Goal: Information Seeking & Learning: Check status

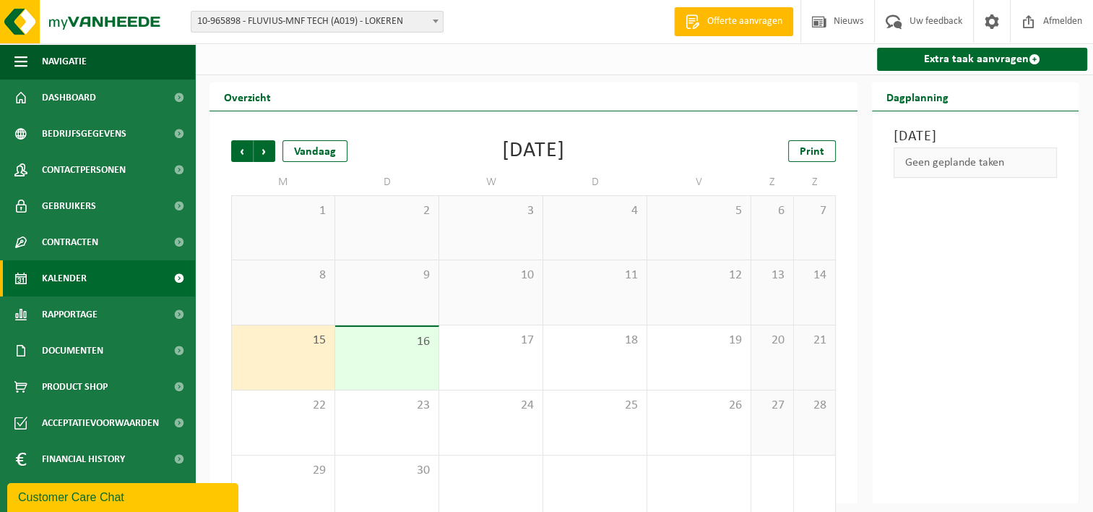
click at [432, 19] on span at bounding box center [435, 21] width 14 height 19
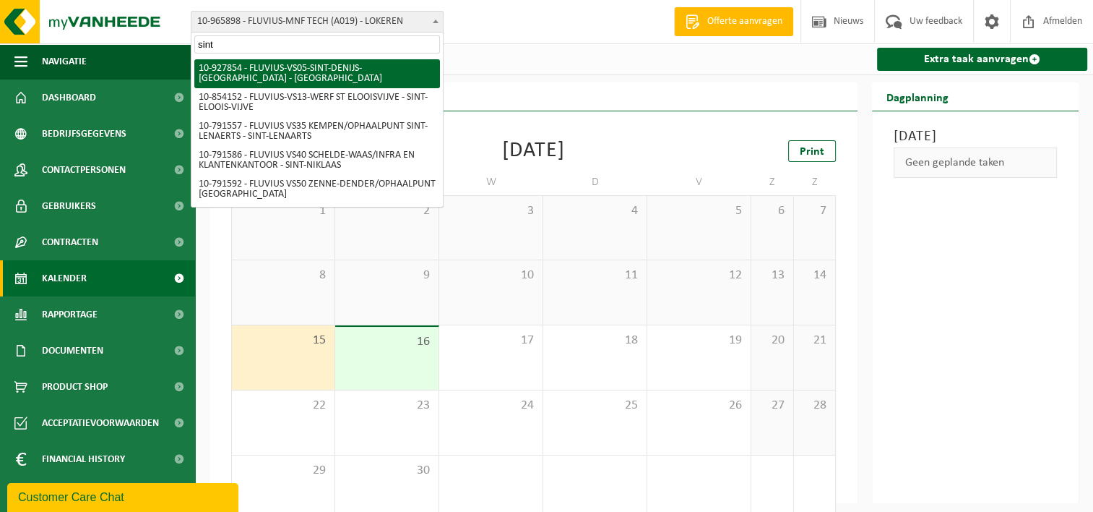
type input "sint"
select select "133075"
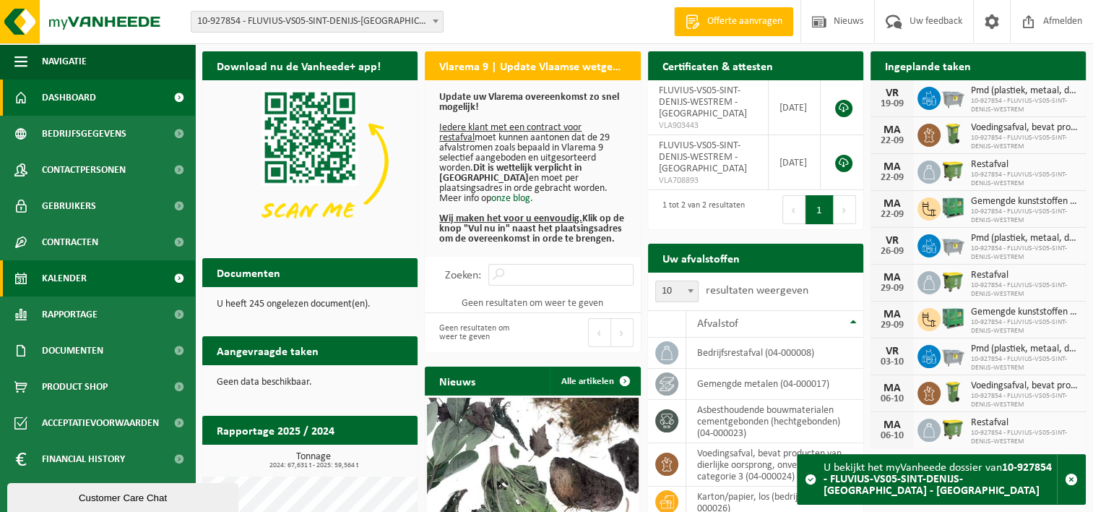
click at [115, 280] on link "Kalender" at bounding box center [97, 278] width 195 height 36
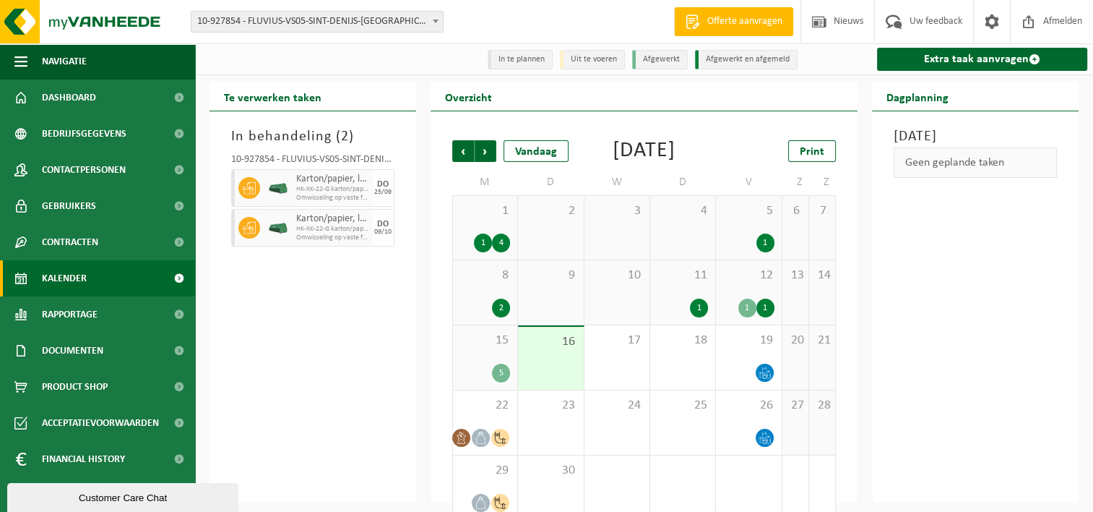
click at [743, 317] on div "1" at bounding box center [747, 307] width 18 height 19
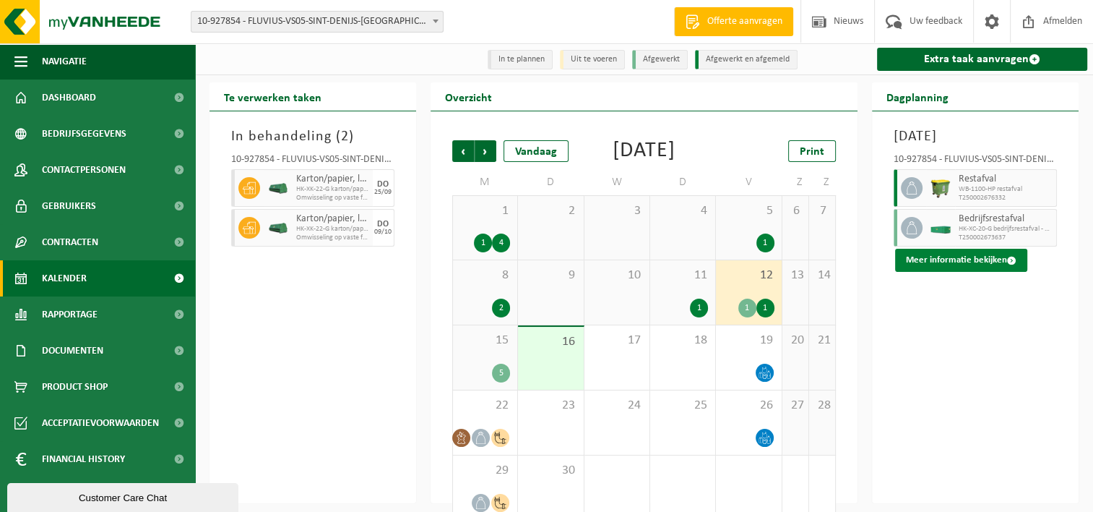
click at [991, 272] on button "Meer informatie bekijken" at bounding box center [961, 260] width 132 height 23
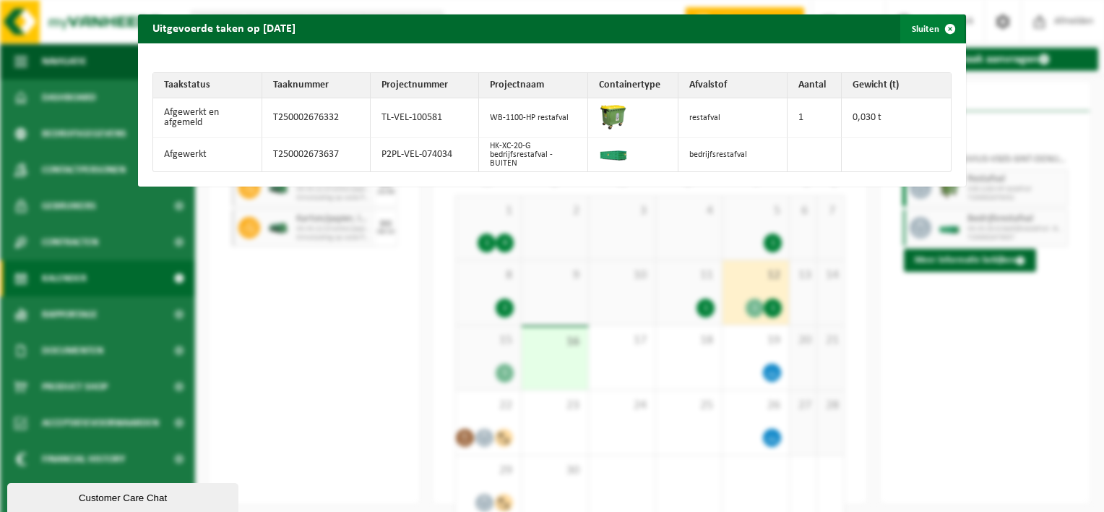
click at [939, 27] on span "button" at bounding box center [950, 28] width 29 height 29
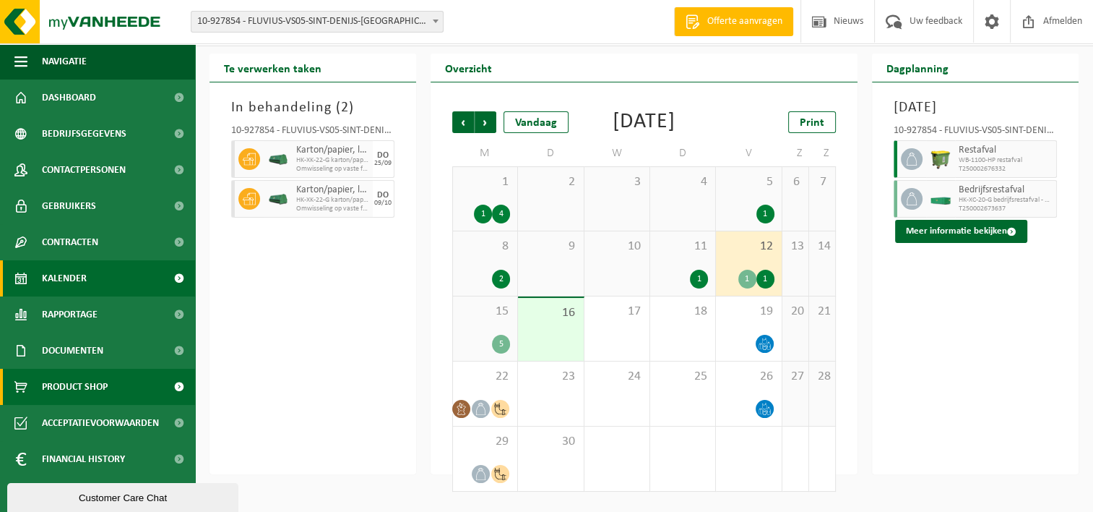
scroll to position [46, 0]
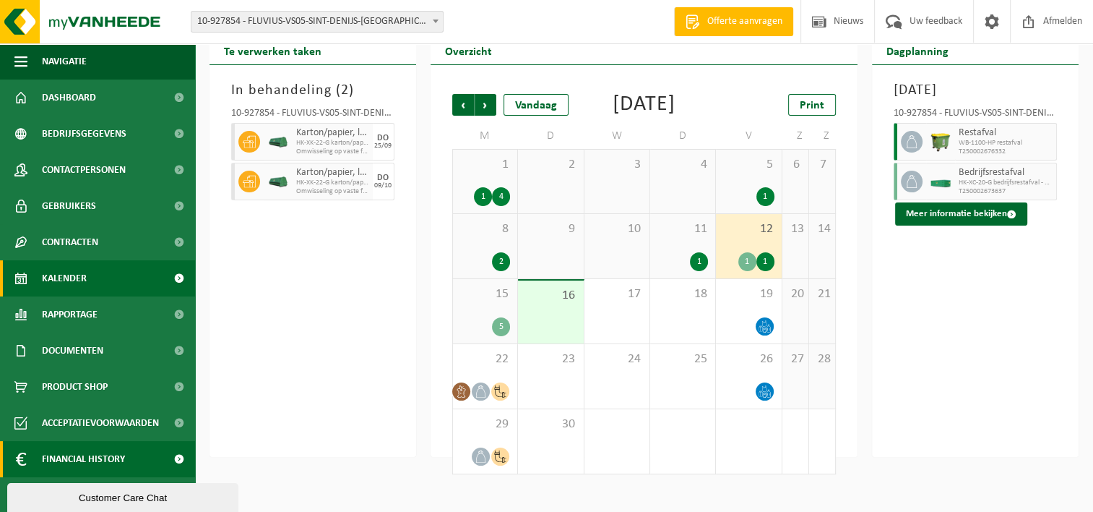
click at [95, 465] on span "Financial History" at bounding box center [83, 459] width 83 height 36
click at [124, 452] on span "Financial History" at bounding box center [83, 459] width 83 height 36
click at [165, 460] on span at bounding box center [179, 459] width 33 height 36
click at [96, 462] on span "Financial History" at bounding box center [83, 459] width 83 height 36
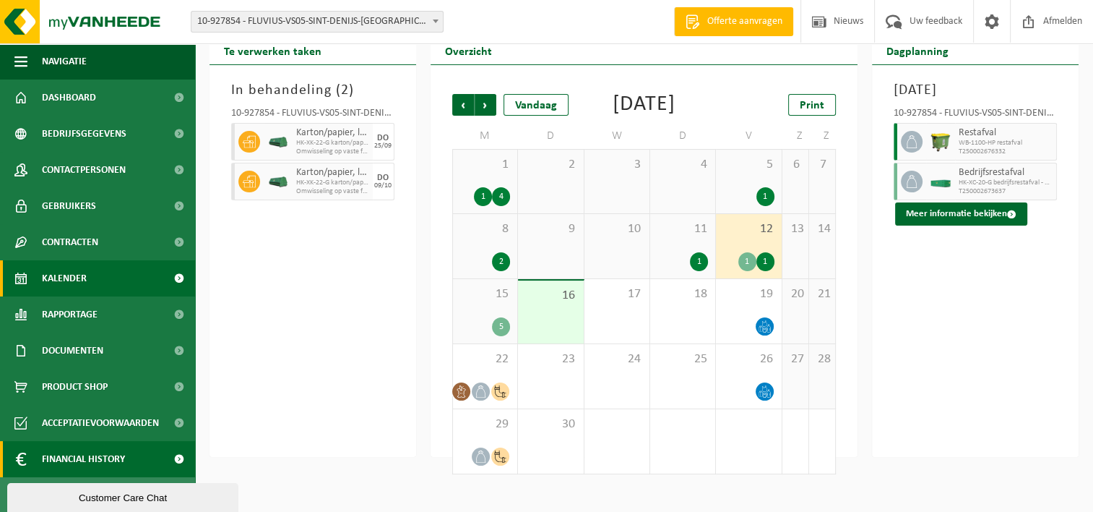
click at [168, 460] on span at bounding box center [179, 459] width 33 height 36
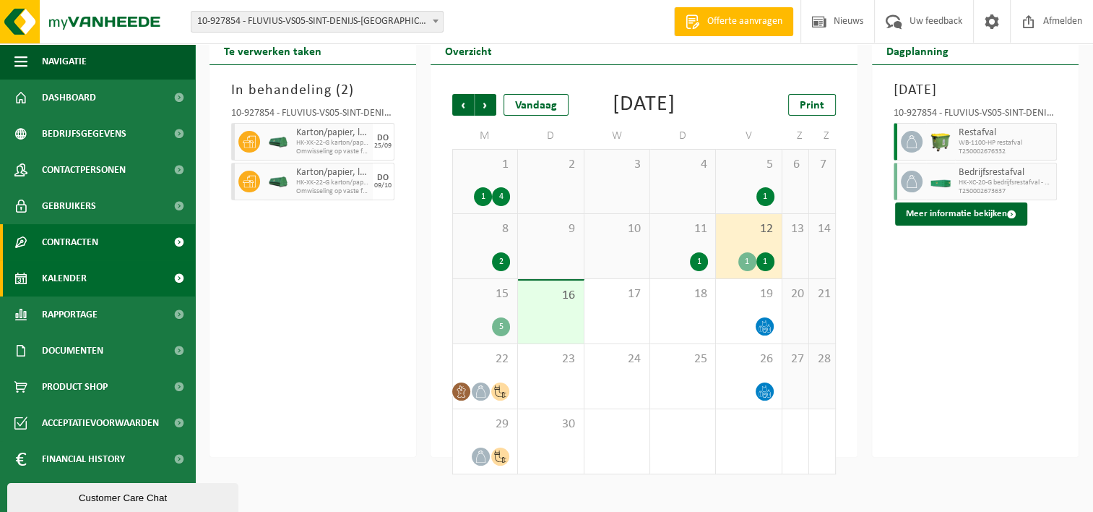
click at [99, 238] on link "Contracten" at bounding box center [97, 242] width 195 height 36
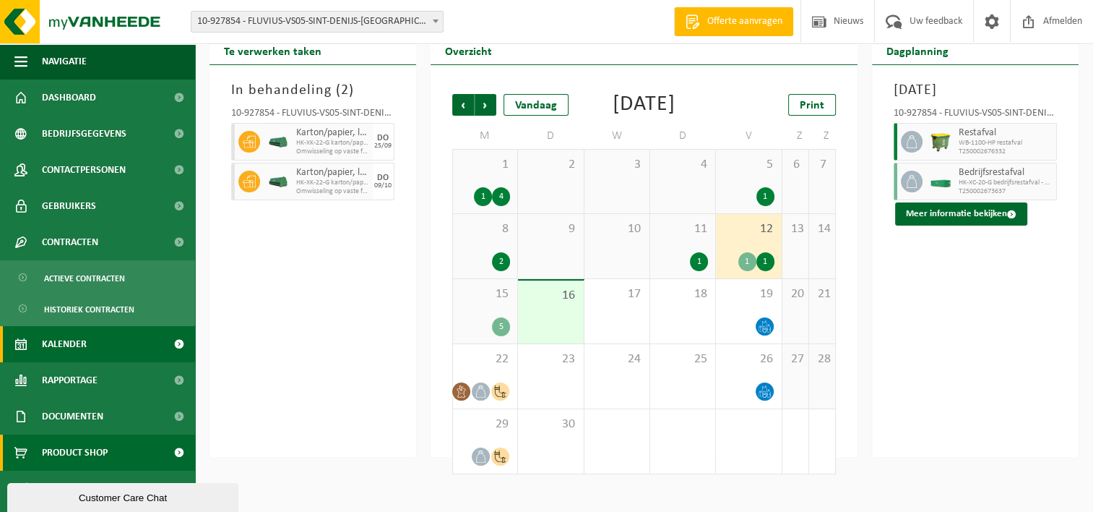
click at [66, 444] on span "Product Shop" at bounding box center [75, 452] width 66 height 36
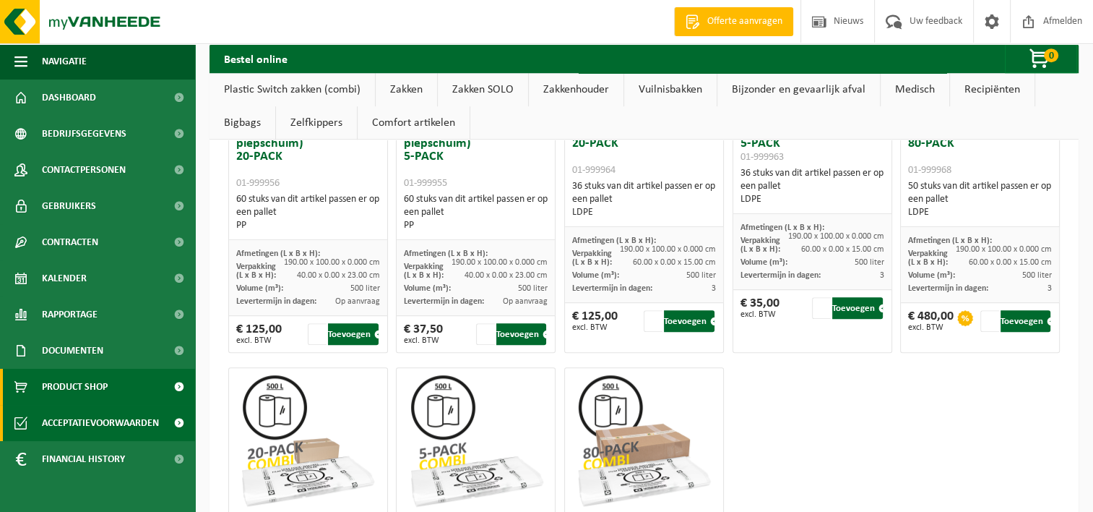
scroll to position [795, 0]
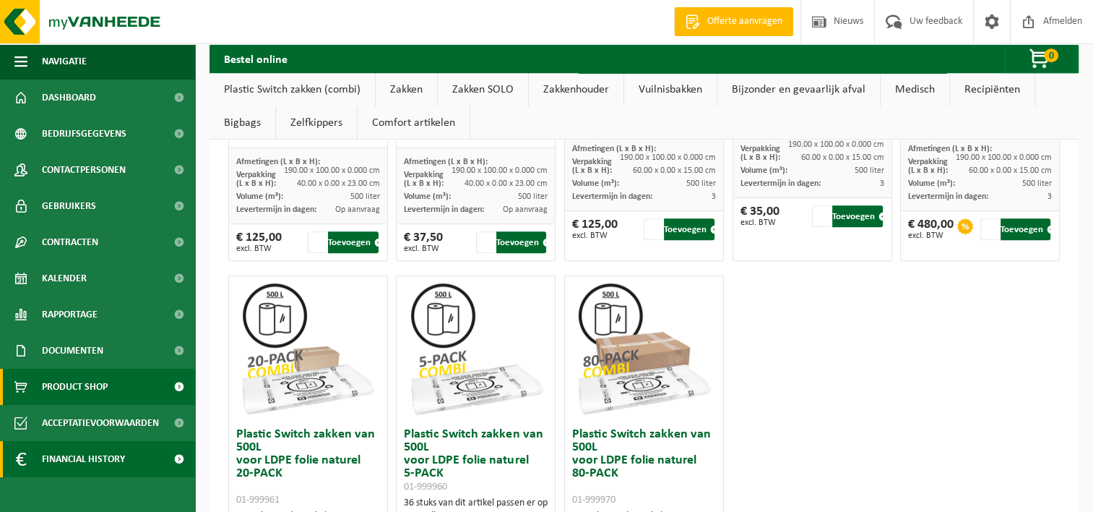
click at [76, 460] on span "Financial History" at bounding box center [83, 459] width 83 height 36
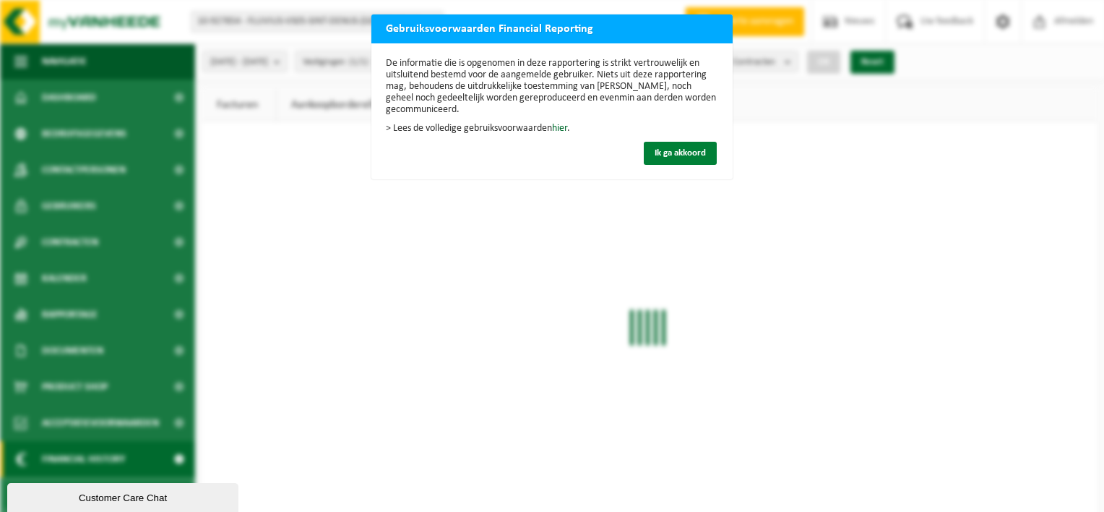
click at [694, 152] on span "Ik ga akkoord" at bounding box center [680, 152] width 51 height 9
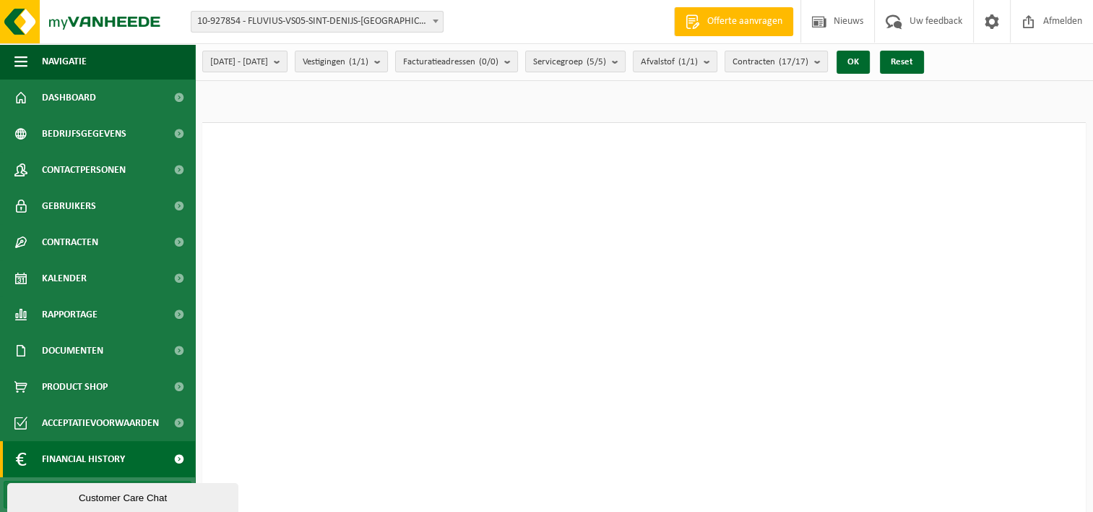
click at [444, 12] on div "Vestiging: 10-733591 - FLUVIUS SYSTEM OPERATOR CVBA - MERELBEKE-MELLE 10-908797…" at bounding box center [323, 22] width 285 height 22
click at [439, 23] on span at bounding box center [435, 21] width 14 height 19
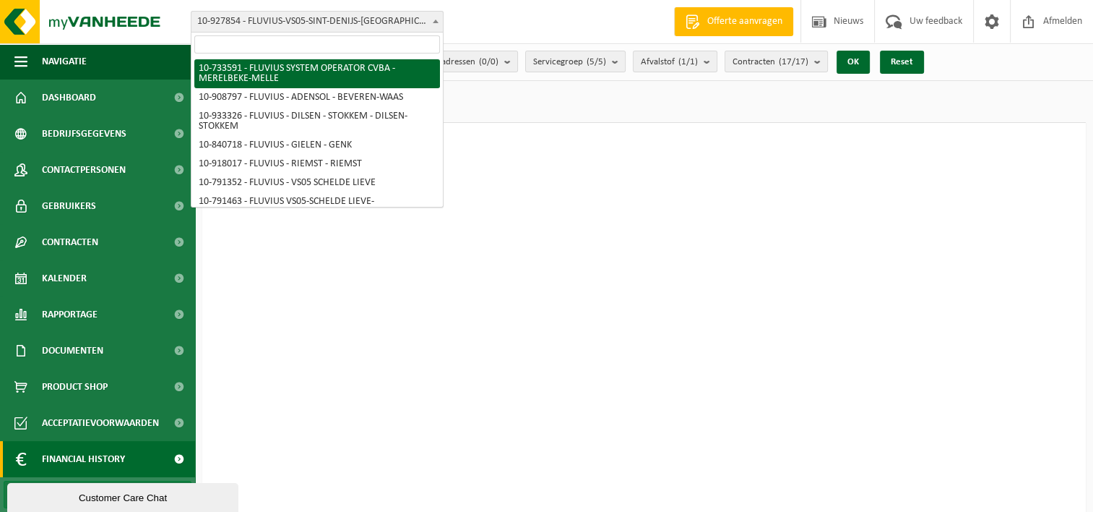
select select "20098"
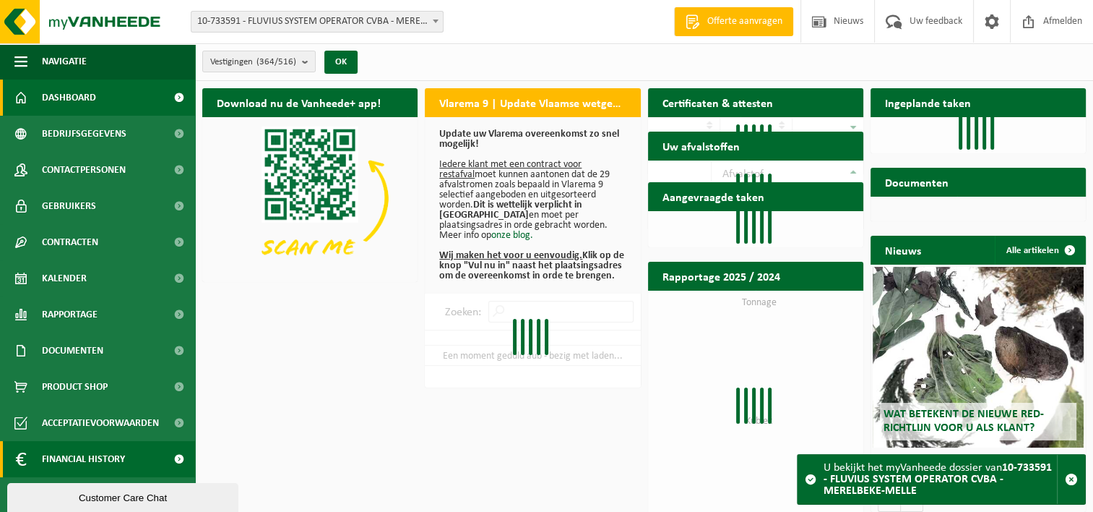
click at [98, 458] on span "Financial History" at bounding box center [83, 459] width 83 height 36
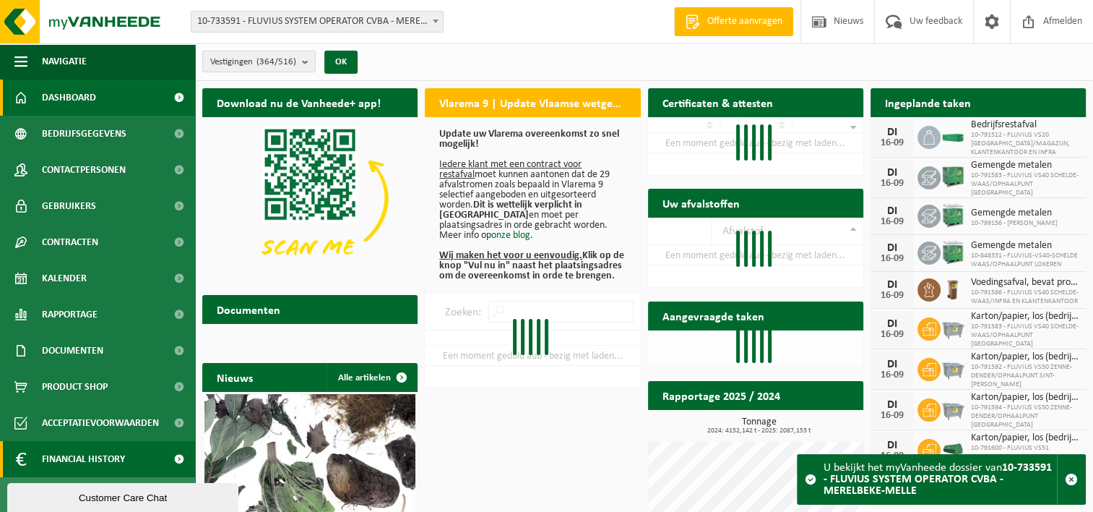
click at [95, 459] on span "Financial History" at bounding box center [83, 459] width 83 height 36
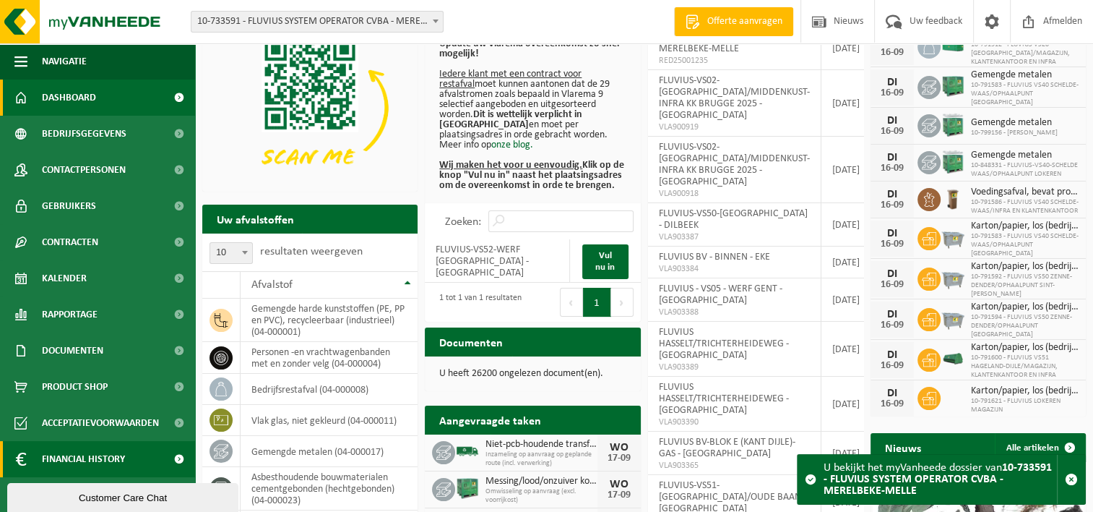
scroll to position [289, 0]
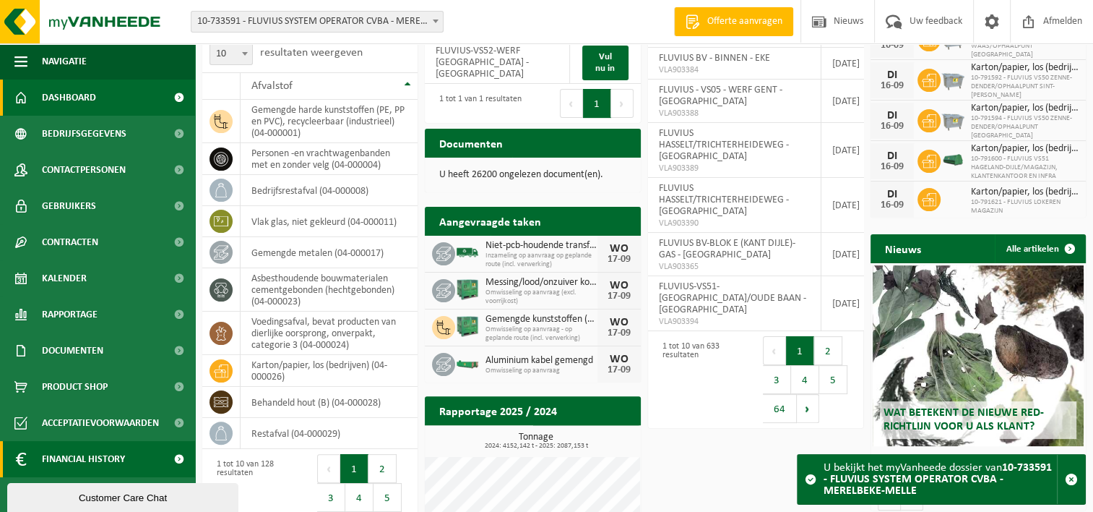
click at [87, 452] on span "Financial History" at bounding box center [83, 459] width 83 height 36
click at [109, 452] on span "Financial History" at bounding box center [83, 459] width 83 height 36
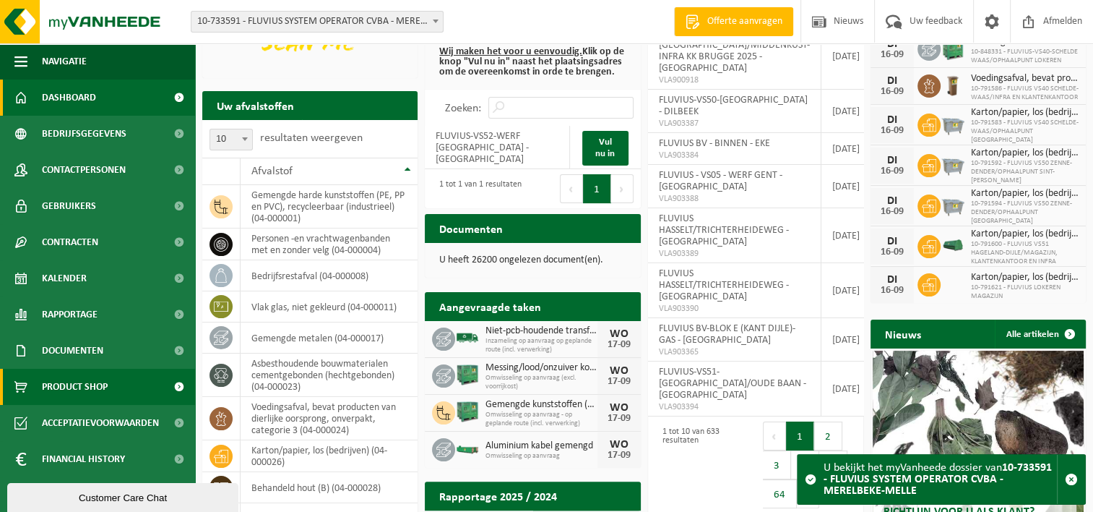
scroll to position [0, 0]
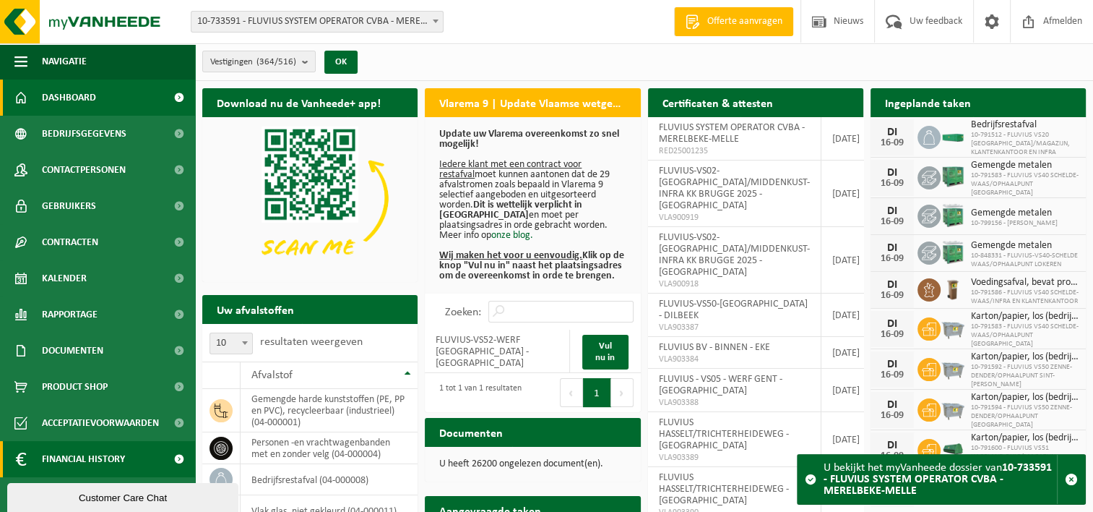
click at [98, 454] on span "Financial History" at bounding box center [83, 459] width 83 height 36
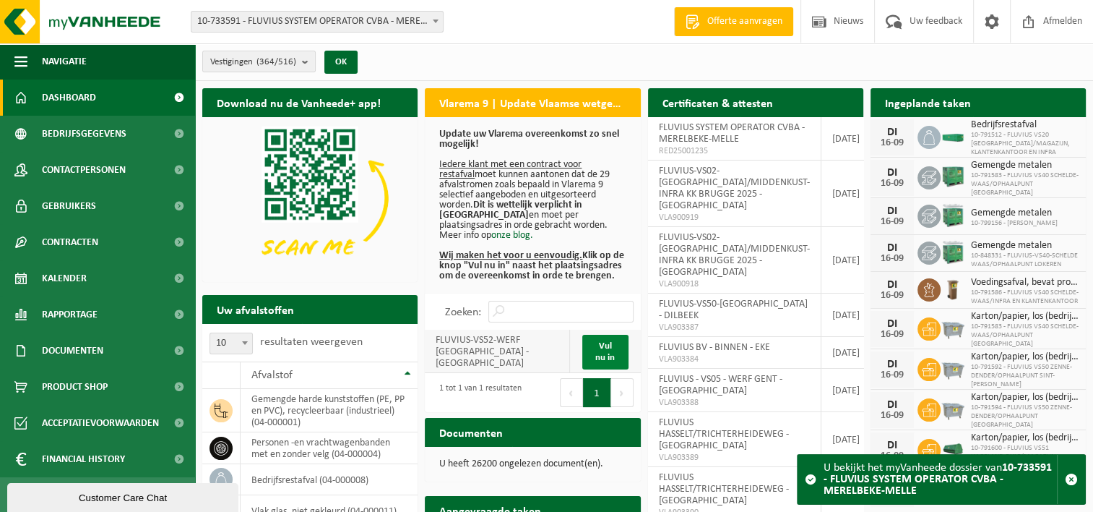
click at [623, 348] on link "Vul nu in" at bounding box center [605, 352] width 46 height 35
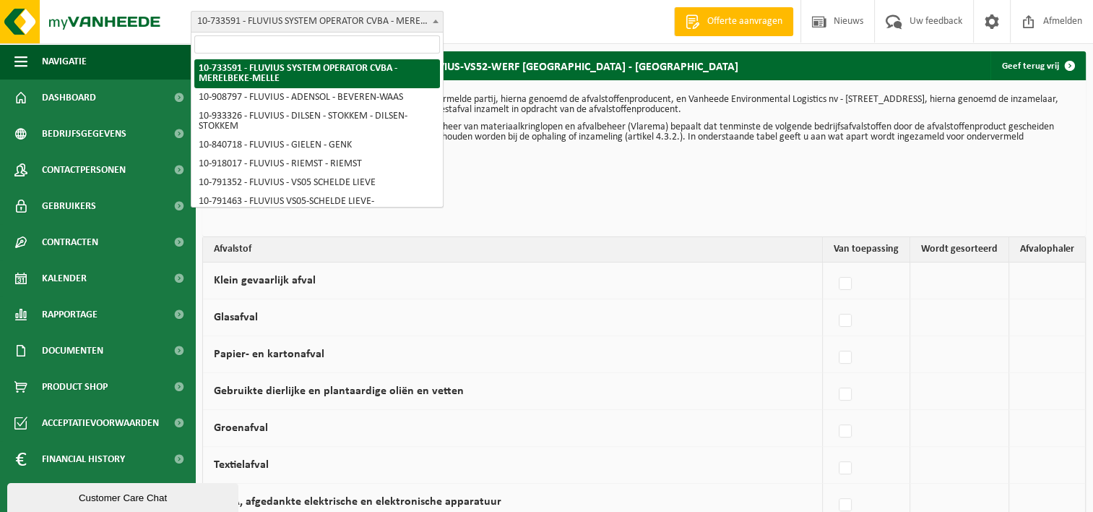
click at [410, 31] on span "10-733591 - FLUVIUS SYSTEM OPERATOR CVBA - MERELBEKE-MELLE" at bounding box center [316, 22] width 251 height 20
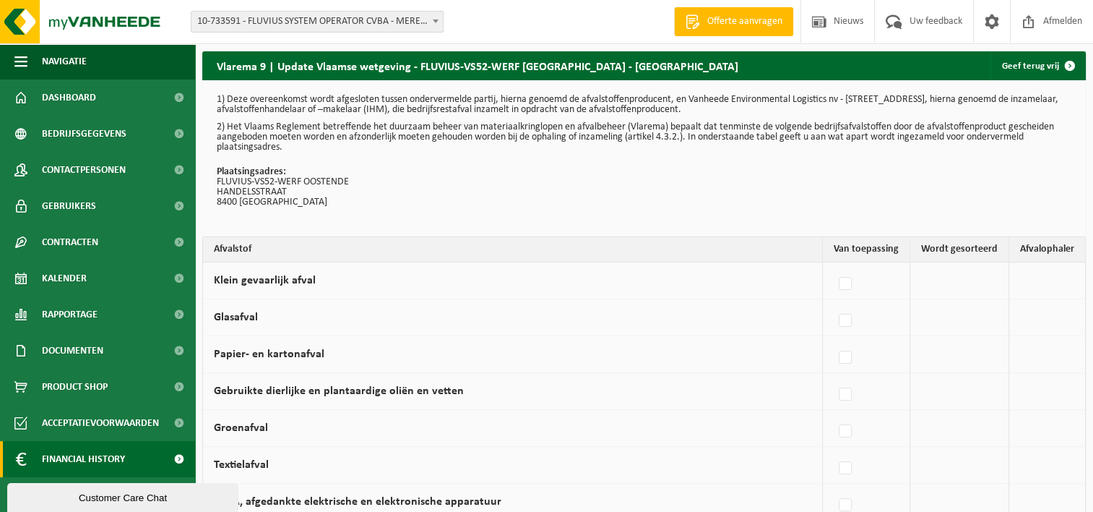
click at [87, 457] on span "Financial History" at bounding box center [83, 459] width 83 height 36
click at [89, 455] on span "Financial History" at bounding box center [83, 459] width 83 height 36
click at [176, 454] on span at bounding box center [179, 459] width 33 height 36
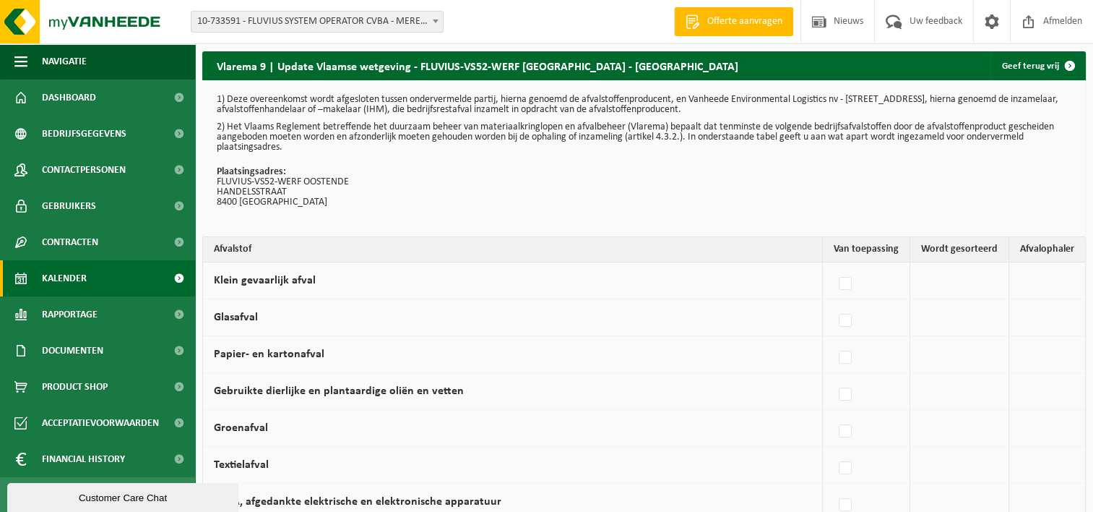
click at [81, 266] on span "Kalender" at bounding box center [64, 278] width 45 height 36
click at [77, 272] on span "Kalender" at bounding box center [64, 278] width 45 height 36
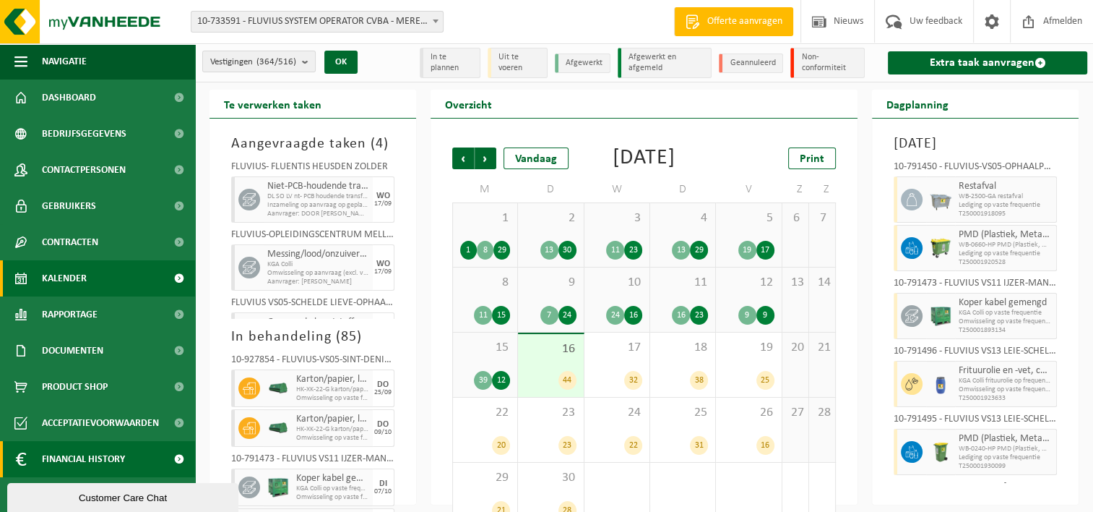
click at [104, 460] on span "Financial History" at bounding box center [83, 459] width 83 height 36
click at [165, 454] on span at bounding box center [179, 459] width 33 height 36
click at [171, 454] on span at bounding box center [179, 459] width 33 height 36
click at [170, 457] on span at bounding box center [179, 459] width 33 height 36
click at [176, 460] on span at bounding box center [179, 459] width 33 height 36
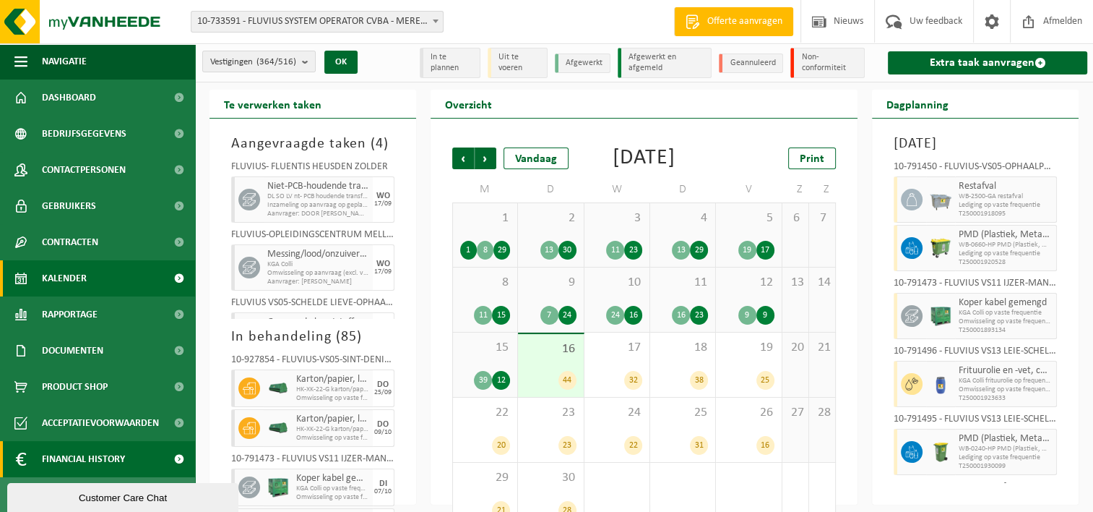
click at [90, 460] on span "Financial History" at bounding box center [83, 459] width 83 height 36
click at [95, 464] on span "Financial History" at bounding box center [83, 459] width 83 height 36
click at [72, 460] on span "Financial History" at bounding box center [83, 459] width 83 height 36
click at [337, 64] on button "OK" at bounding box center [340, 62] width 33 height 23
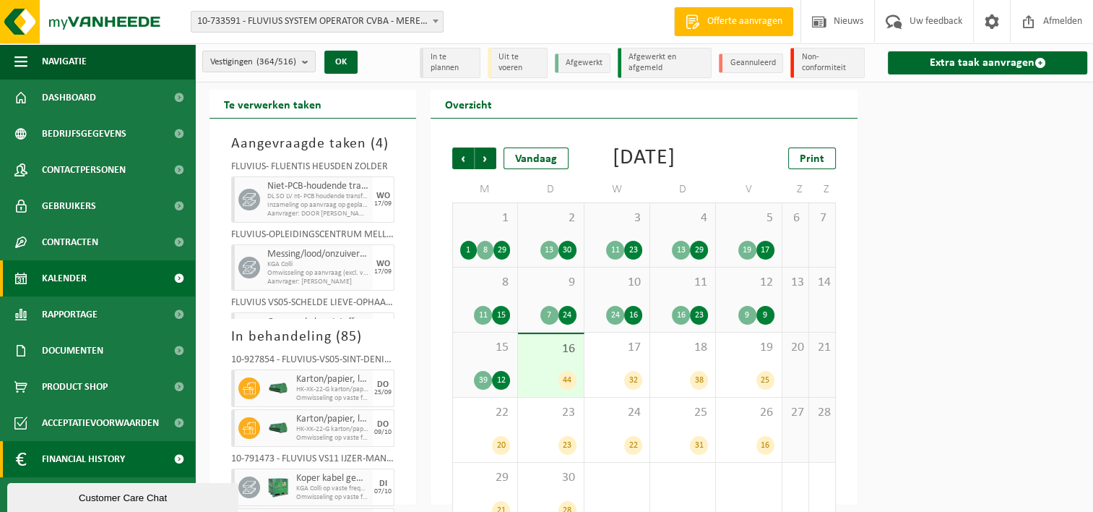
click at [86, 464] on span "Financial History" at bounding box center [83, 459] width 83 height 36
click at [90, 457] on span "Financial History" at bounding box center [83, 459] width 83 height 36
click at [420, 17] on span "10-733591 - FLUVIUS SYSTEM OPERATOR CVBA - MERELBEKE-MELLE" at bounding box center [316, 22] width 251 height 20
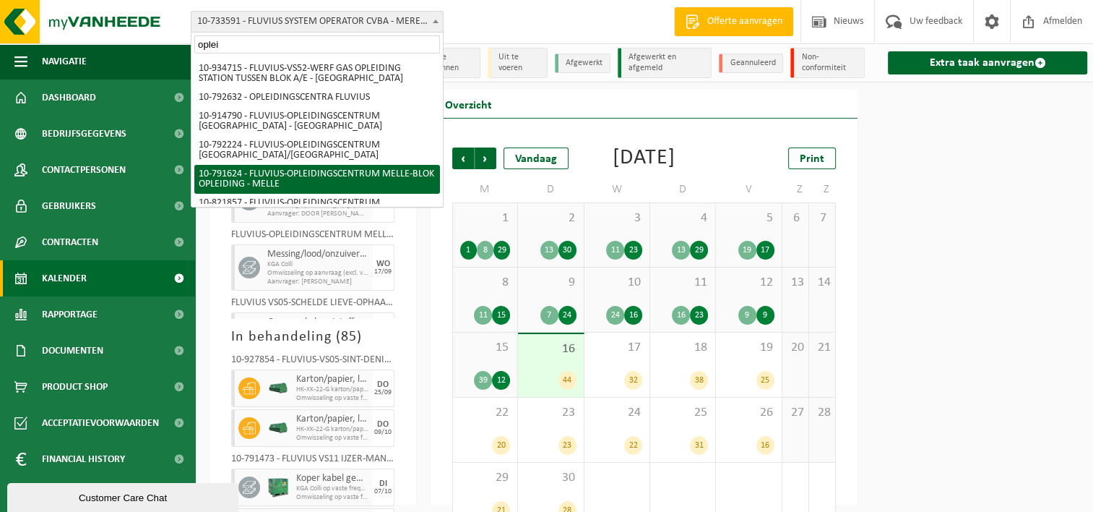
type input "oplei"
select select "30281"
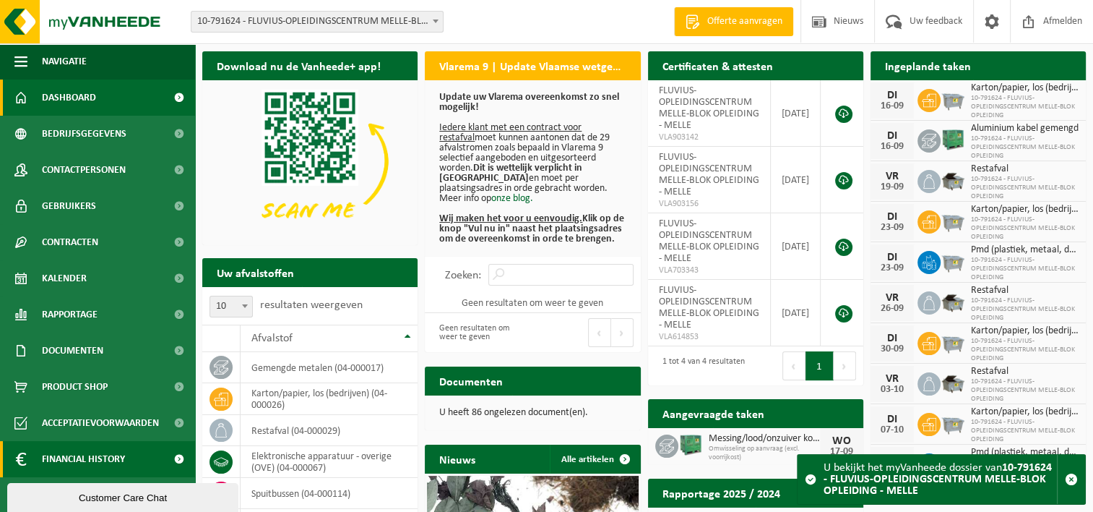
click at [79, 456] on span "Financial History" at bounding box center [83, 459] width 83 height 36
click at [79, 454] on span "Financial History" at bounding box center [83, 459] width 83 height 36
click at [95, 457] on span "Financial History" at bounding box center [83, 459] width 83 height 36
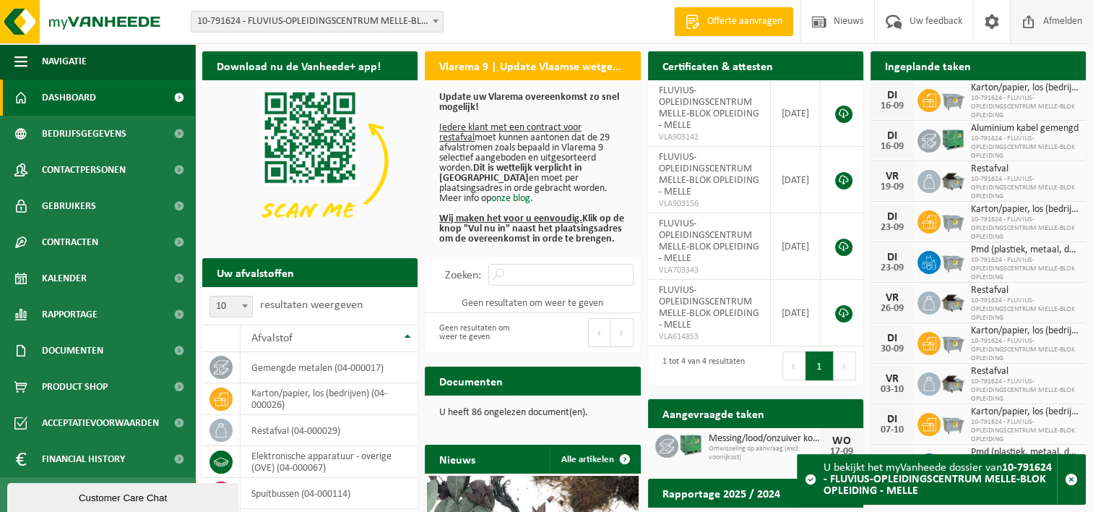
click at [1059, 23] on span "Afmelden" at bounding box center [1063, 21] width 46 height 43
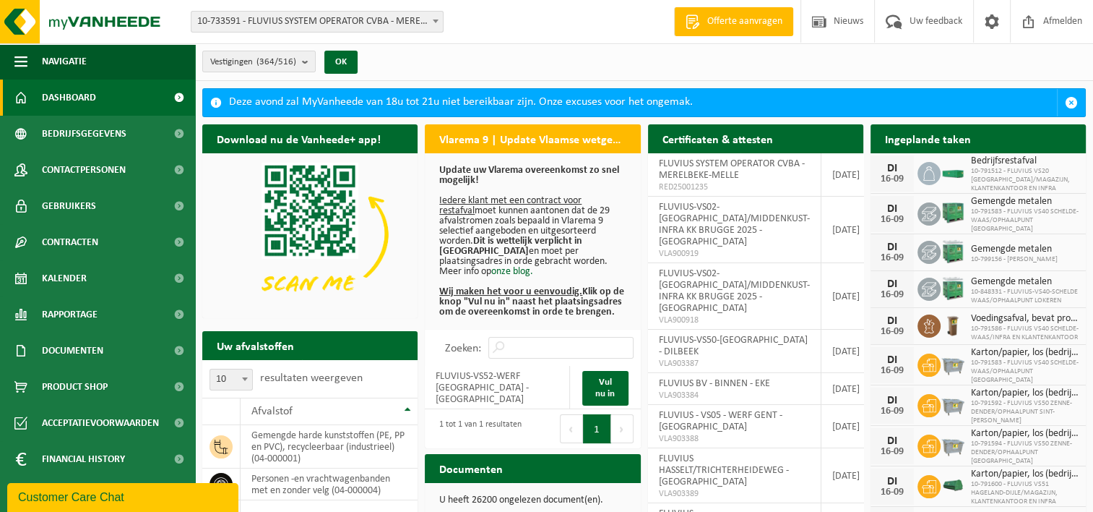
click at [428, 27] on span at bounding box center [435, 21] width 14 height 19
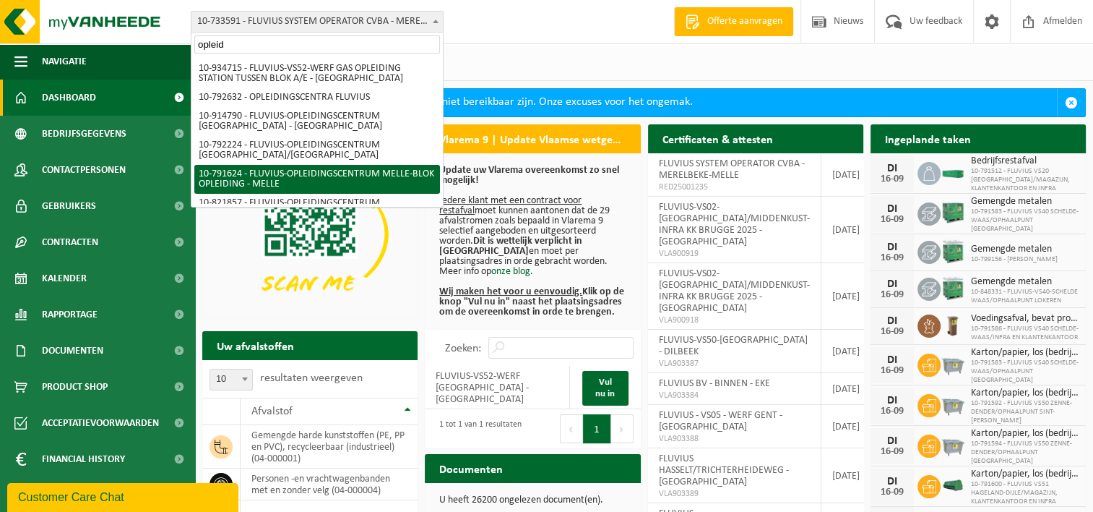
type input "opleid"
select select "30281"
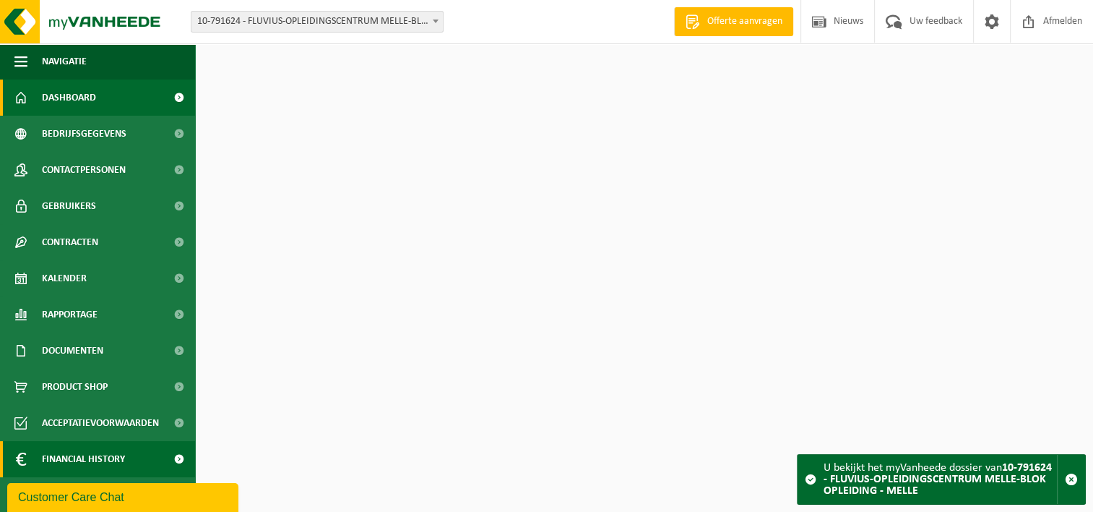
click at [95, 467] on span "Financial History" at bounding box center [83, 459] width 83 height 36
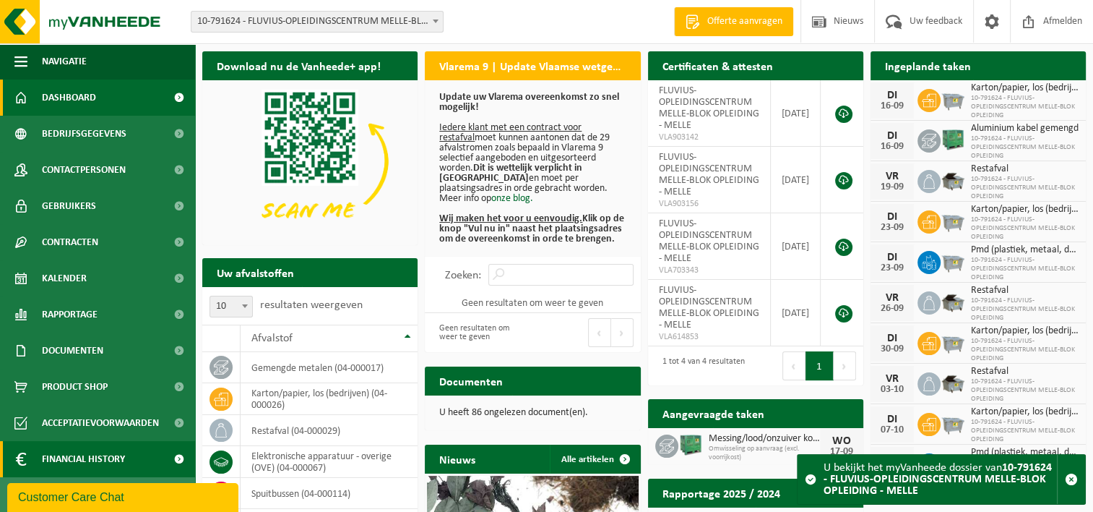
click at [111, 462] on span "Financial History" at bounding box center [83, 459] width 83 height 36
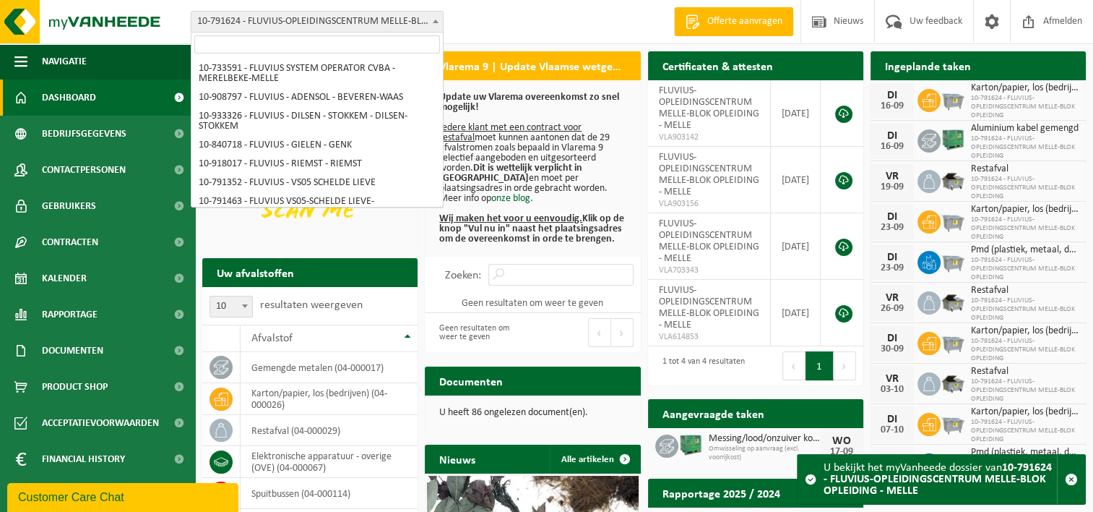
click at [387, 24] on span "10-791624 - FLUVIUS-OPLEIDINGSCENTRUM MELLE-BLOK OPLEIDING - MELLE" at bounding box center [316, 22] width 251 height 20
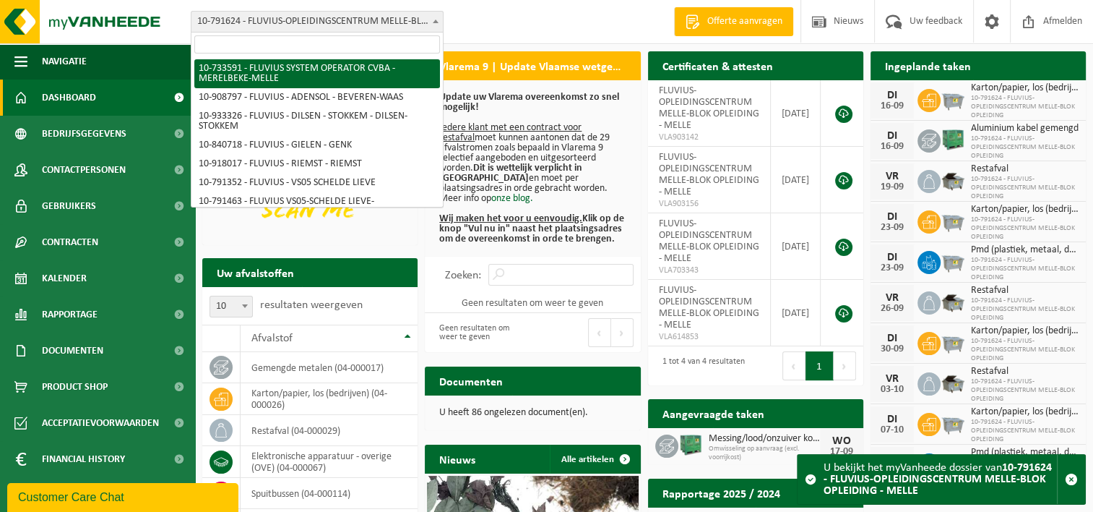
select select "20098"
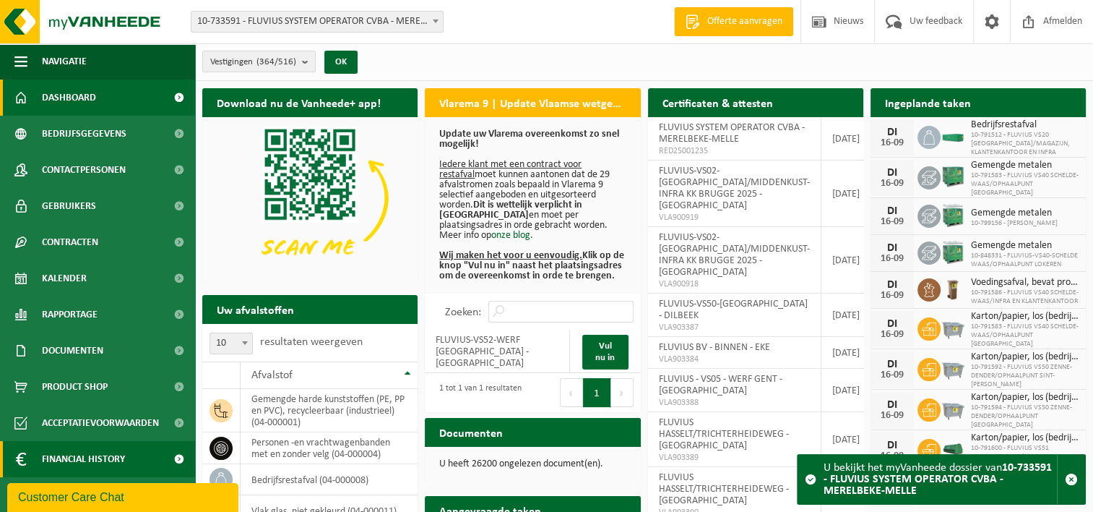
click at [179, 453] on span at bounding box center [179, 459] width 33 height 36
click at [104, 462] on span "Financial History" at bounding box center [83, 459] width 83 height 36
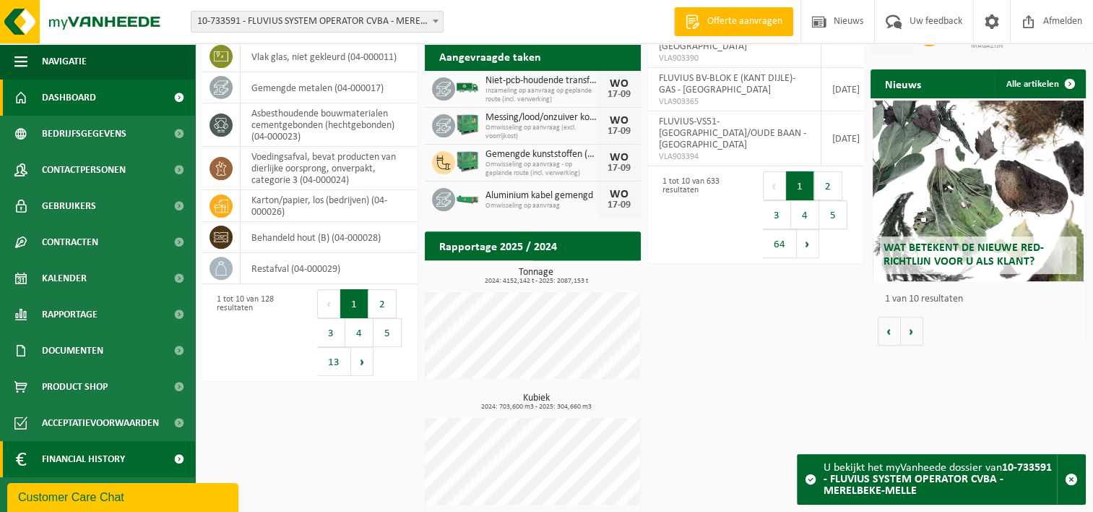
scroll to position [460, 0]
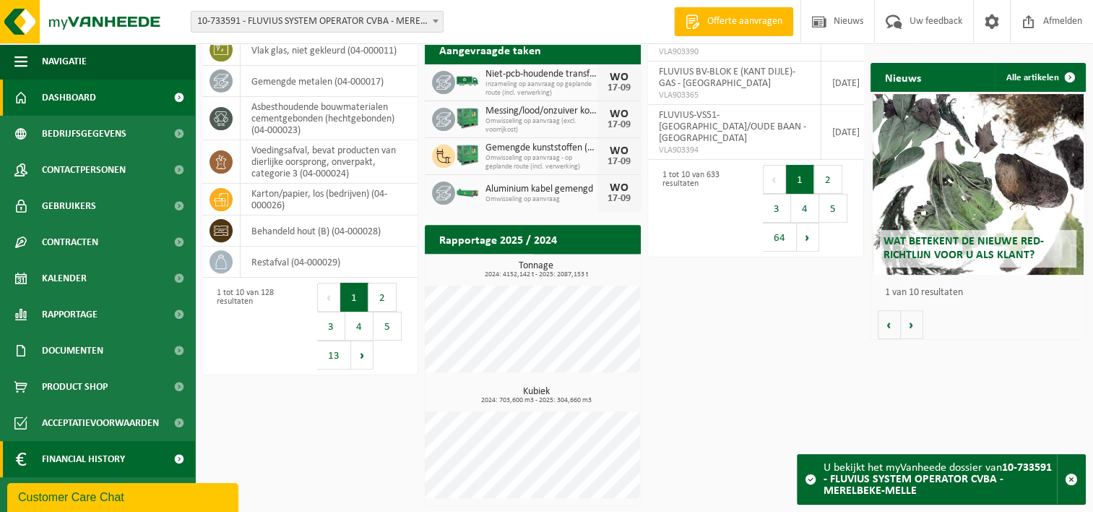
click at [83, 454] on span "Financial History" at bounding box center [83, 459] width 83 height 36
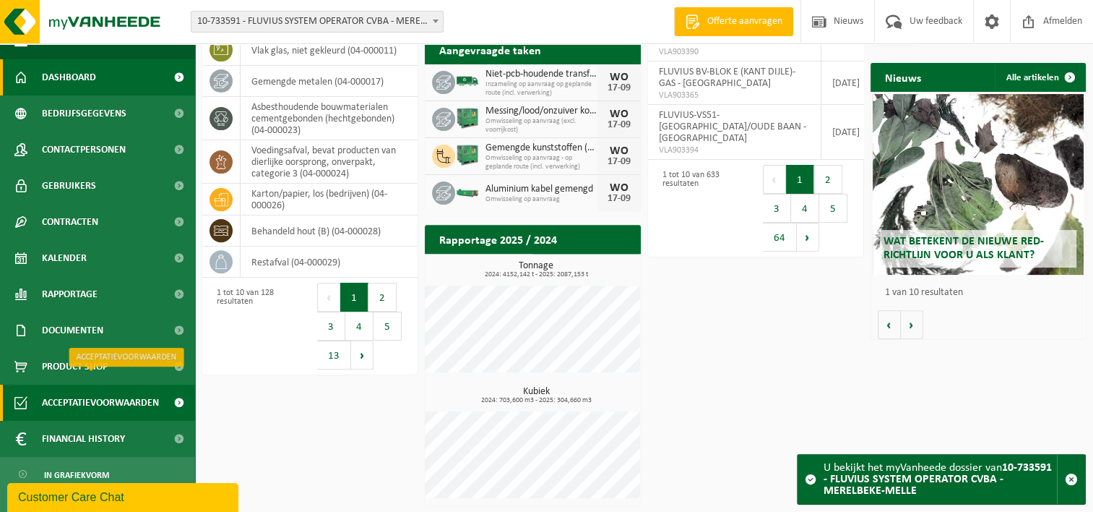
scroll to position [31, 0]
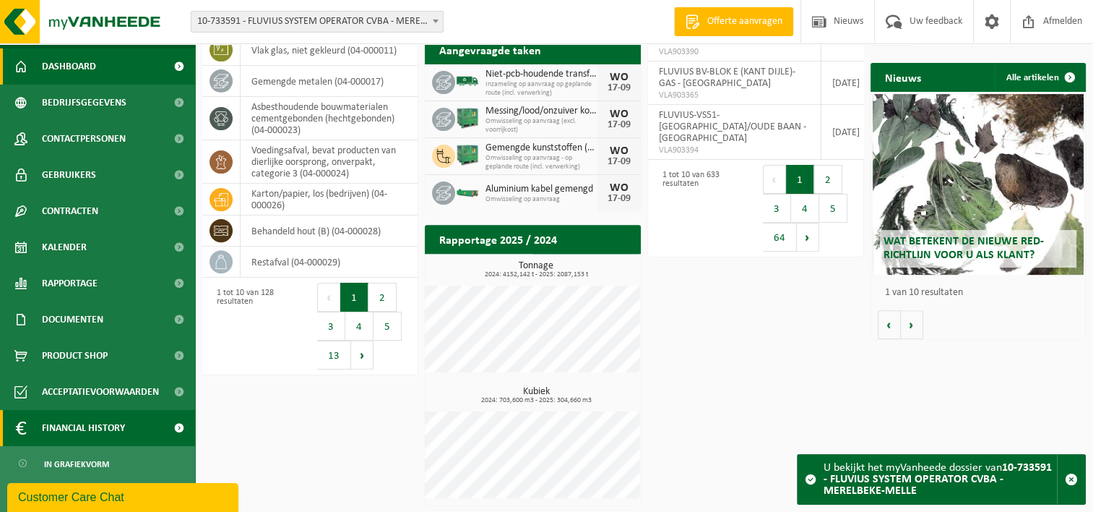
click at [75, 428] on span "Financial History" at bounding box center [83, 428] width 83 height 36
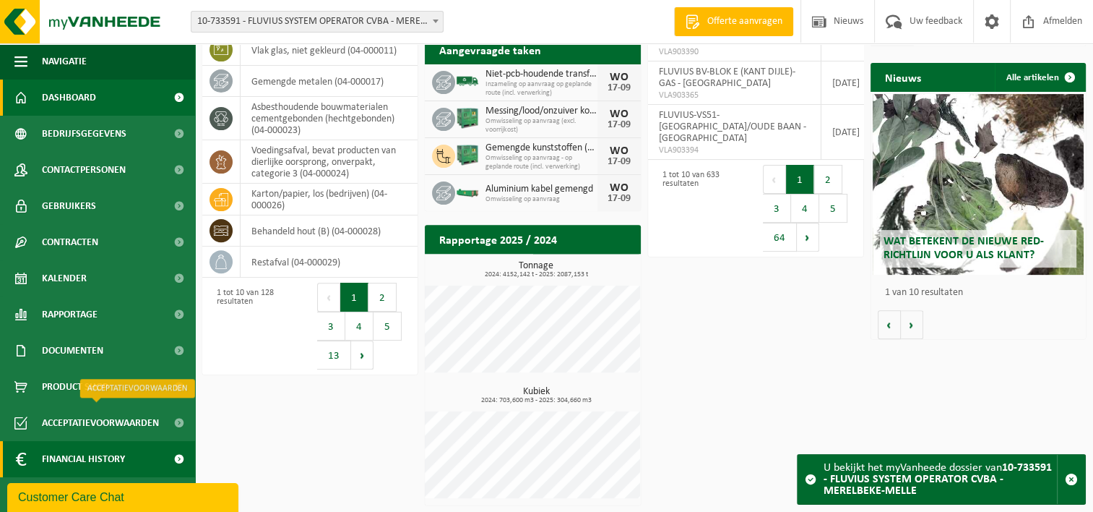
scroll to position [0, 0]
click at [110, 460] on span "Financial History" at bounding box center [83, 459] width 83 height 36
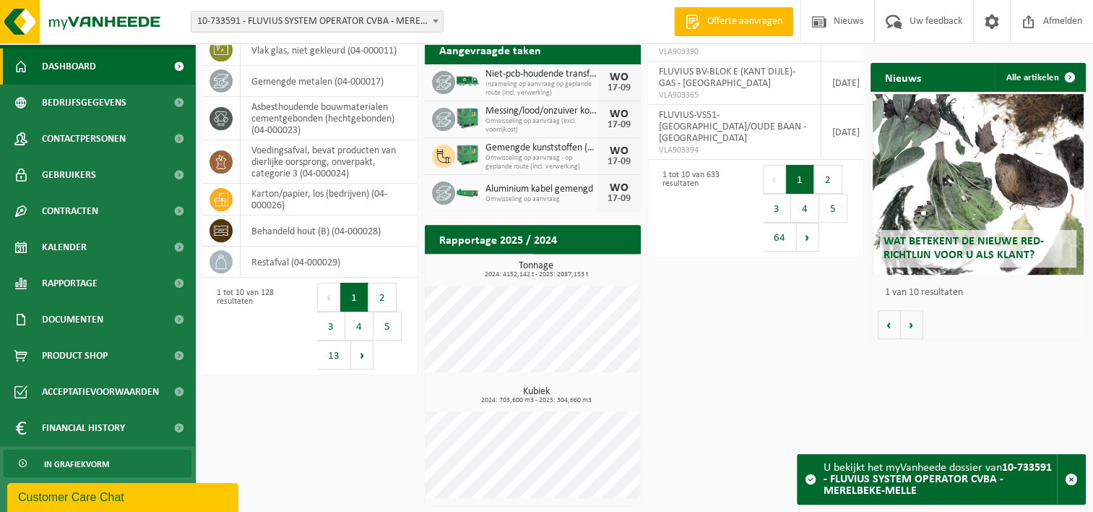
click at [82, 461] on span "In grafiekvorm" at bounding box center [76, 463] width 65 height 27
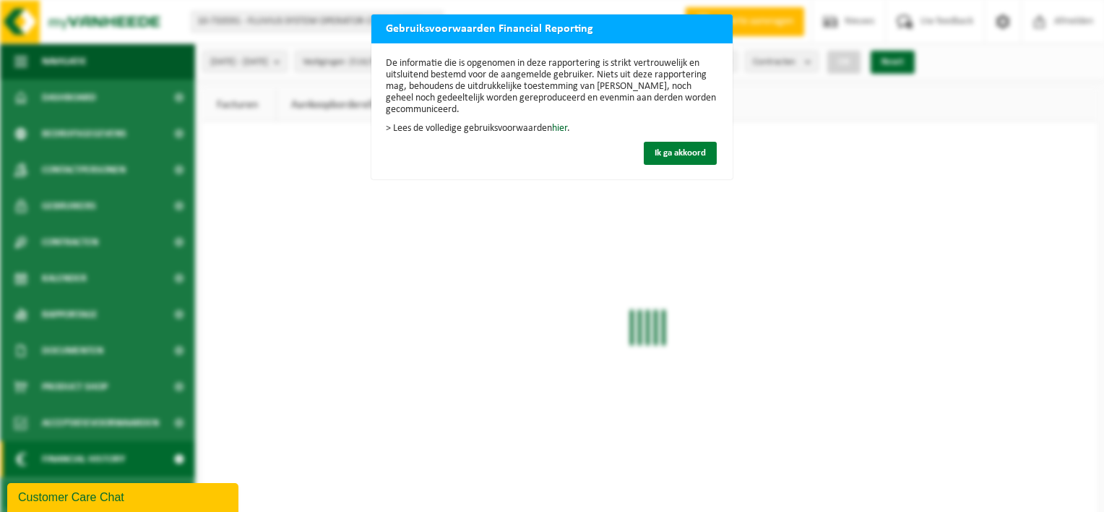
click at [681, 150] on span "Ik ga akkoord" at bounding box center [680, 152] width 51 height 9
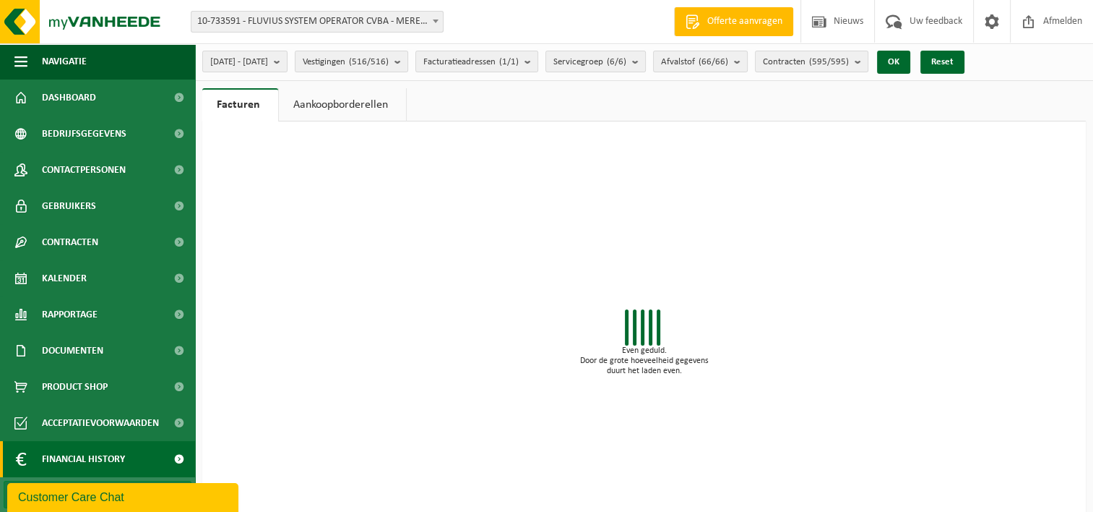
click at [434, 23] on span at bounding box center [435, 21] width 14 height 19
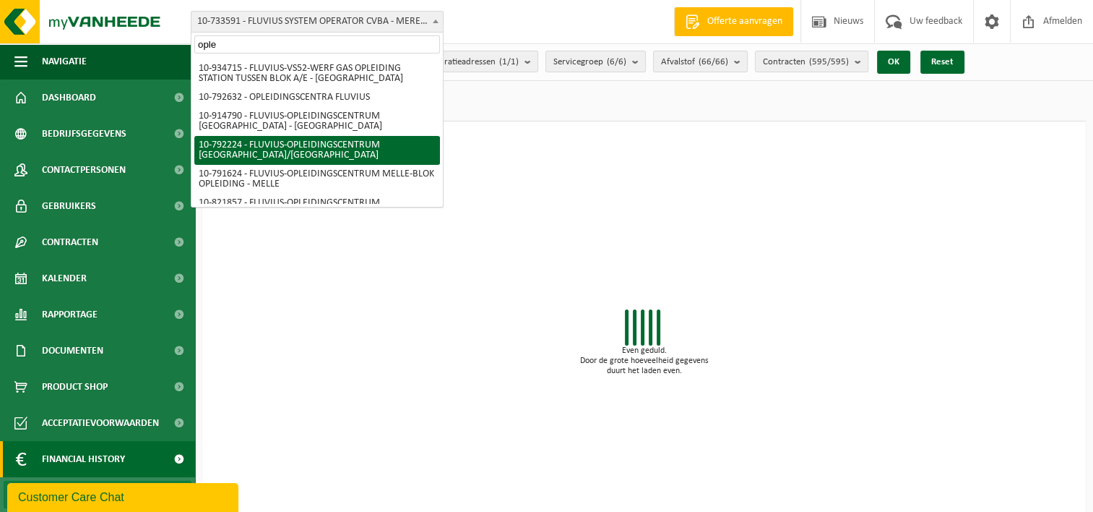
type input "ople"
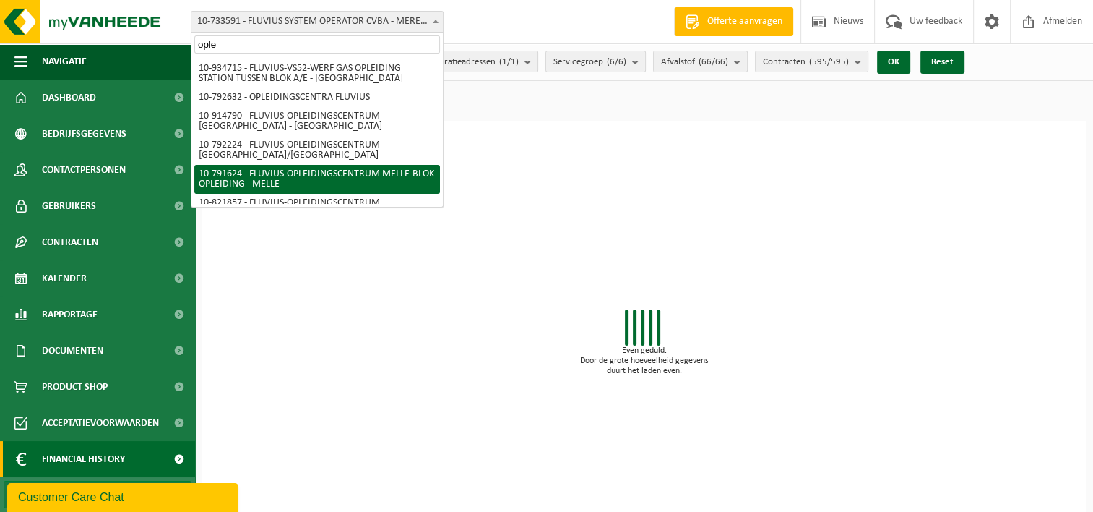
select select "30281"
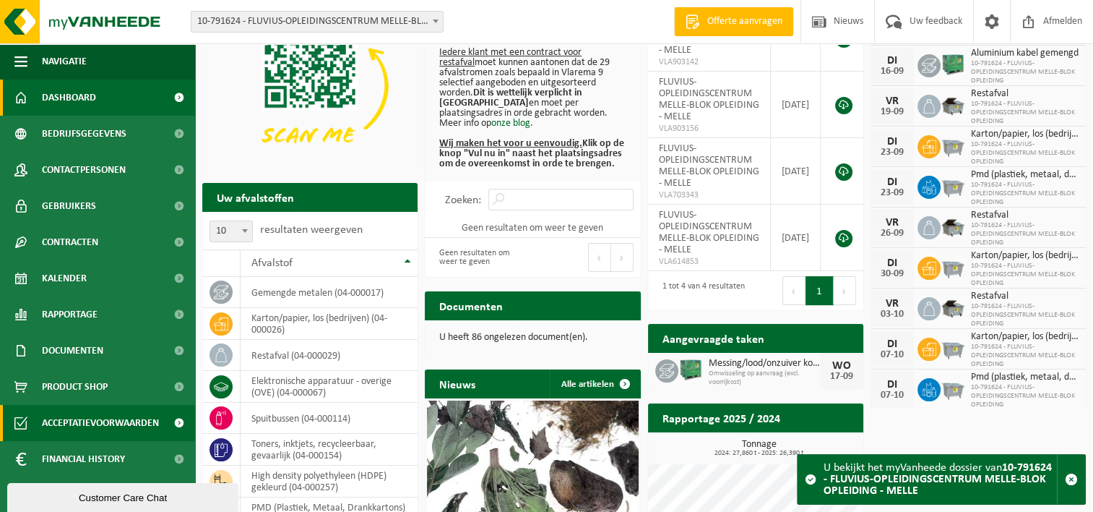
scroll to position [217, 0]
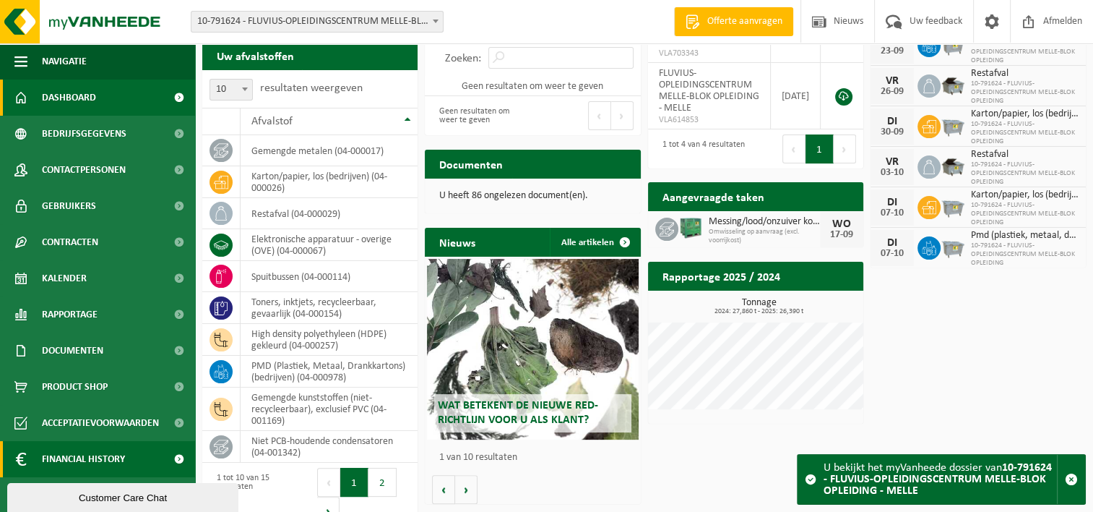
click at [177, 459] on span at bounding box center [179, 459] width 33 height 36
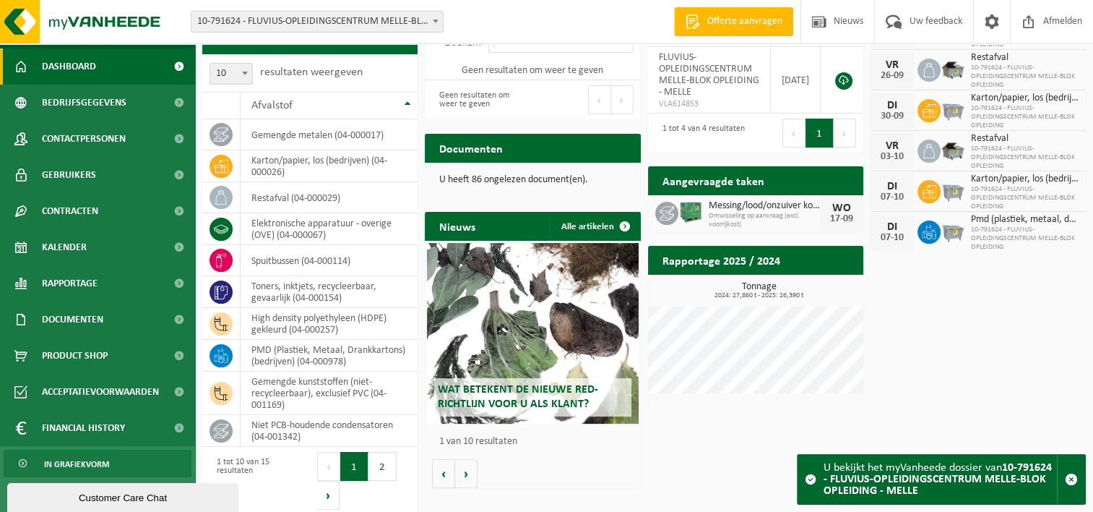
scroll to position [241, 0]
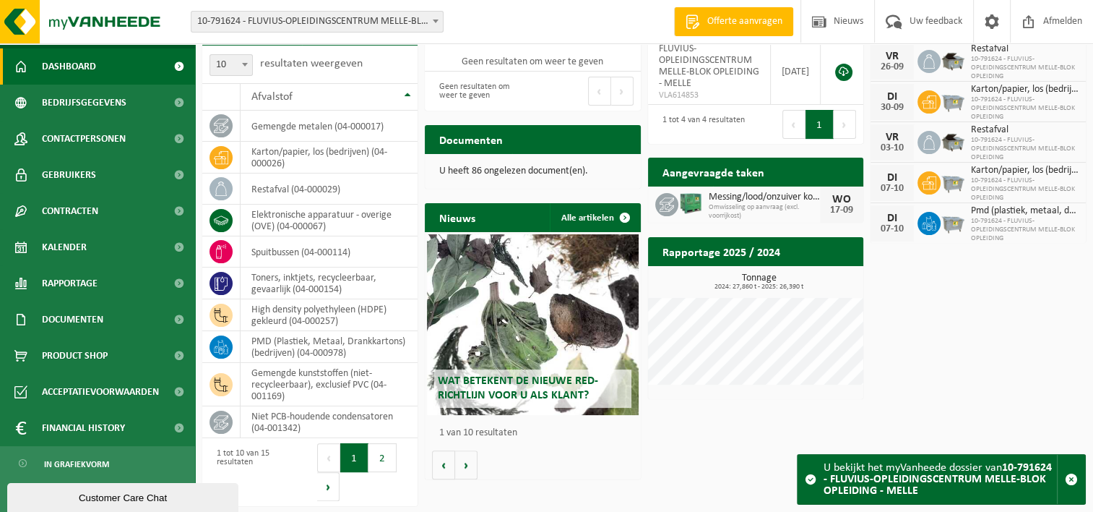
drag, startPoint x: 197, startPoint y: 497, endPoint x: 239, endPoint y: 480, distance: 45.8
click at [236, 486] on div "Customer Care Chat" at bounding box center [124, 486] width 223 height 0
click at [165, 425] on span at bounding box center [179, 428] width 33 height 36
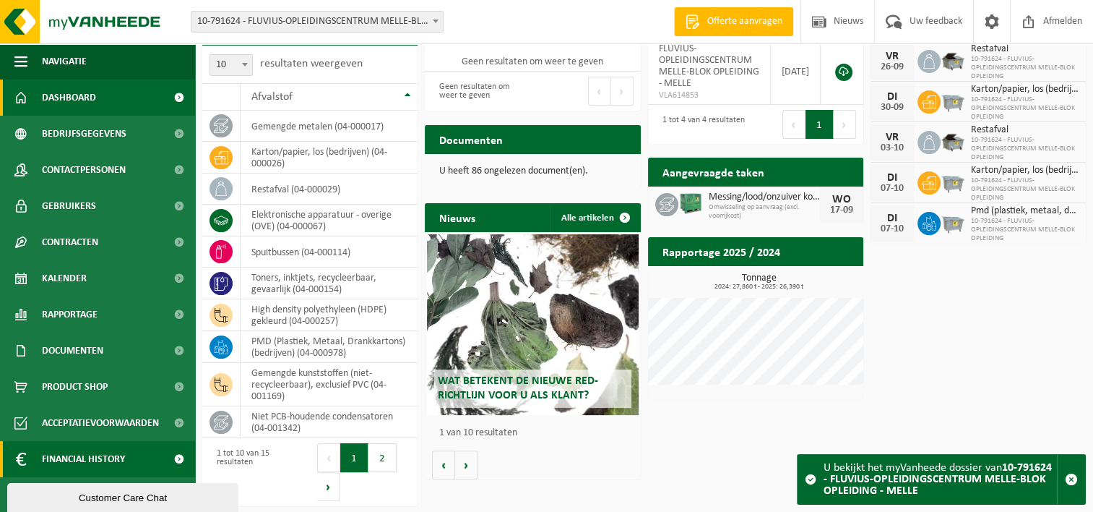
click at [178, 457] on span at bounding box center [179, 459] width 33 height 36
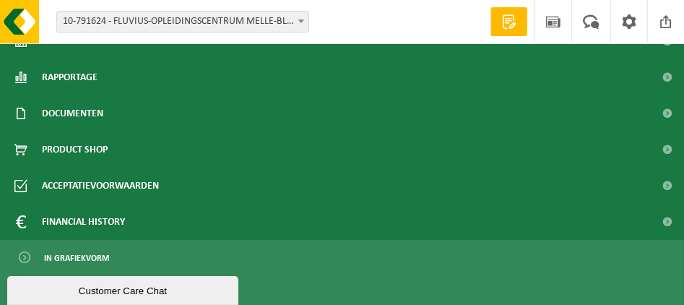
scroll to position [939, 0]
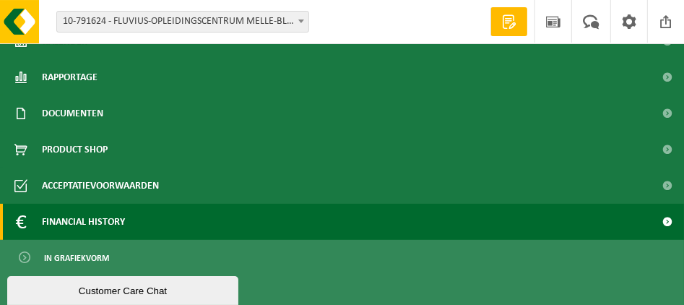
click at [53, 214] on span "Financial History" at bounding box center [83, 222] width 83 height 36
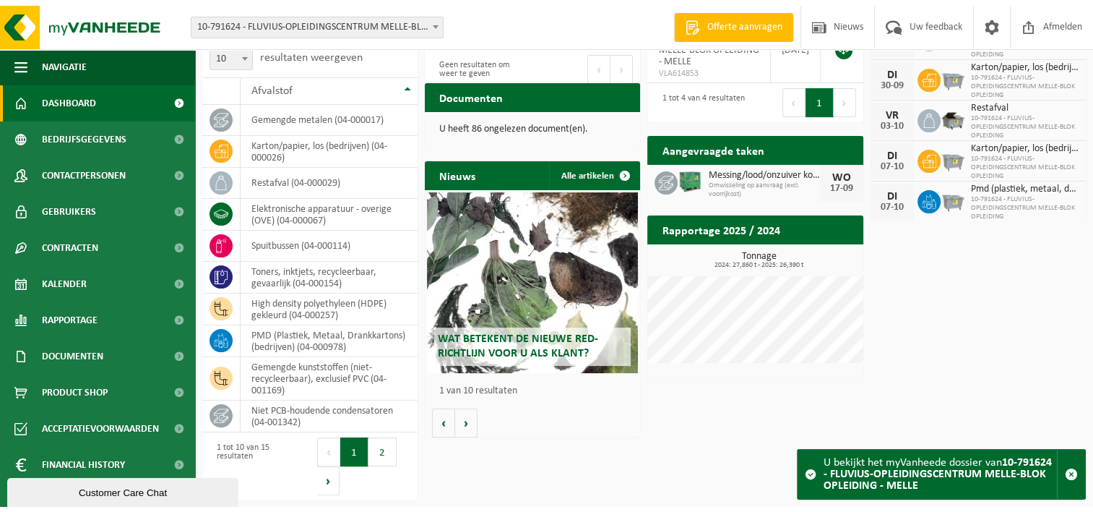
scroll to position [257, 0]
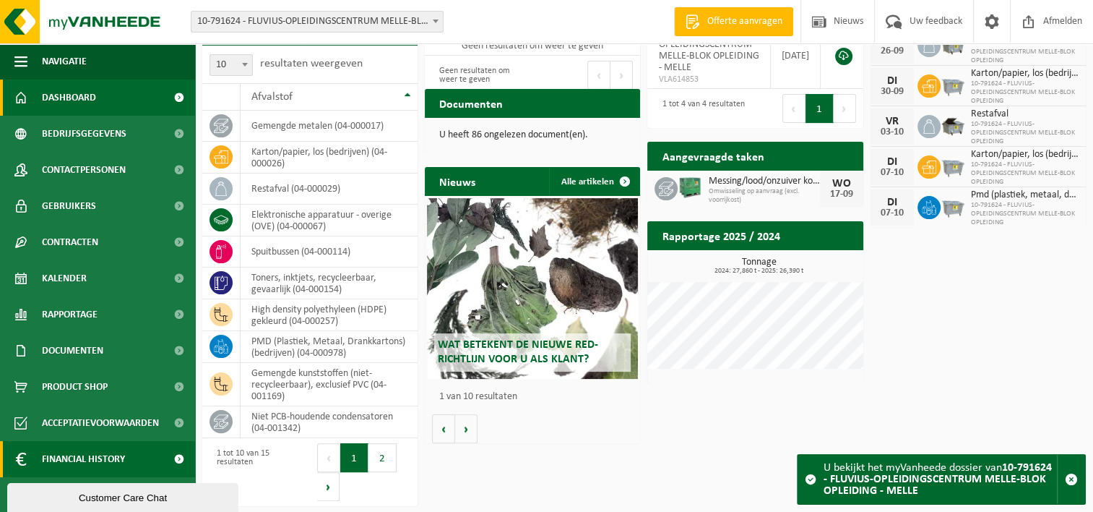
click at [139, 460] on link "Financial History" at bounding box center [97, 459] width 195 height 36
click at [165, 465] on span at bounding box center [179, 459] width 33 height 36
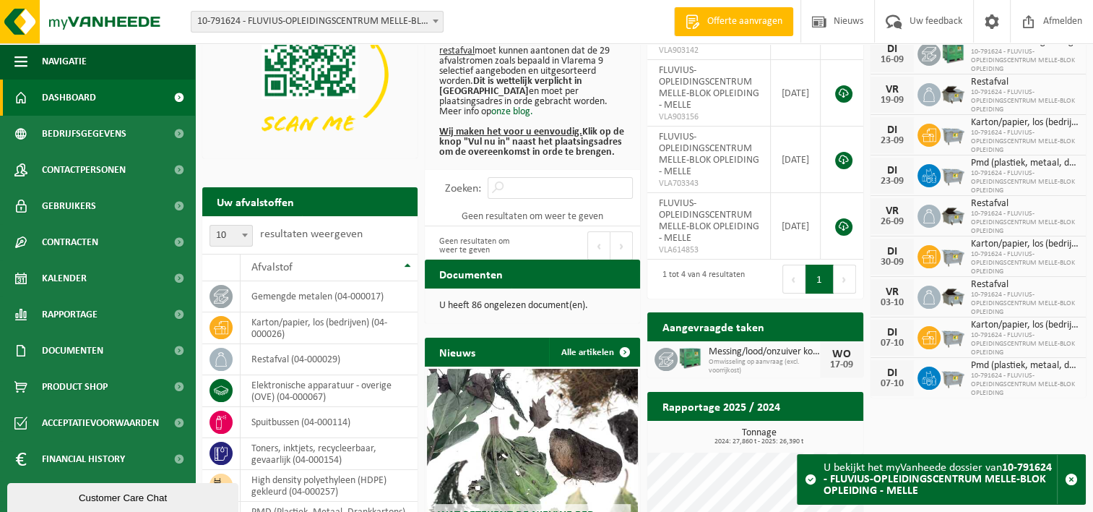
scroll to position [0, 0]
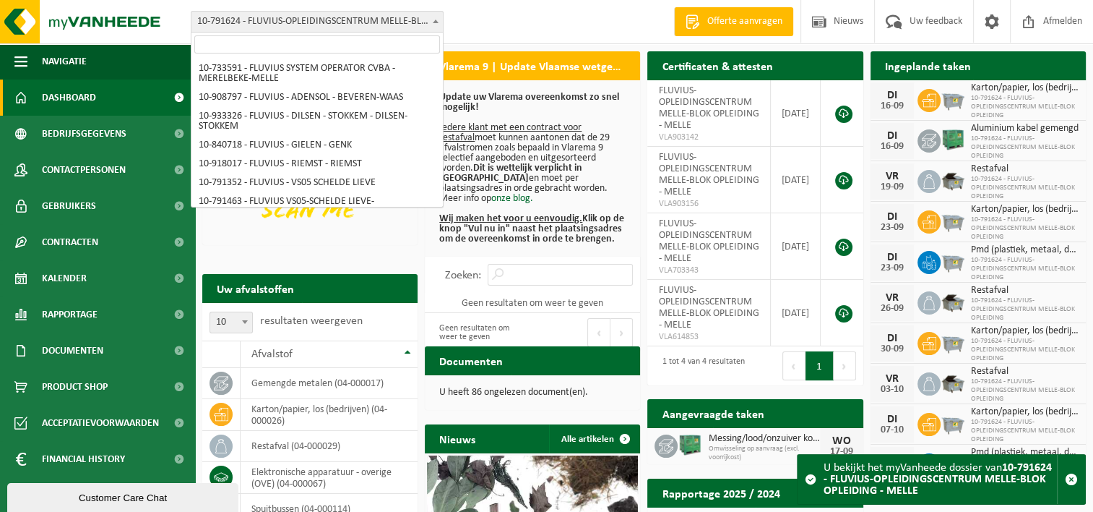
click at [417, 17] on span "10-791624 - FLUVIUS-OPLEIDINGSCENTRUM MELLE-BLOK OPLEIDING - MELLE" at bounding box center [316, 22] width 251 height 20
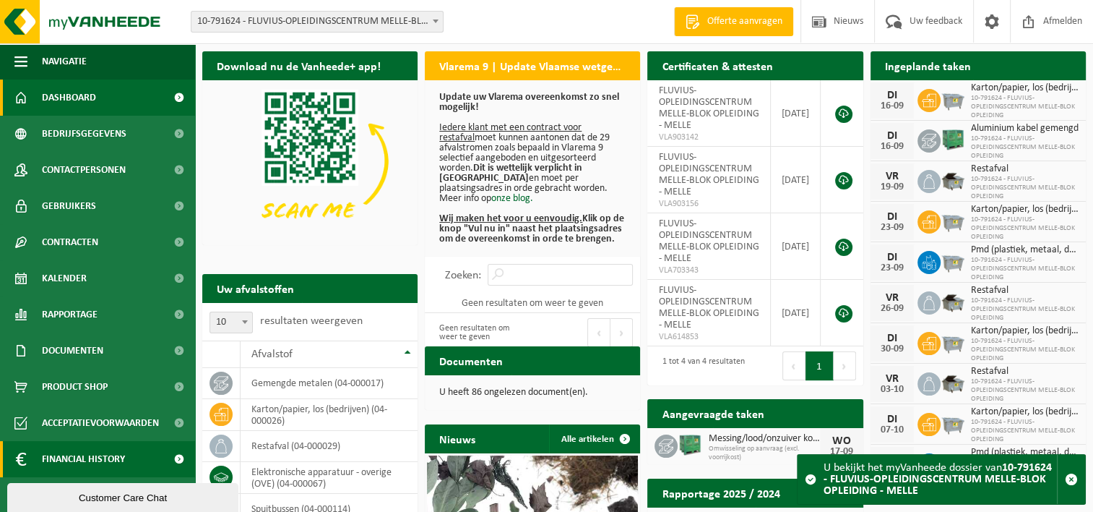
click at [59, 461] on span "Financial History" at bounding box center [83, 459] width 83 height 36
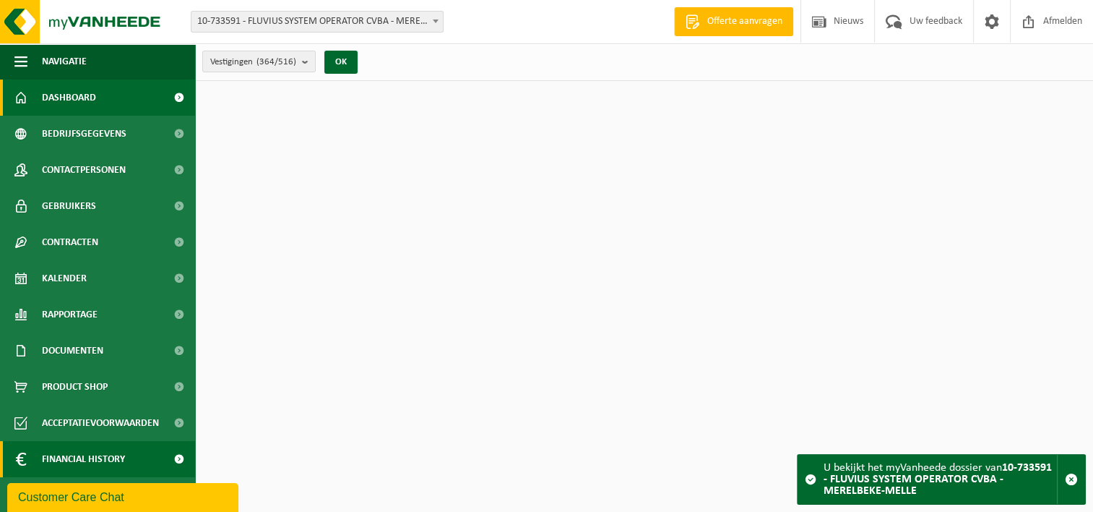
click at [171, 458] on span at bounding box center [179, 459] width 33 height 36
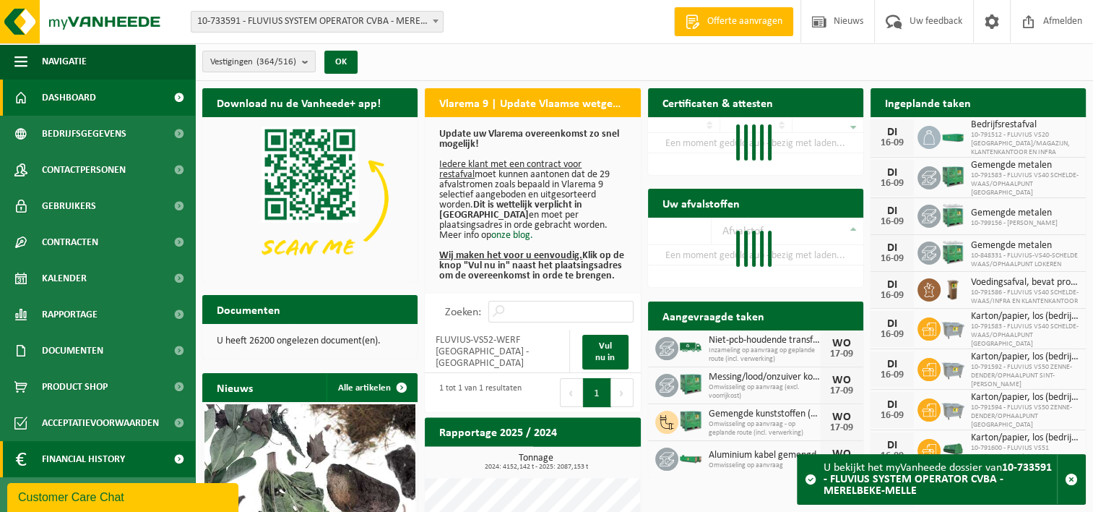
scroll to position [31, 0]
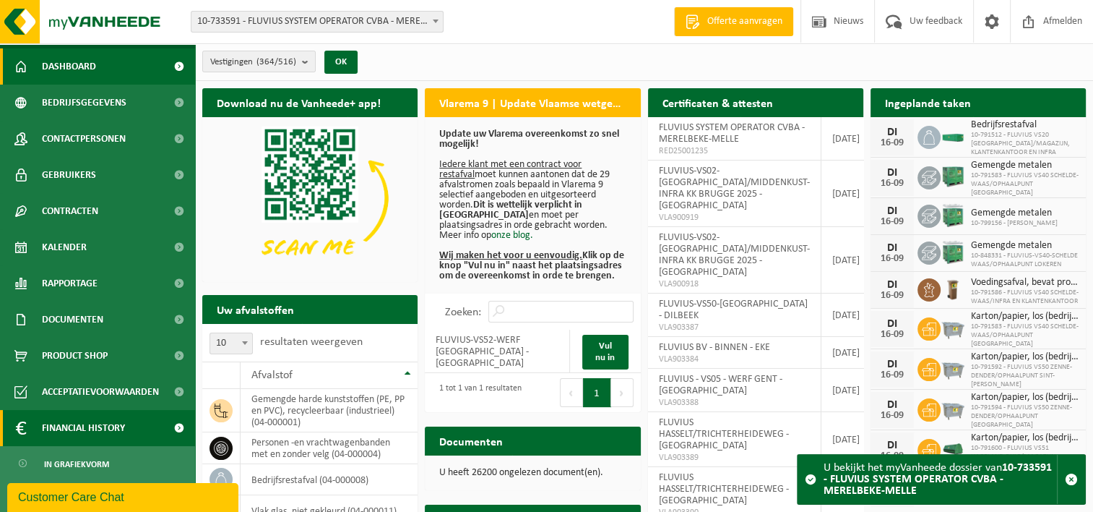
click at [124, 431] on span "Financial History" at bounding box center [83, 428] width 83 height 36
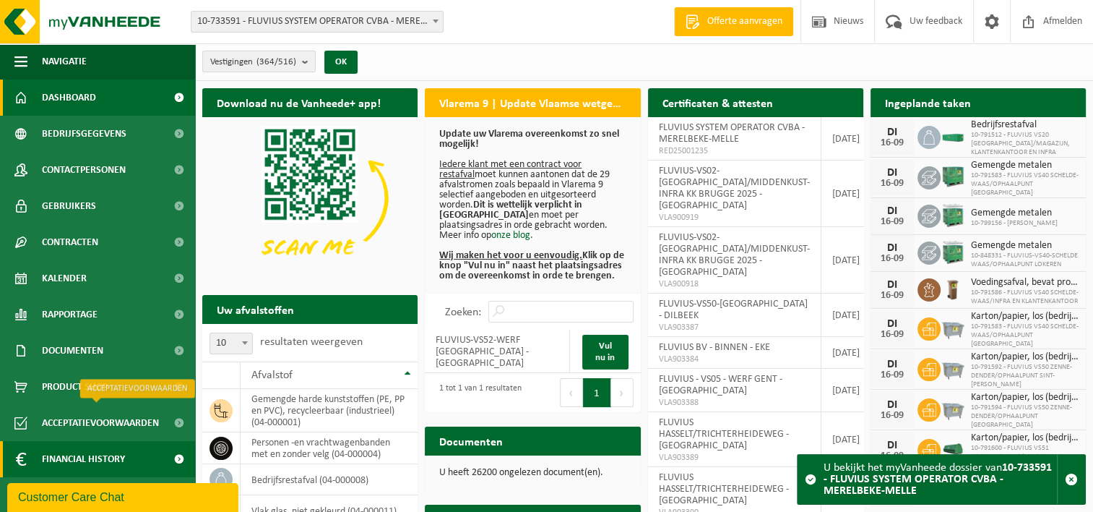
scroll to position [0, 0]
click at [178, 454] on span at bounding box center [179, 459] width 33 height 36
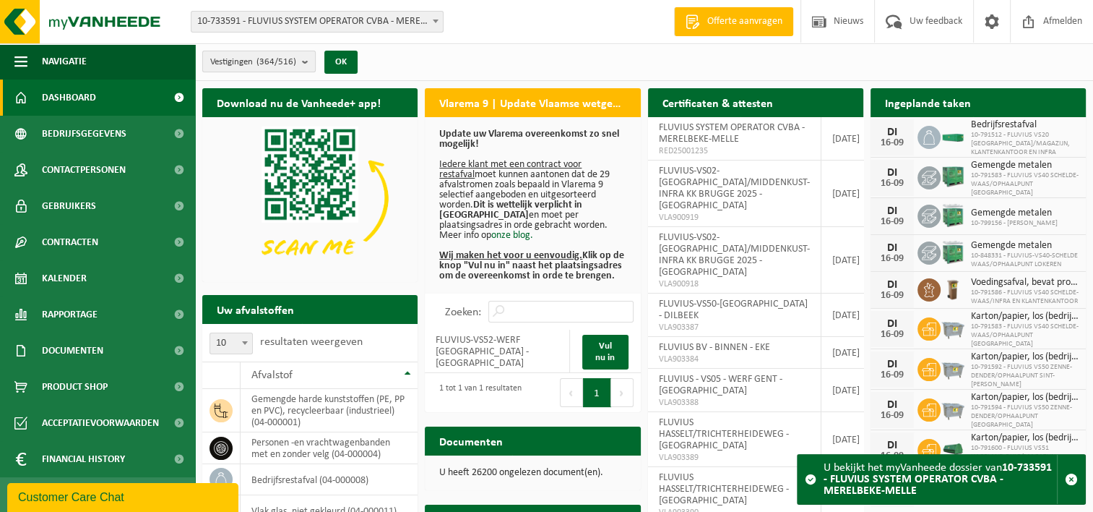
click at [308, 66] on b "submit" at bounding box center [308, 61] width 13 height 20
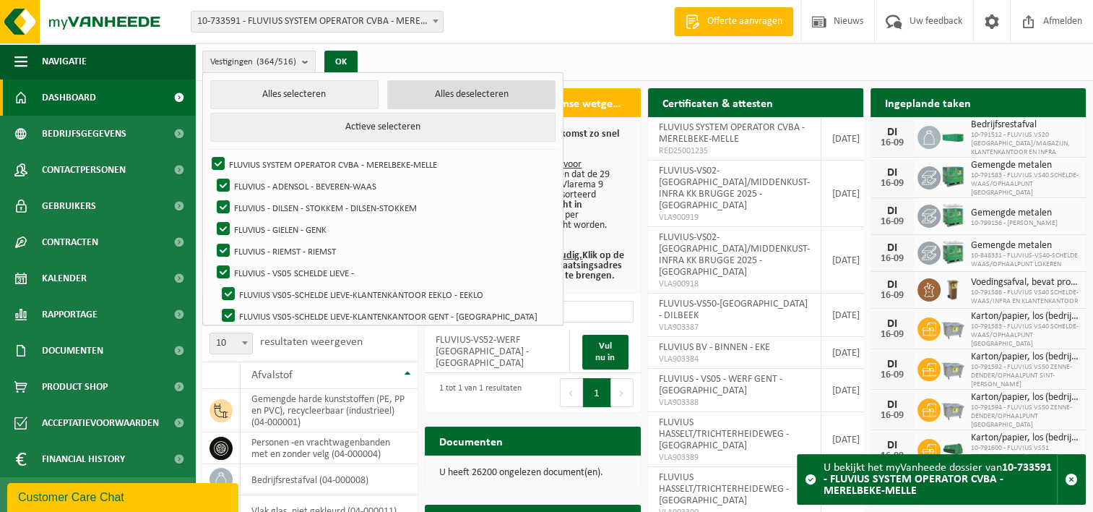
click at [499, 105] on button "Alles deselecteren" at bounding box center [471, 94] width 168 height 29
checkbox input "false"
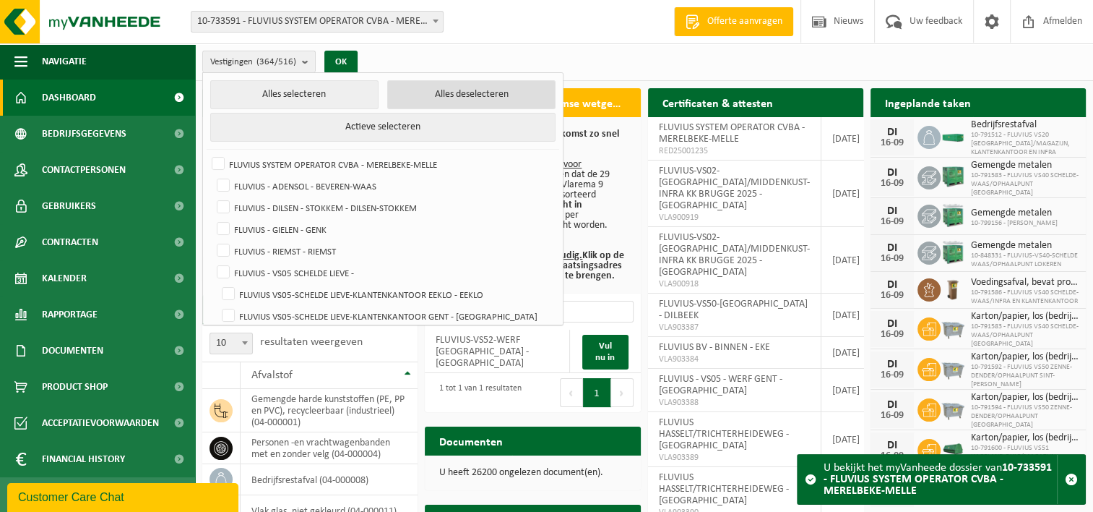
checkbox input "false"
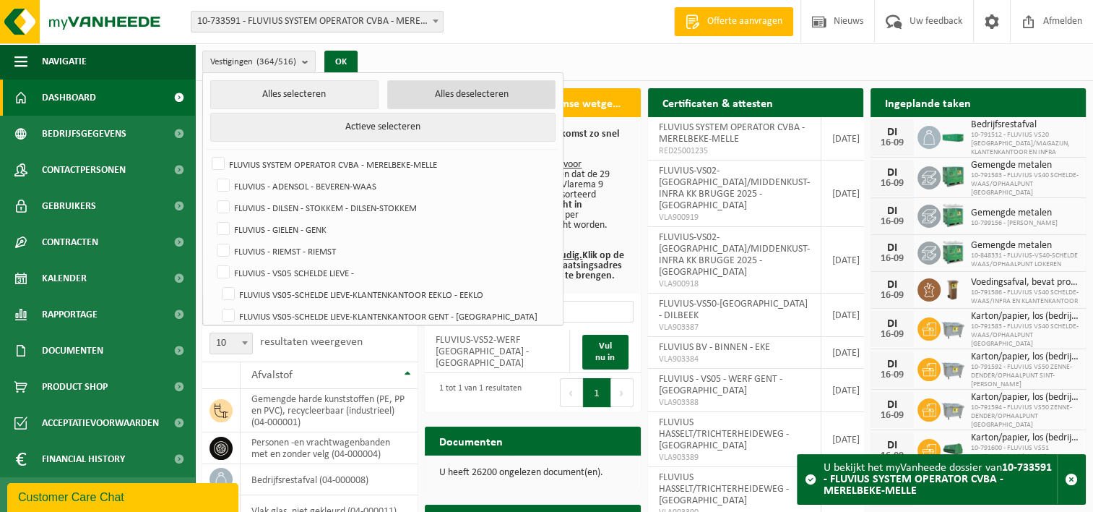
checkbox input "false"
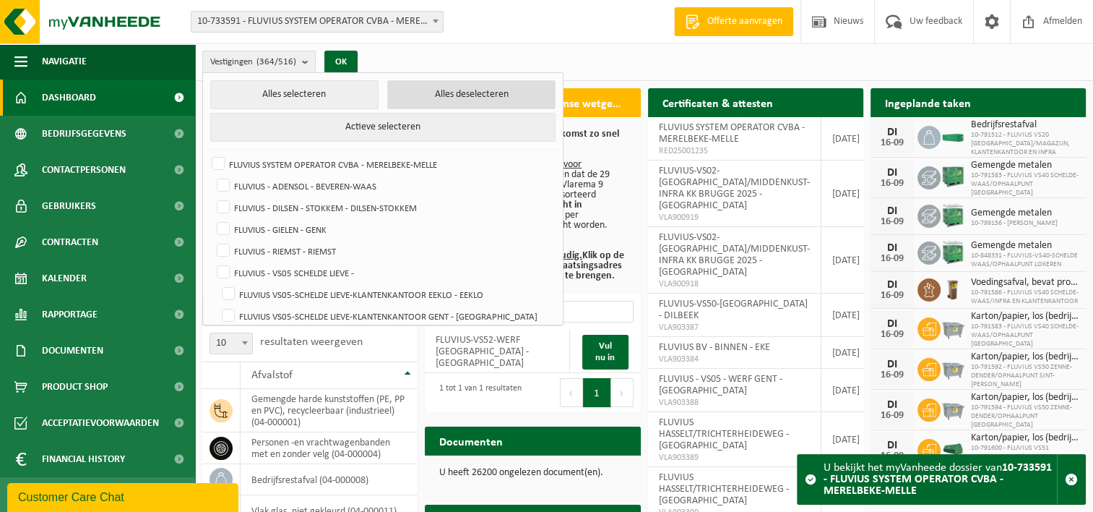
checkbox input "false"
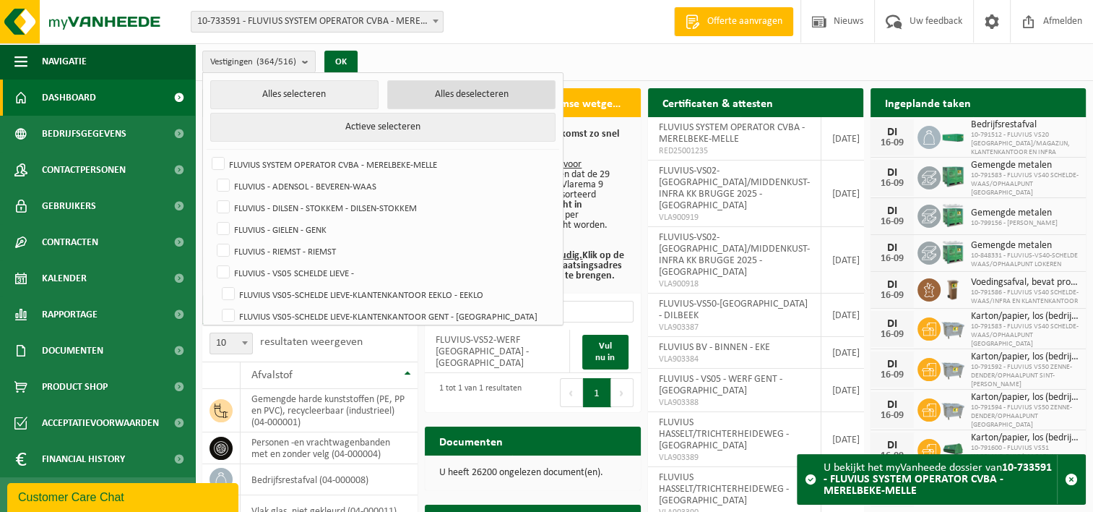
checkbox input "false"
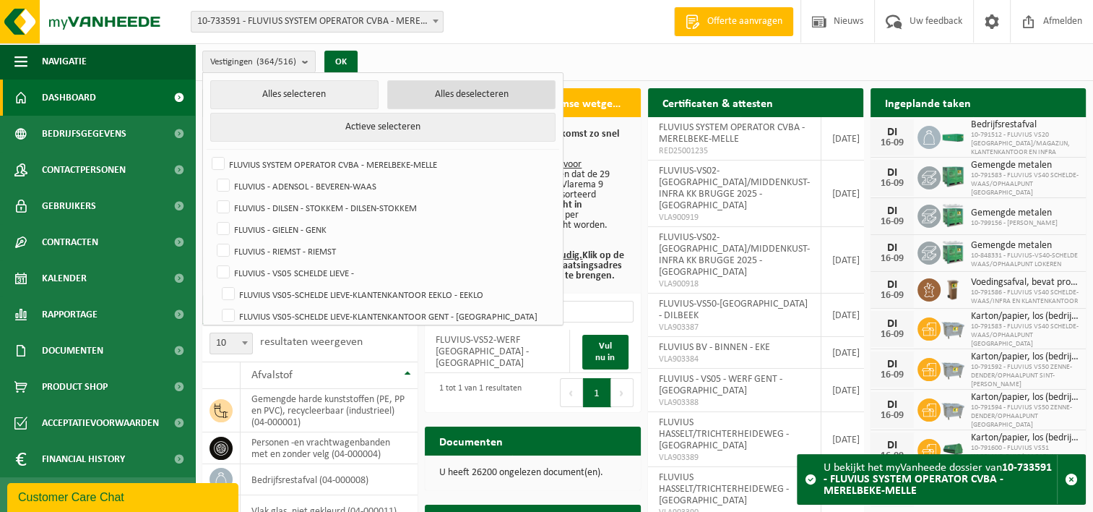
checkbox input "false"
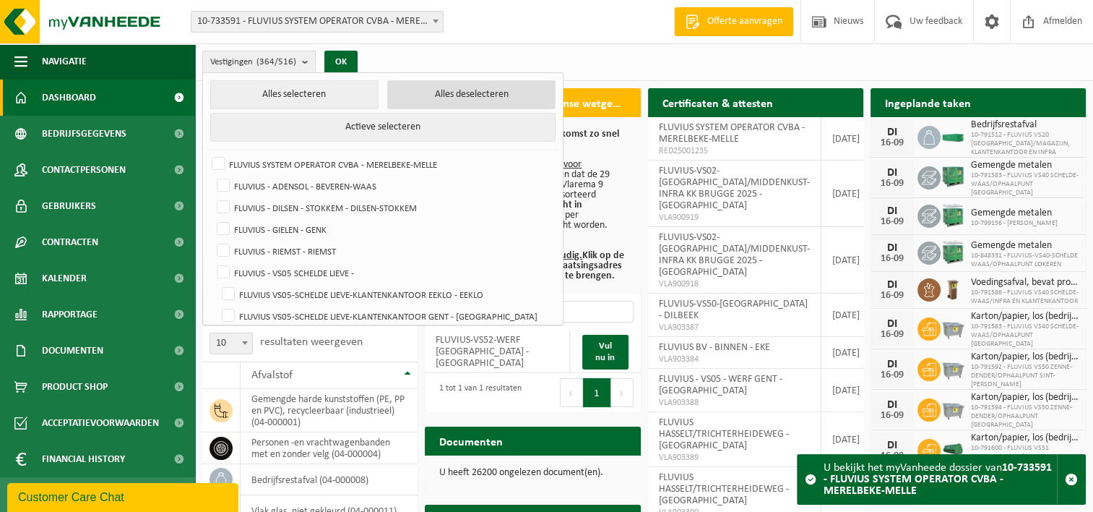
checkbox input "false"
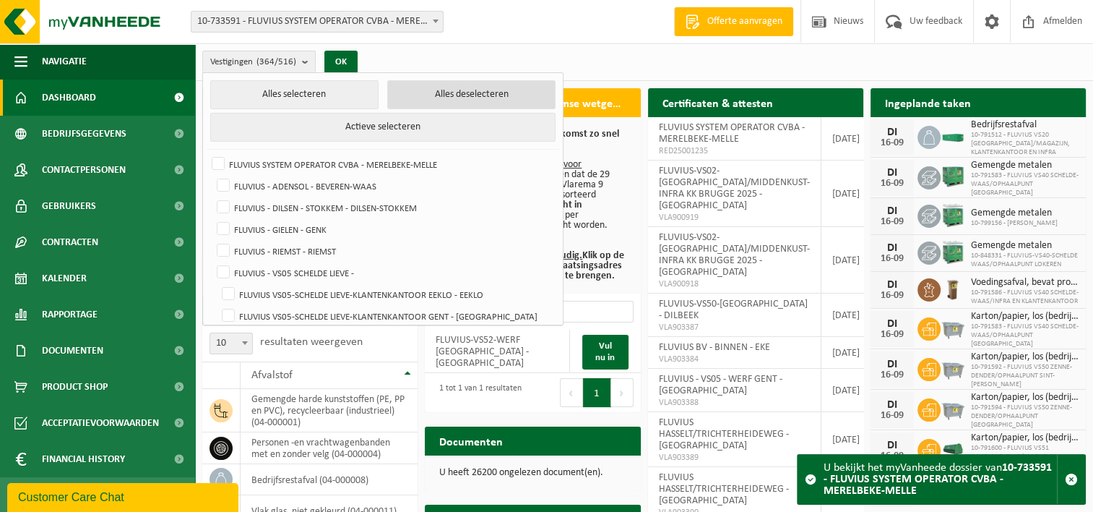
checkbox input "false"
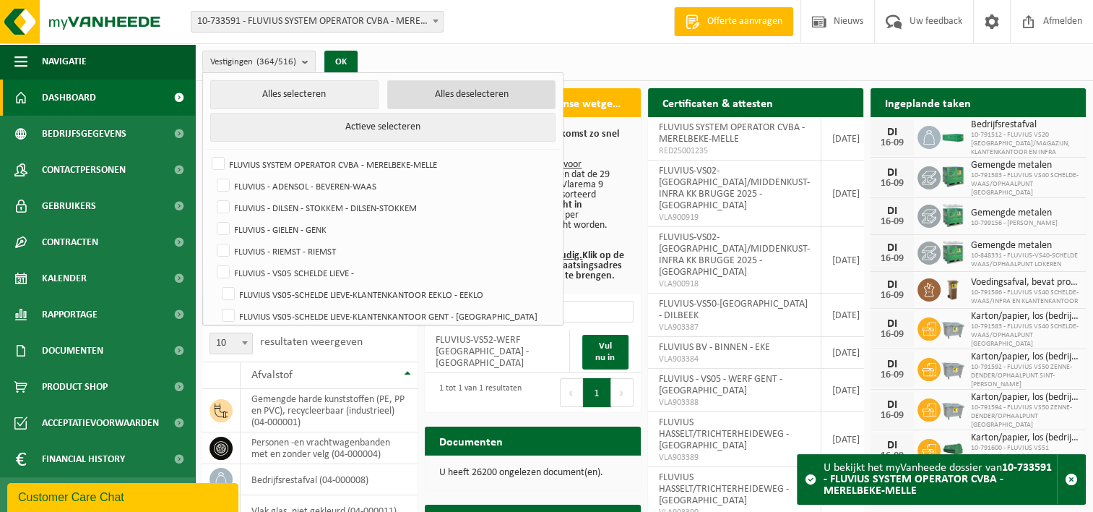
checkbox input "false"
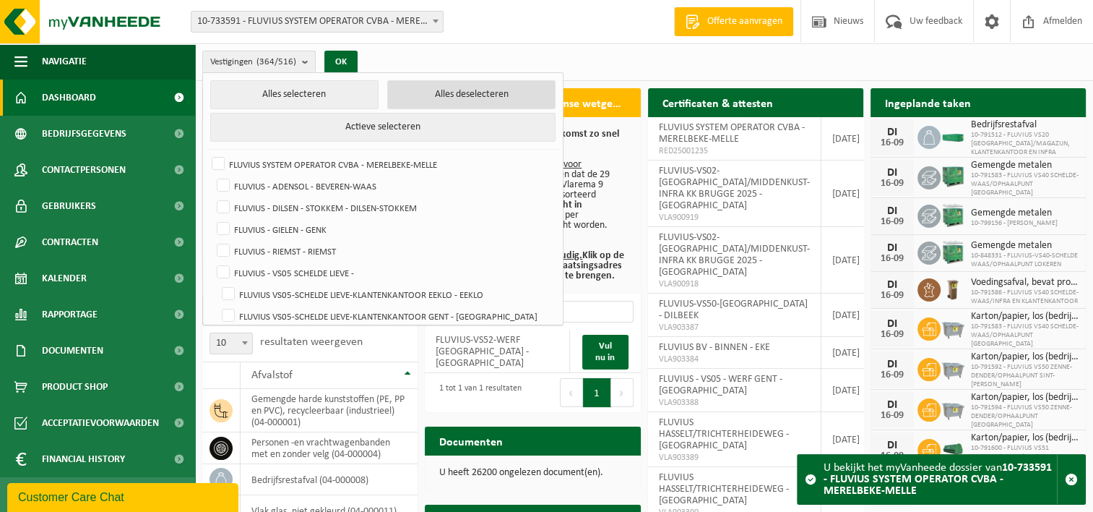
checkbox input "false"
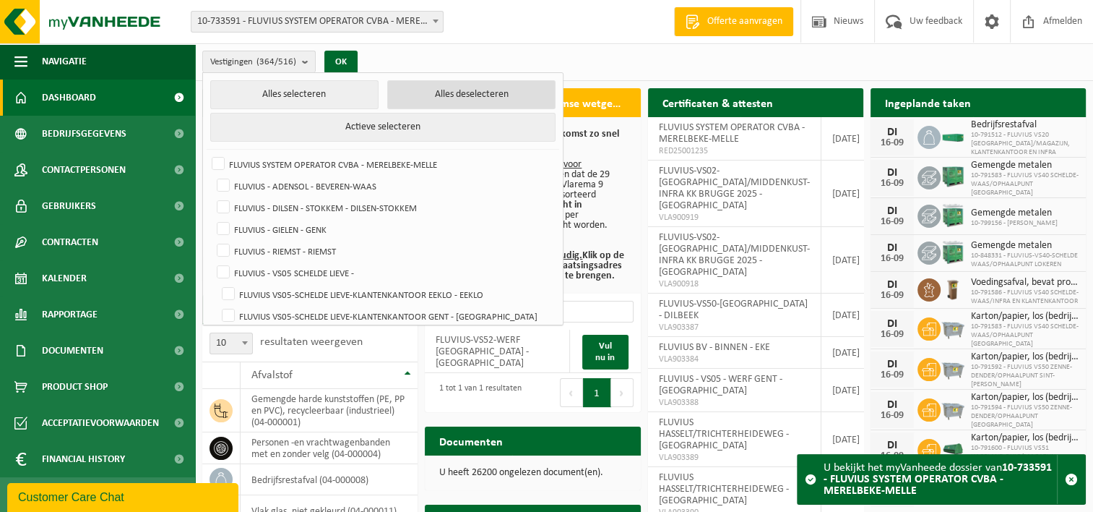
checkbox input "false"
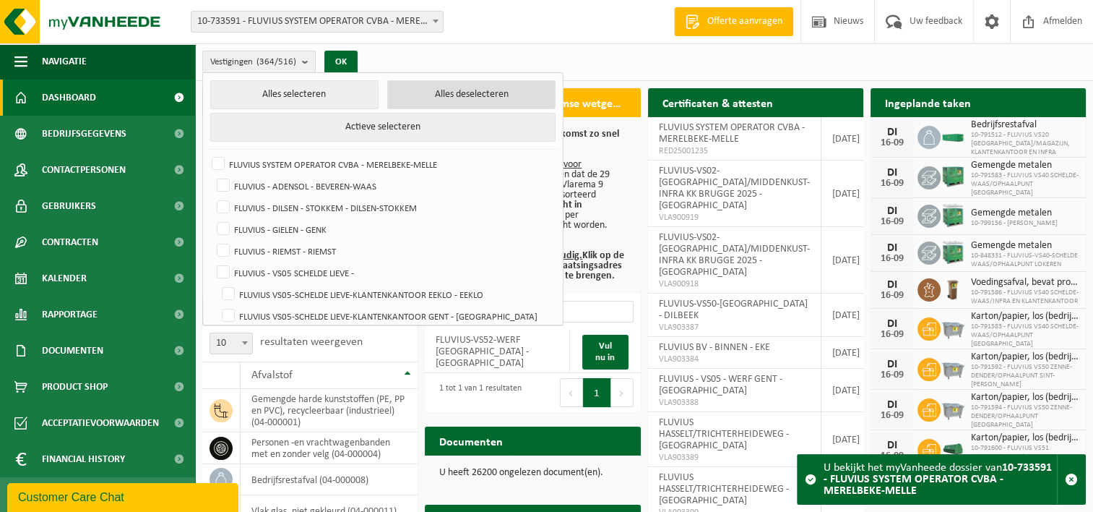
checkbox input "false"
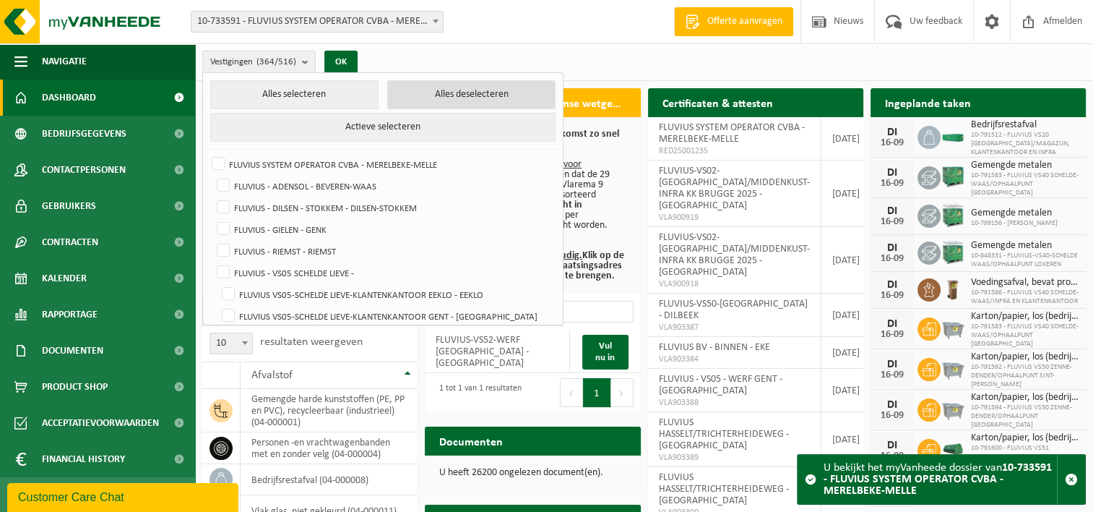
checkbox input "false"
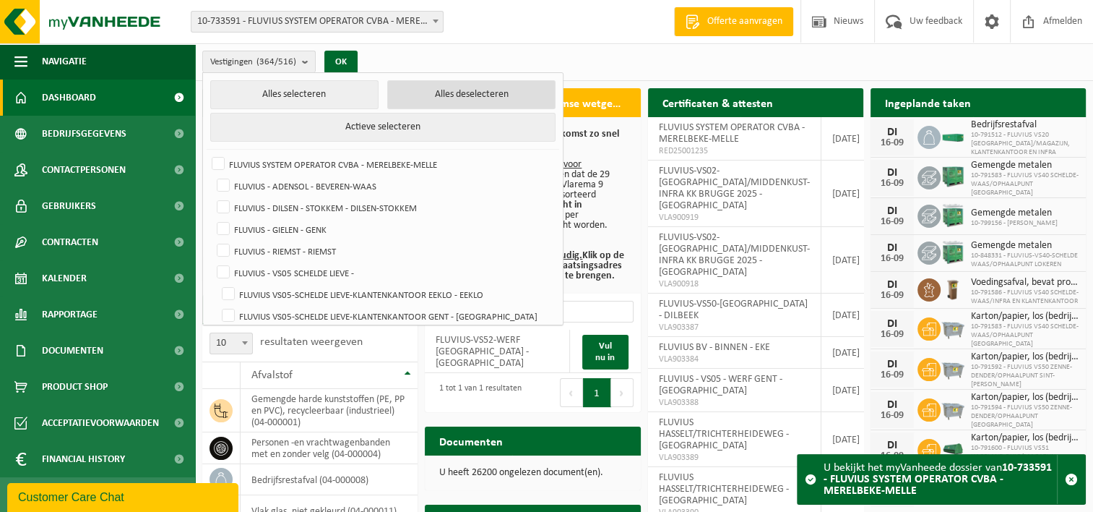
checkbox input "false"
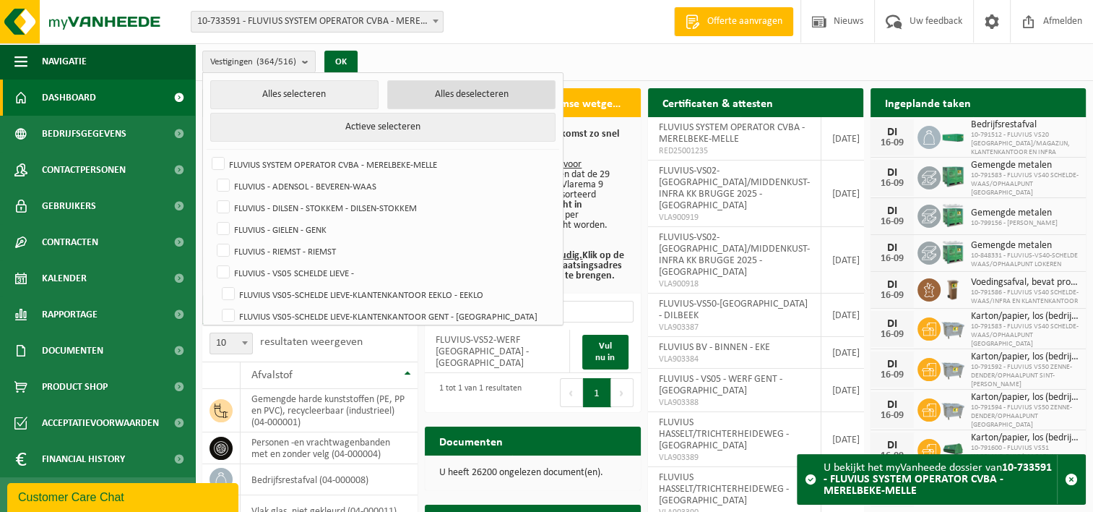
checkbox input "false"
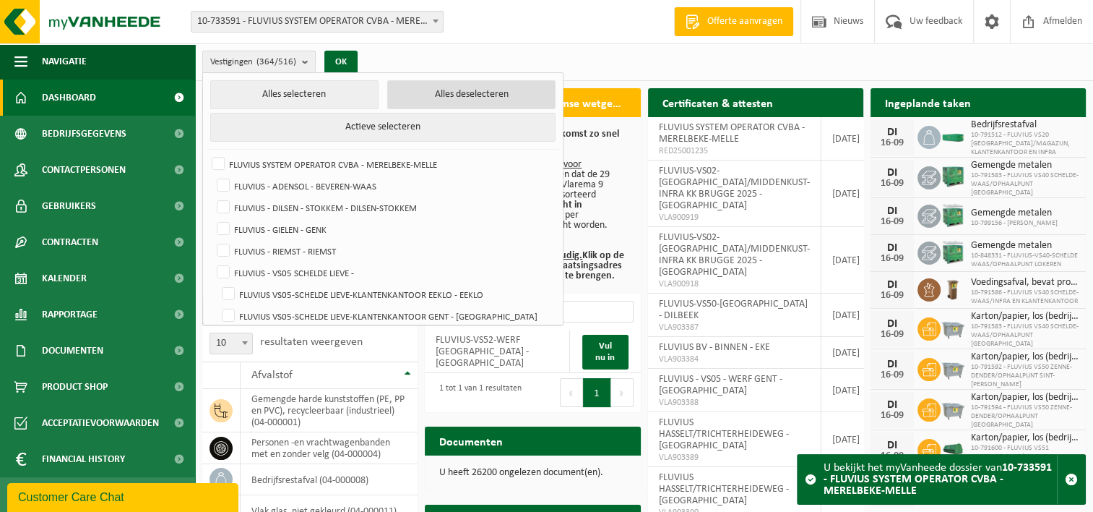
checkbox input "false"
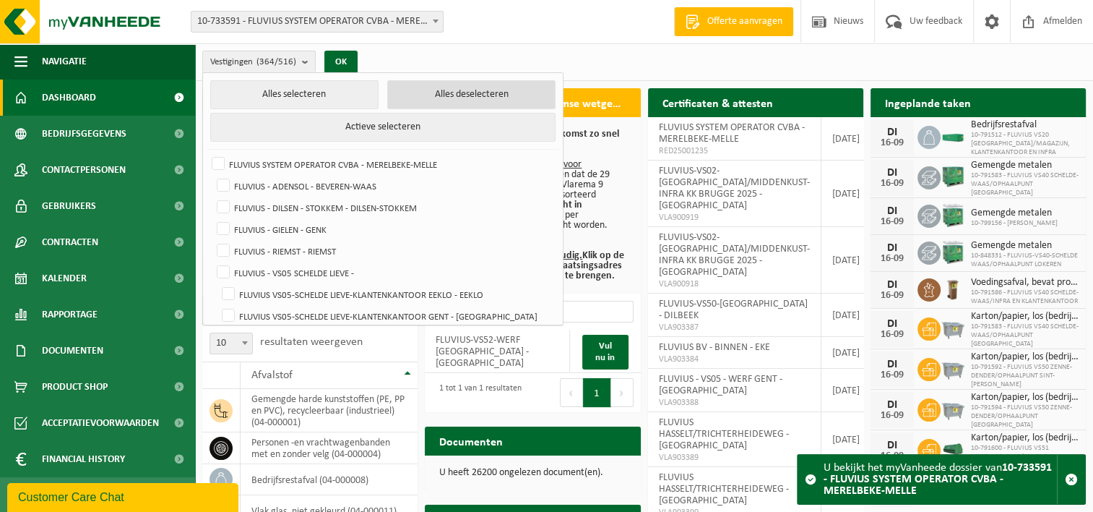
checkbox input "false"
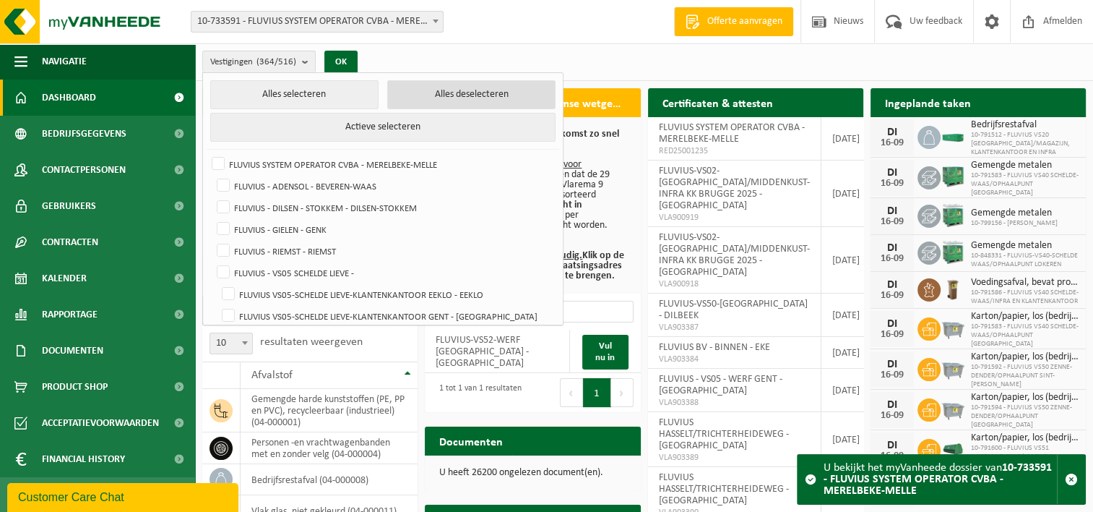
checkbox input "false"
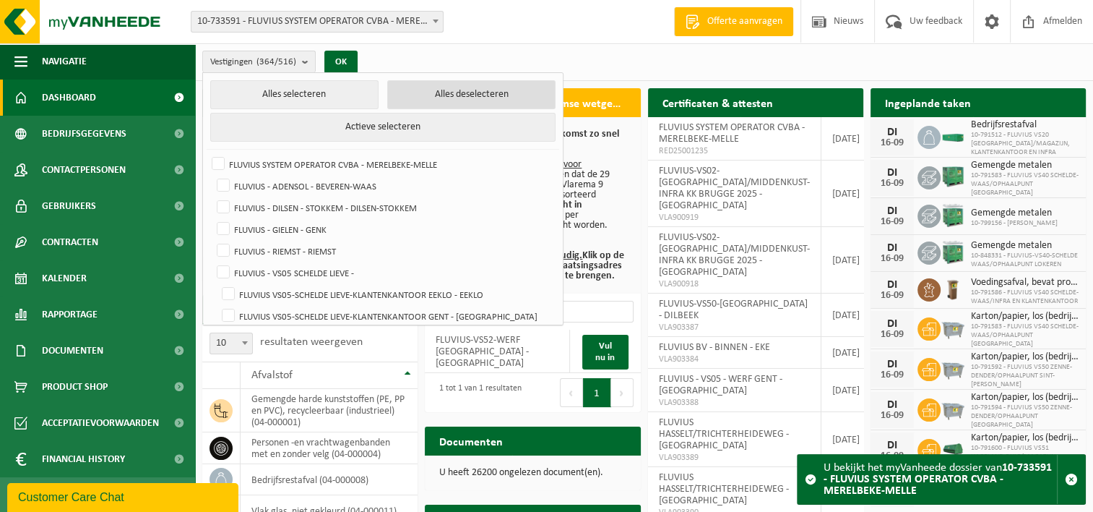
checkbox input "false"
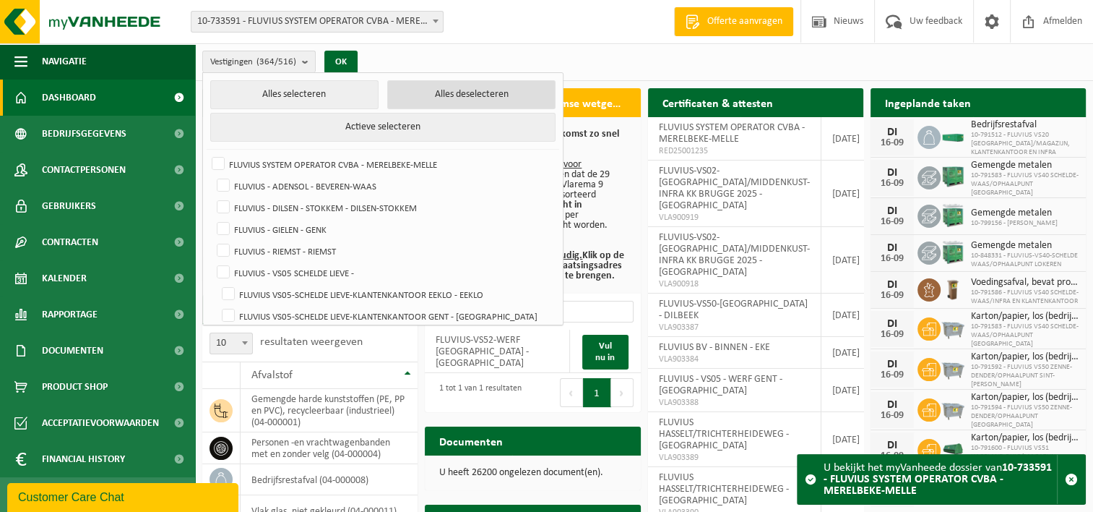
checkbox input "false"
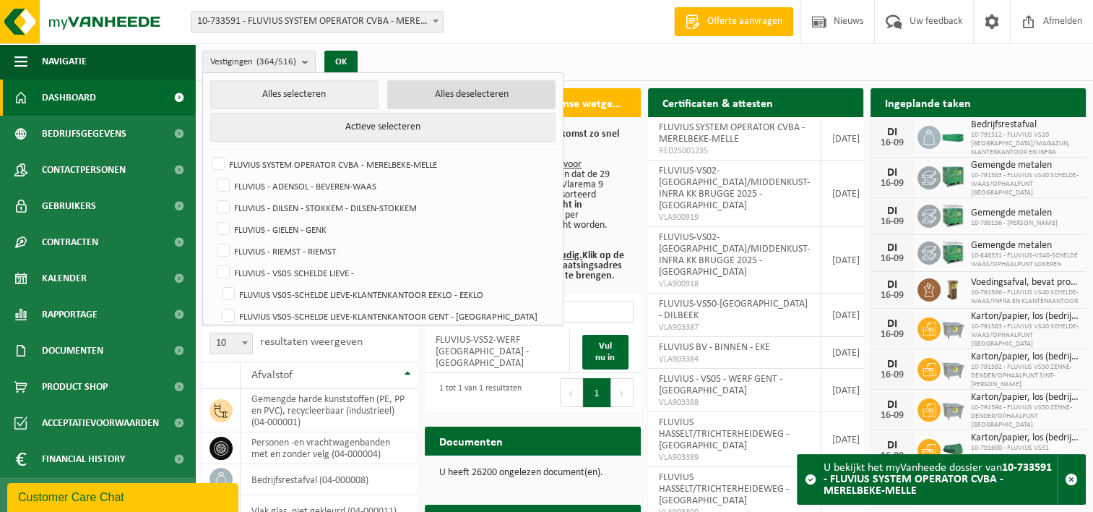
checkbox input "false"
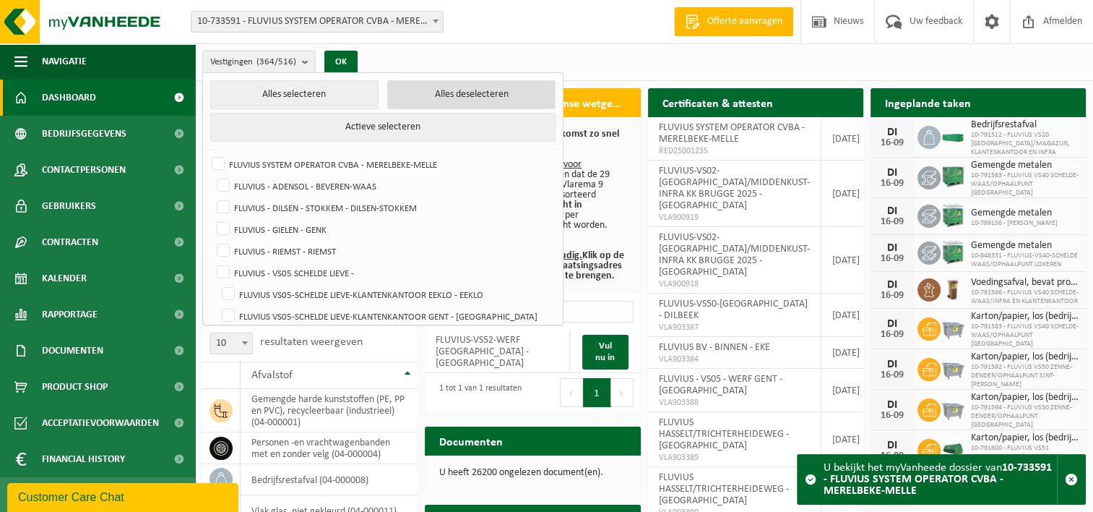
checkbox input "false"
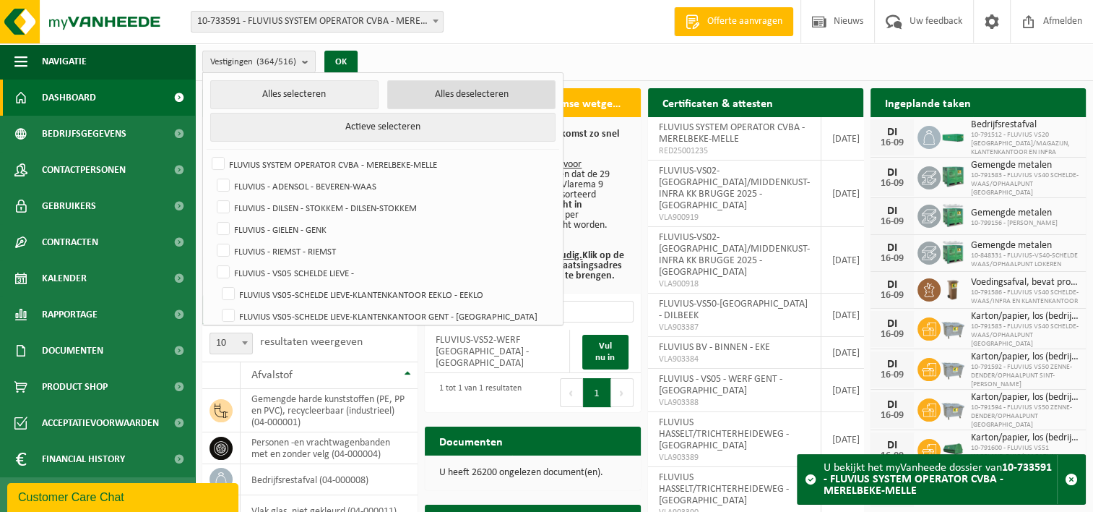
checkbox input "false"
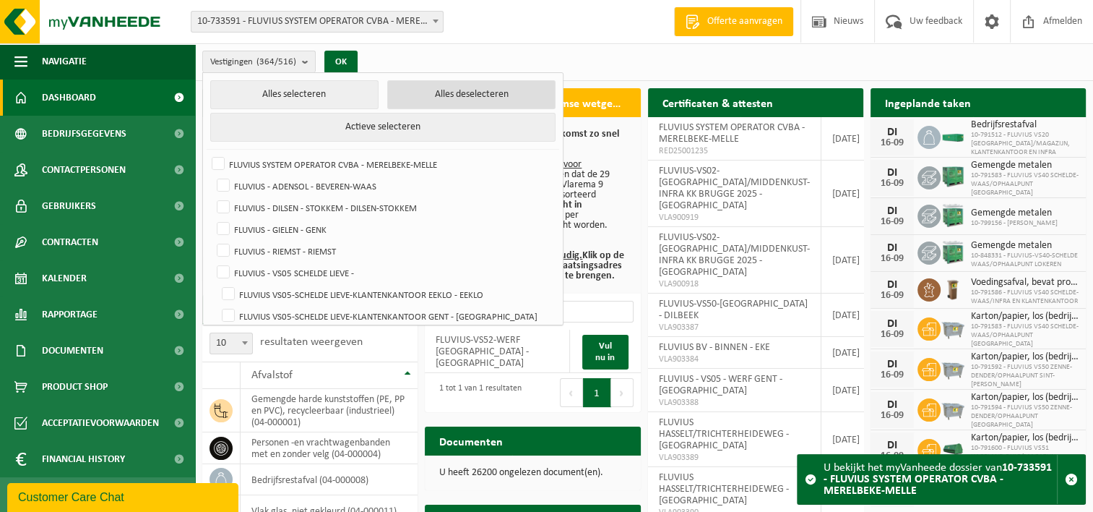
checkbox input "false"
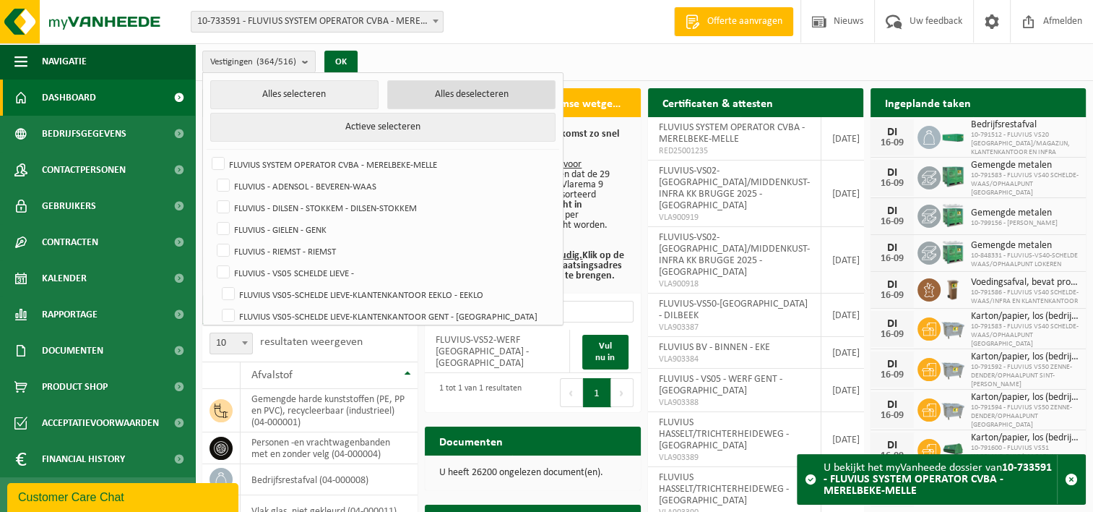
checkbox input "false"
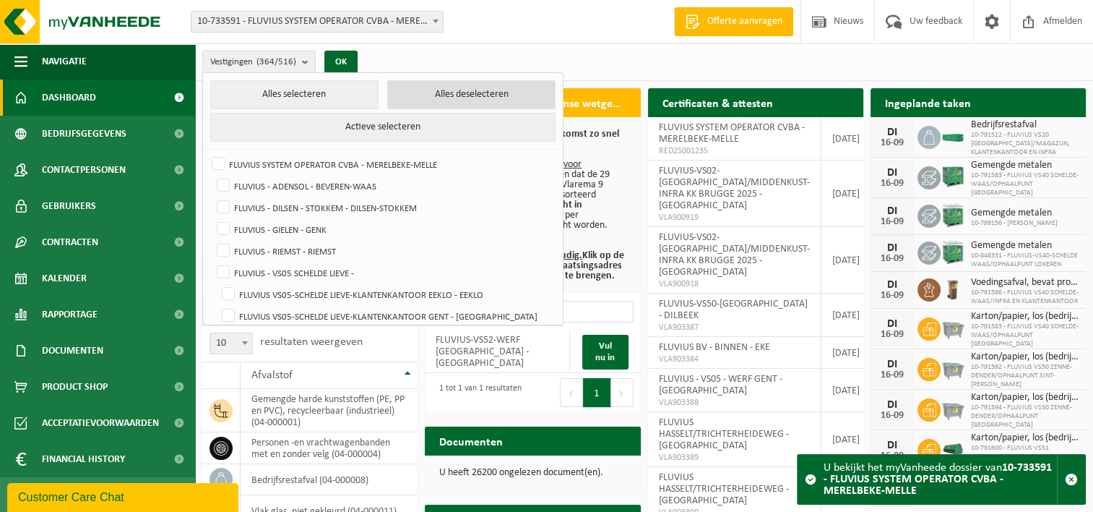
checkbox input "false"
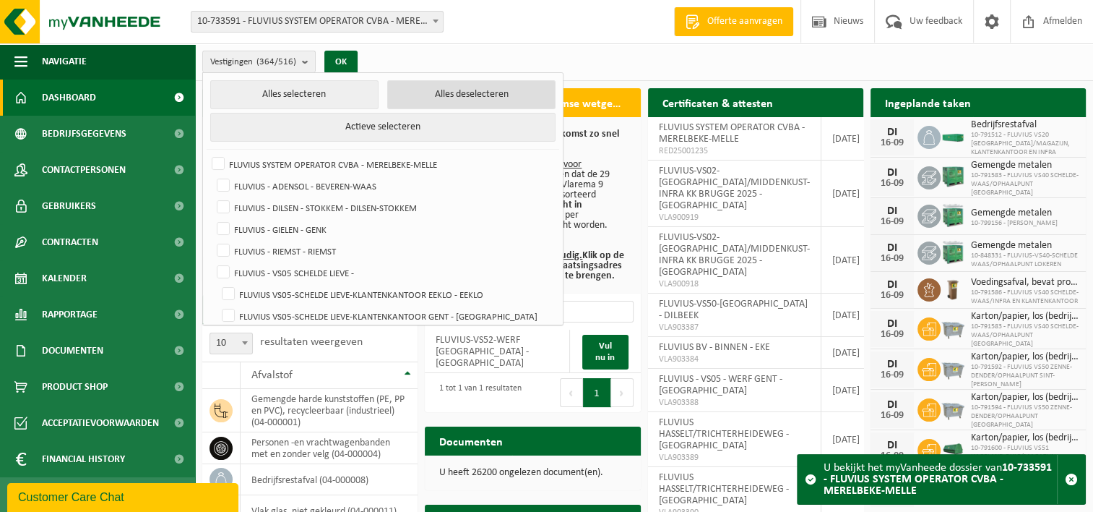
checkbox input "false"
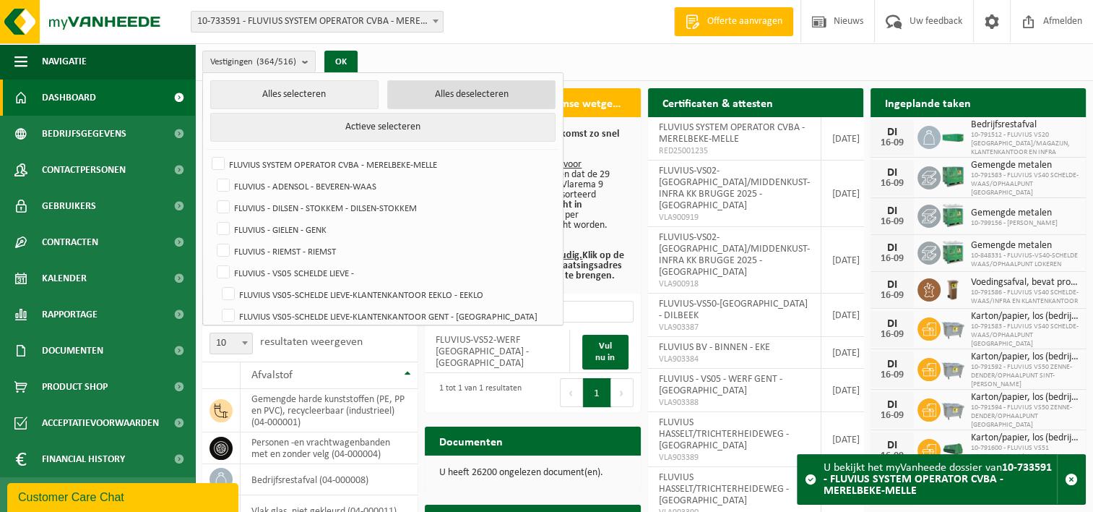
checkbox input "false"
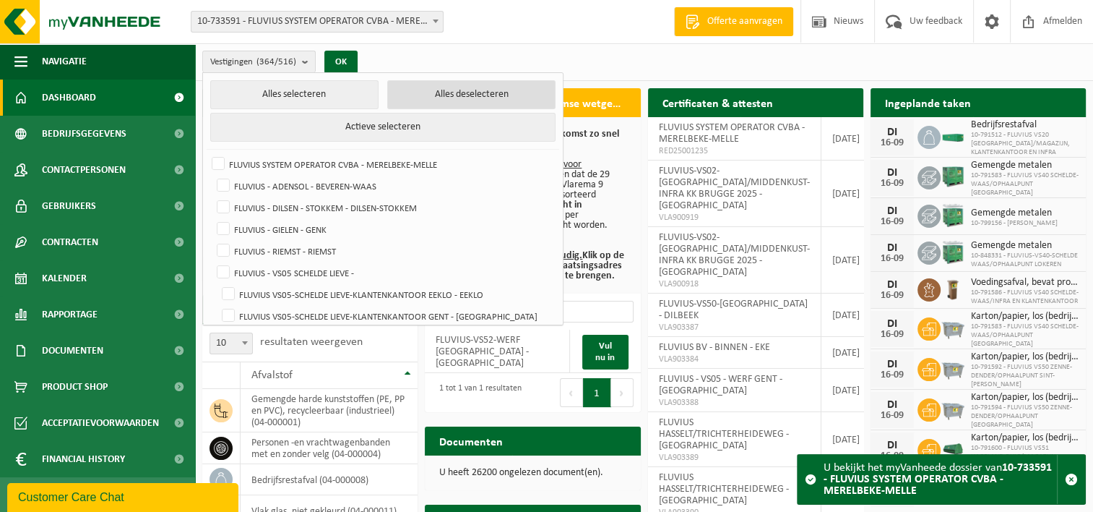
checkbox input "false"
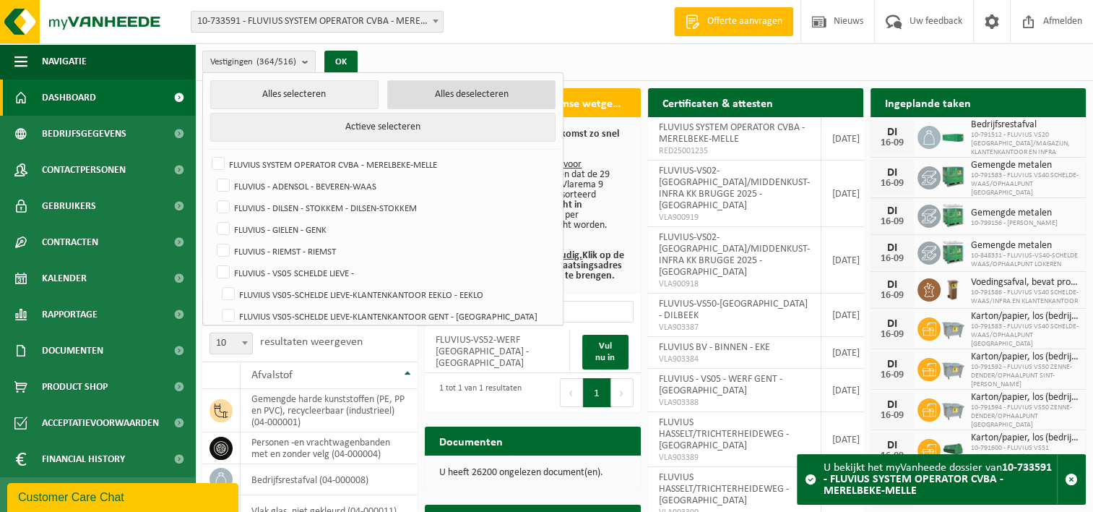
checkbox input "false"
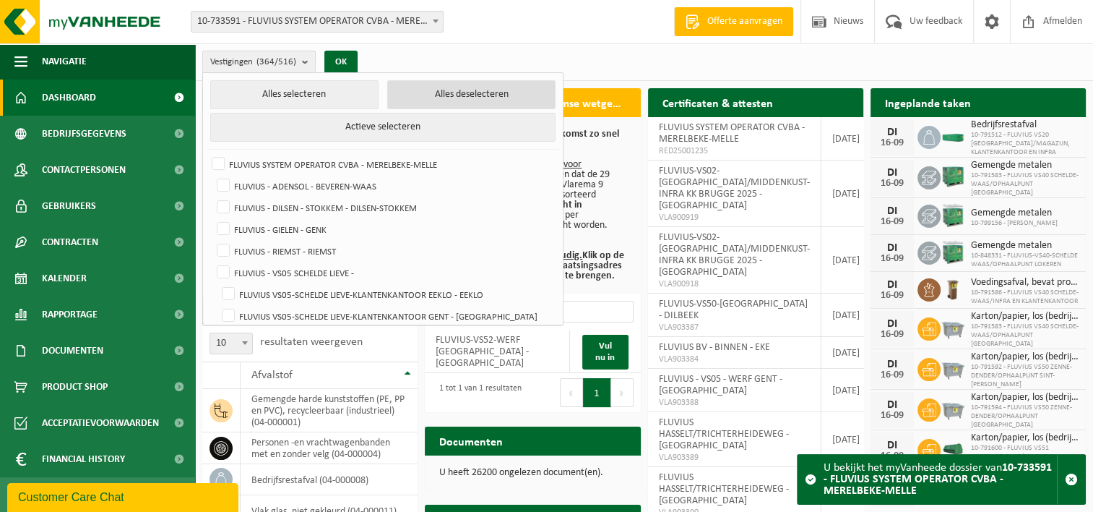
checkbox input "false"
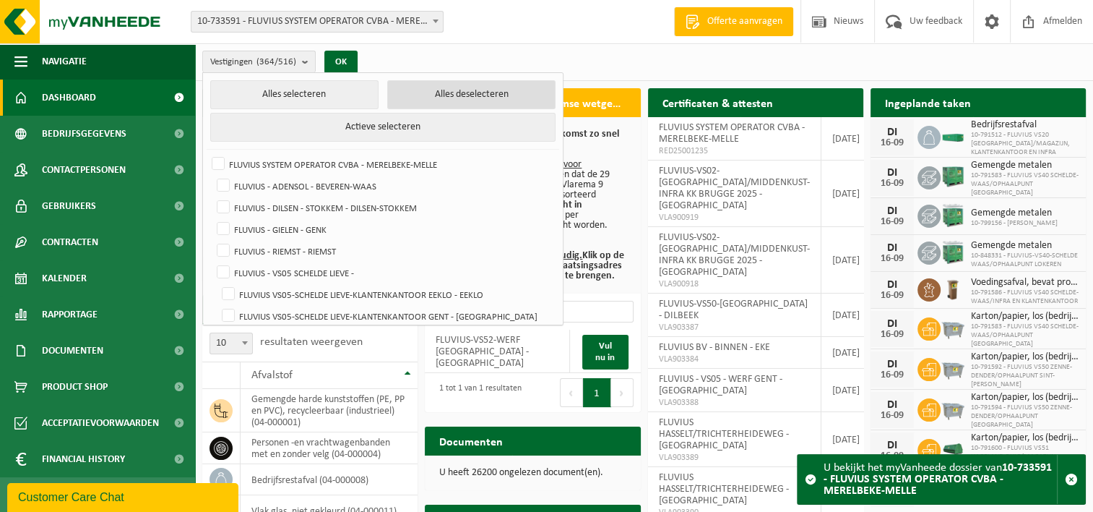
checkbox input "false"
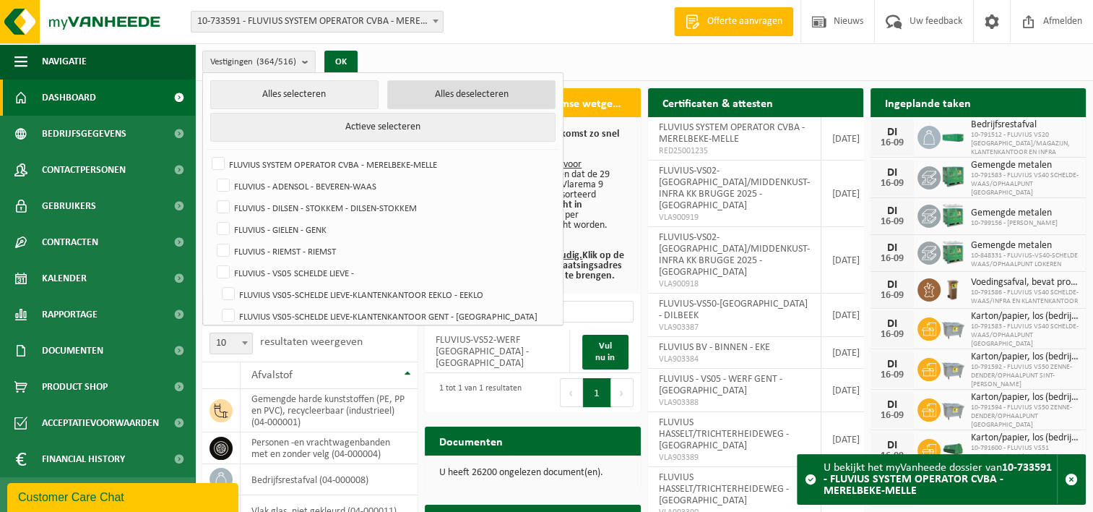
checkbox input "false"
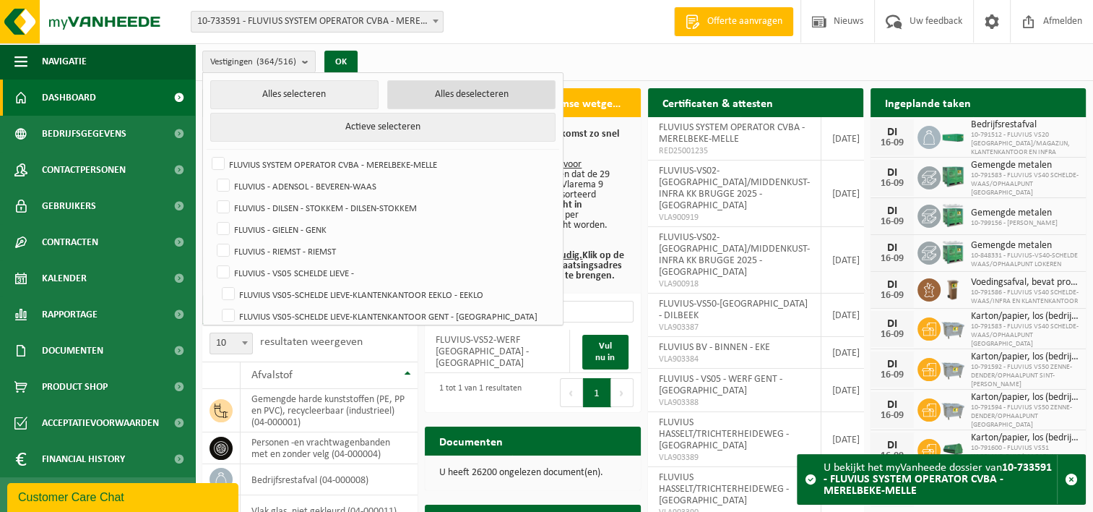
checkbox input "false"
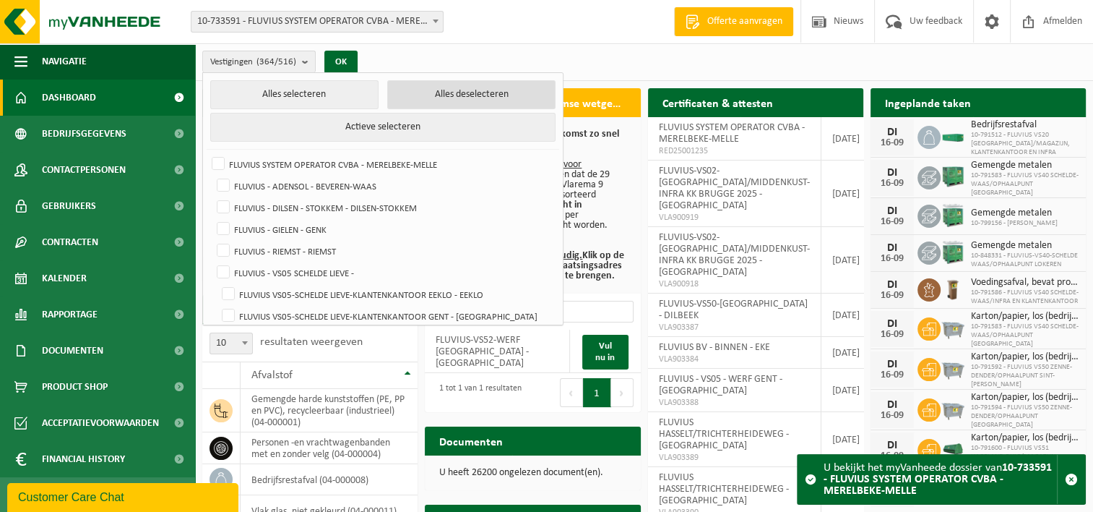
checkbox input "false"
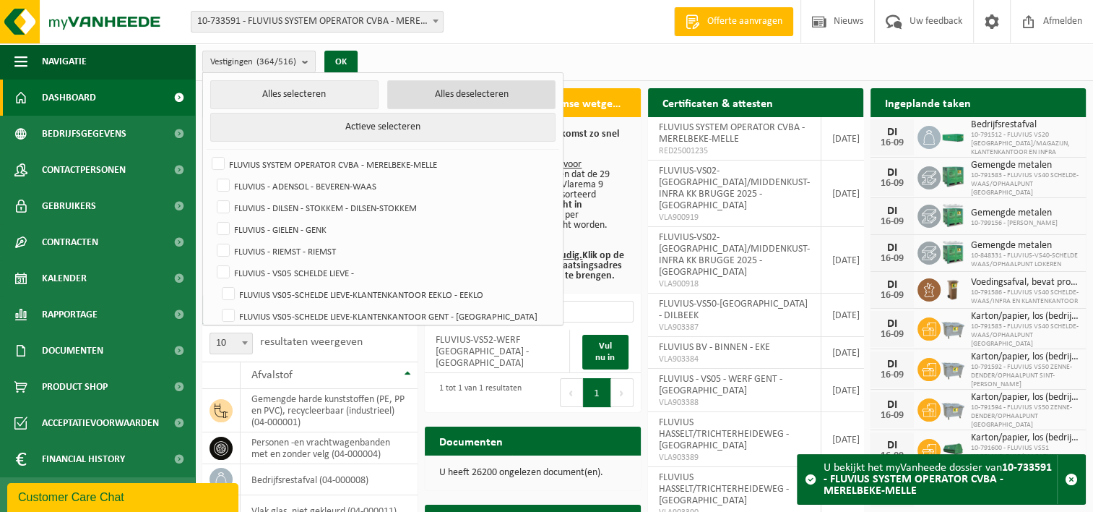
checkbox input "false"
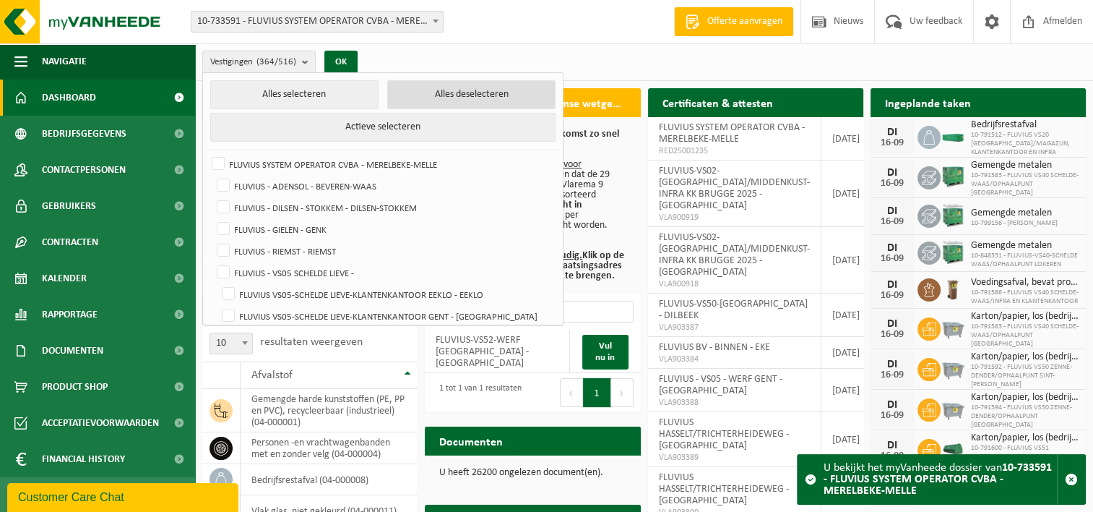
checkbox input "false"
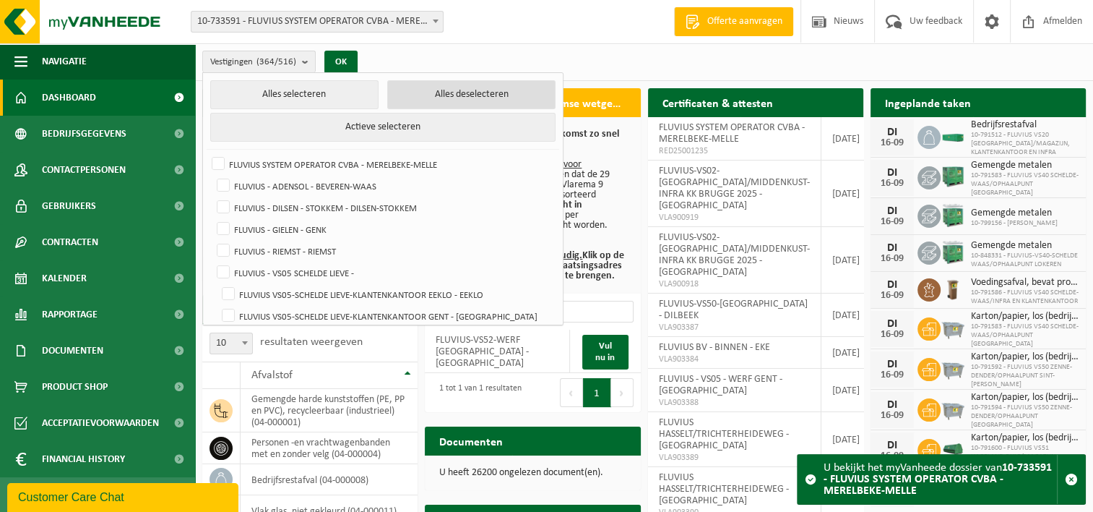
checkbox input "false"
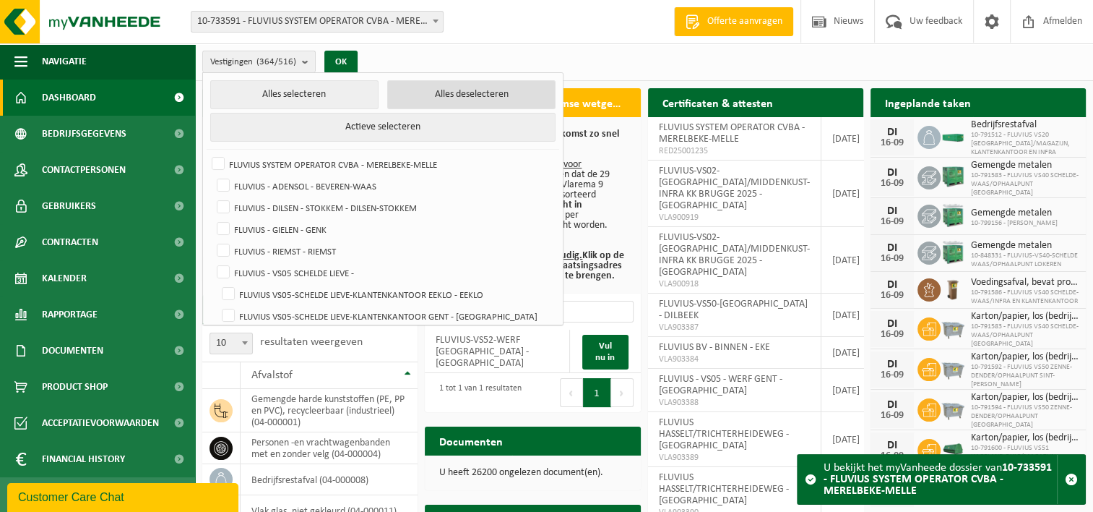
checkbox input "false"
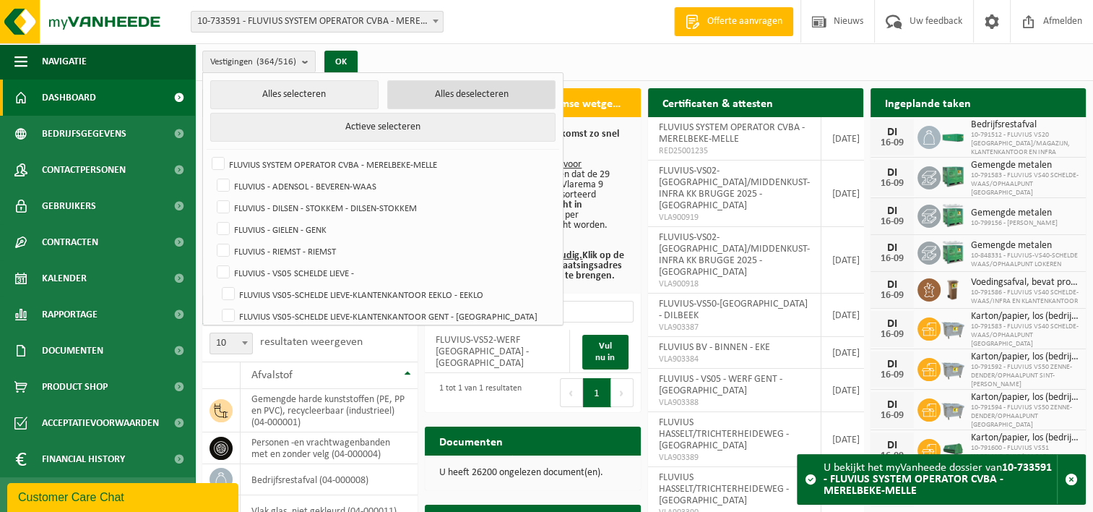
checkbox input "false"
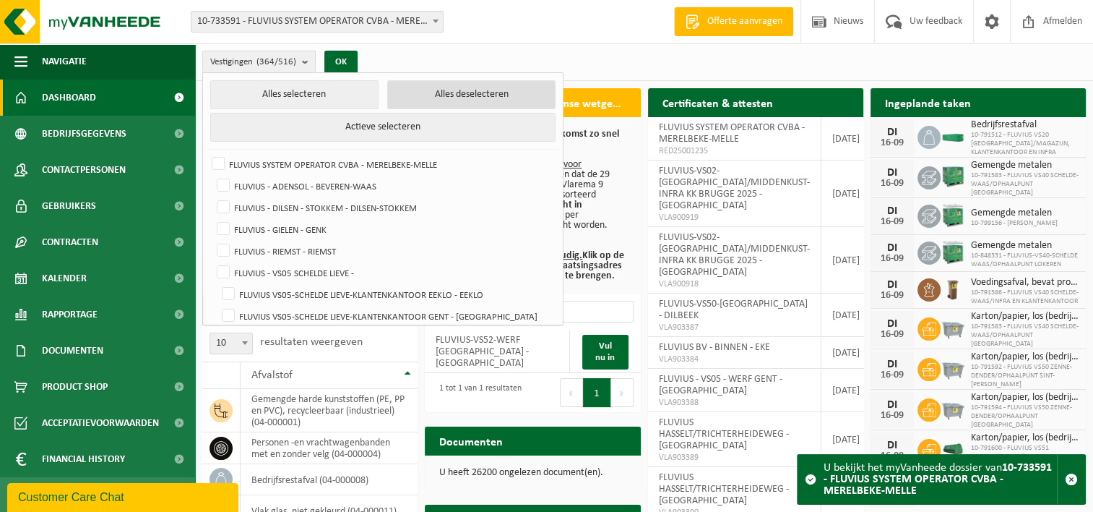
checkbox input "false"
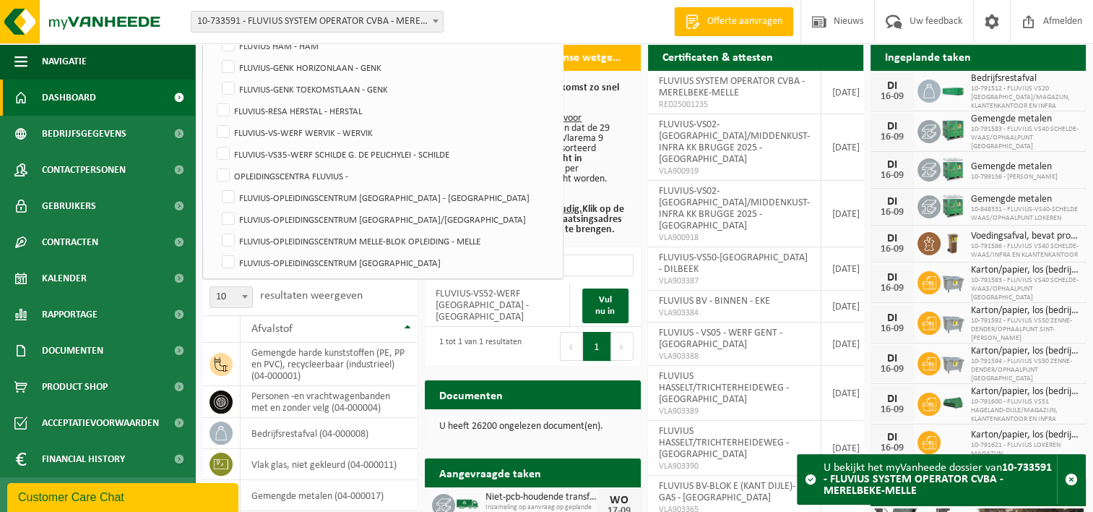
scroll to position [72, 0]
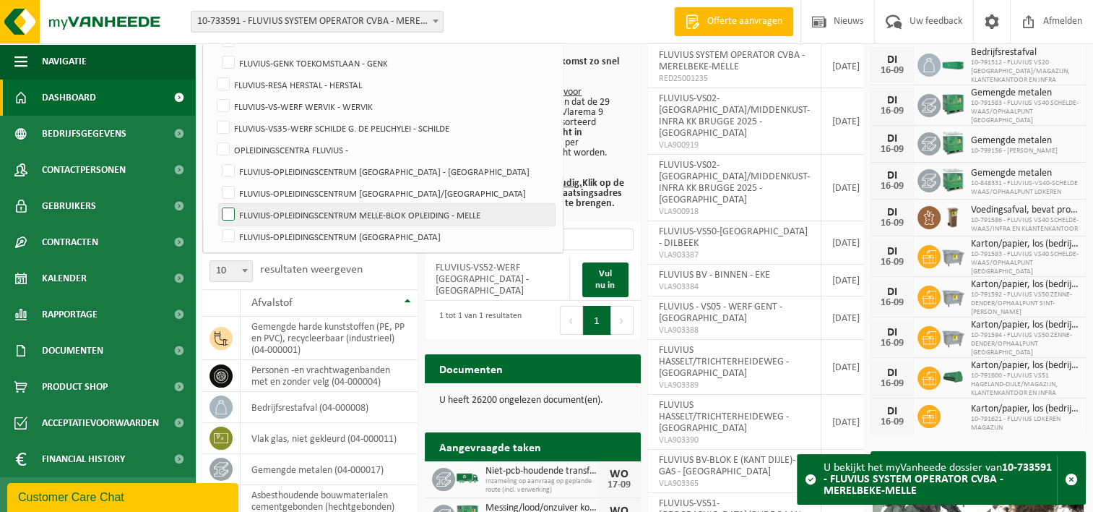
click at [233, 215] on label "FLUVIUS-OPLEIDINGSCENTRUM MELLE-BLOK OPLEIDING - MELLE" at bounding box center [387, 215] width 336 height 22
click at [217, 204] on input "FLUVIUS-OPLEIDINGSCENTRUM MELLE-BLOK OPLEIDING - MELLE" at bounding box center [216, 203] width 1 height 1
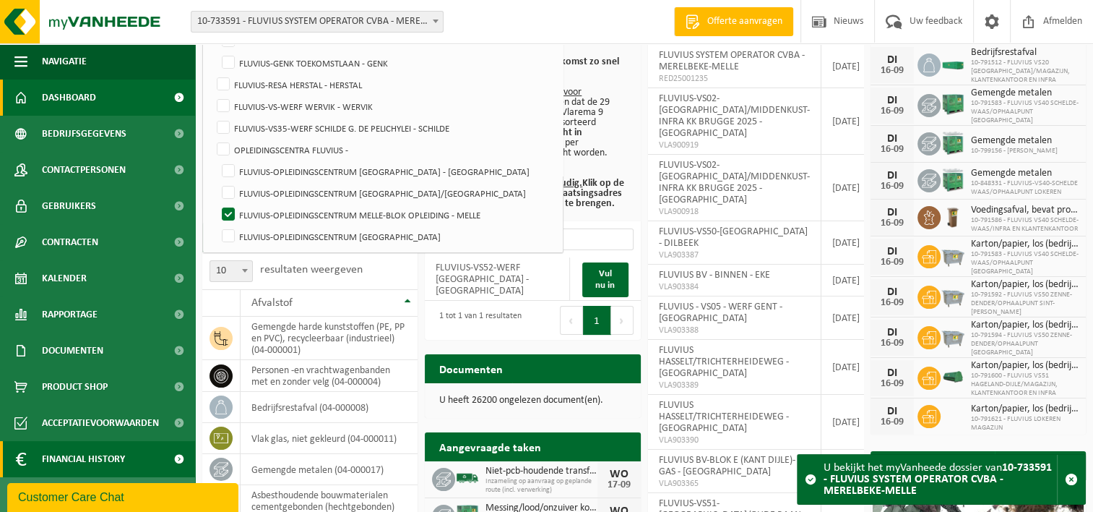
click at [98, 452] on span "Financial History" at bounding box center [83, 459] width 83 height 36
click at [166, 455] on span at bounding box center [179, 459] width 33 height 36
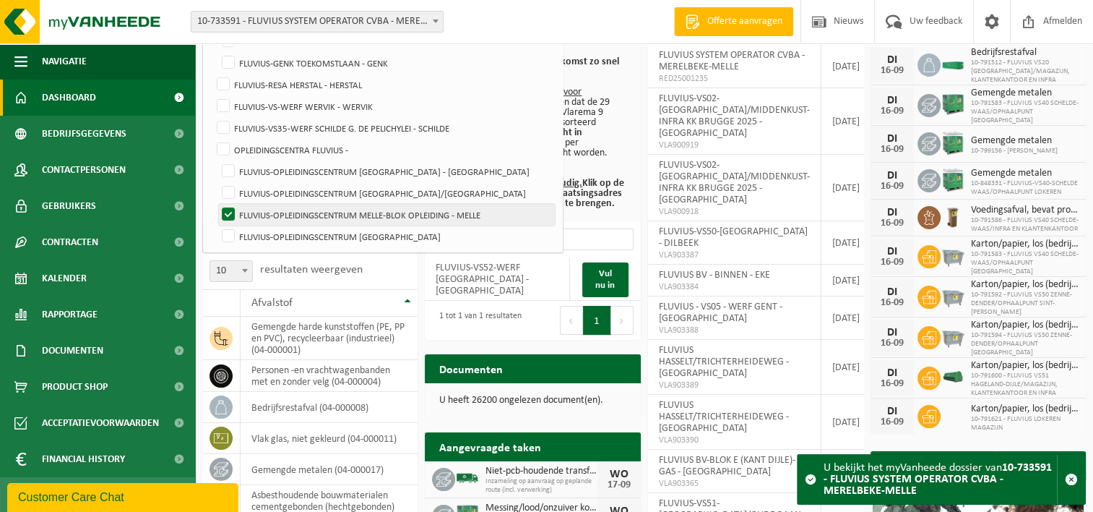
click at [336, 211] on label "FLUVIUS-OPLEIDINGSCENTRUM MELLE-BLOK OPLEIDING - MELLE" at bounding box center [387, 215] width 336 height 22
click at [217, 204] on input "FLUVIUS-OPLEIDINGSCENTRUM MELLE-BLOK OPLEIDING - MELLE" at bounding box center [216, 203] width 1 height 1
click at [510, 9] on div "Vestiging: 10-733591 - FLUVIUS SYSTEM OPERATOR CVBA - MERELBEKE-MELLE 10-908797…" at bounding box center [546, 22] width 1093 height 44
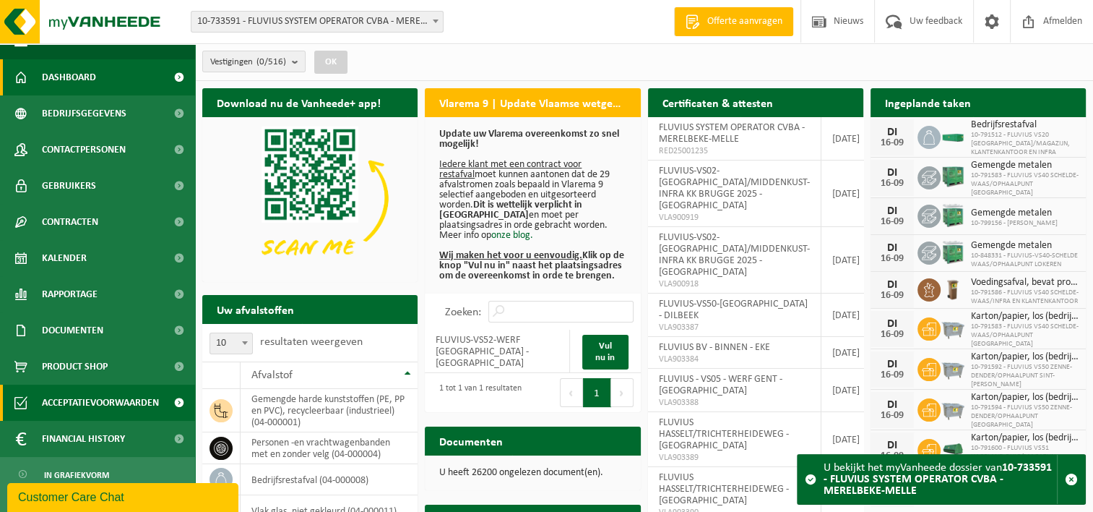
scroll to position [31, 0]
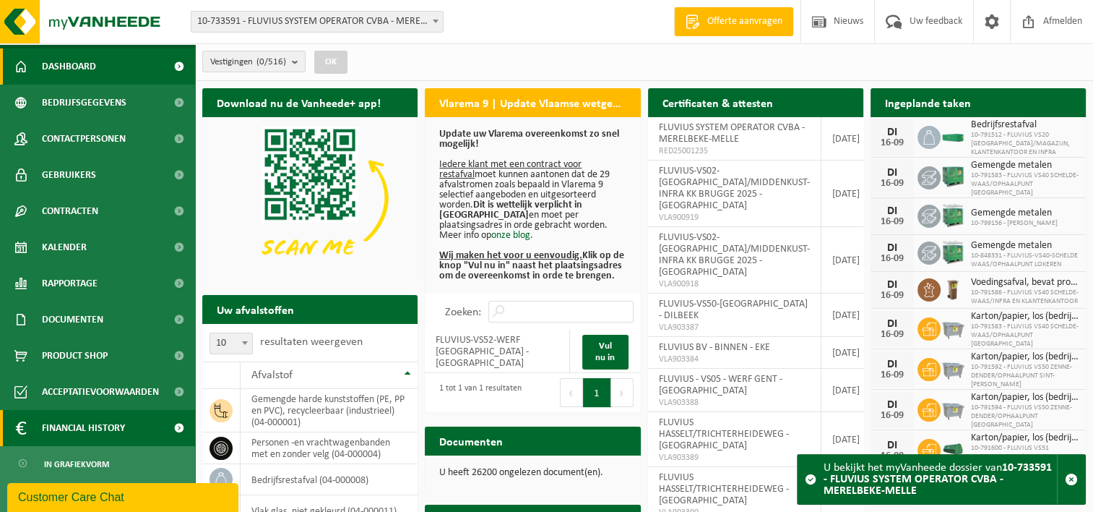
click at [82, 426] on span "Financial History" at bounding box center [83, 428] width 83 height 36
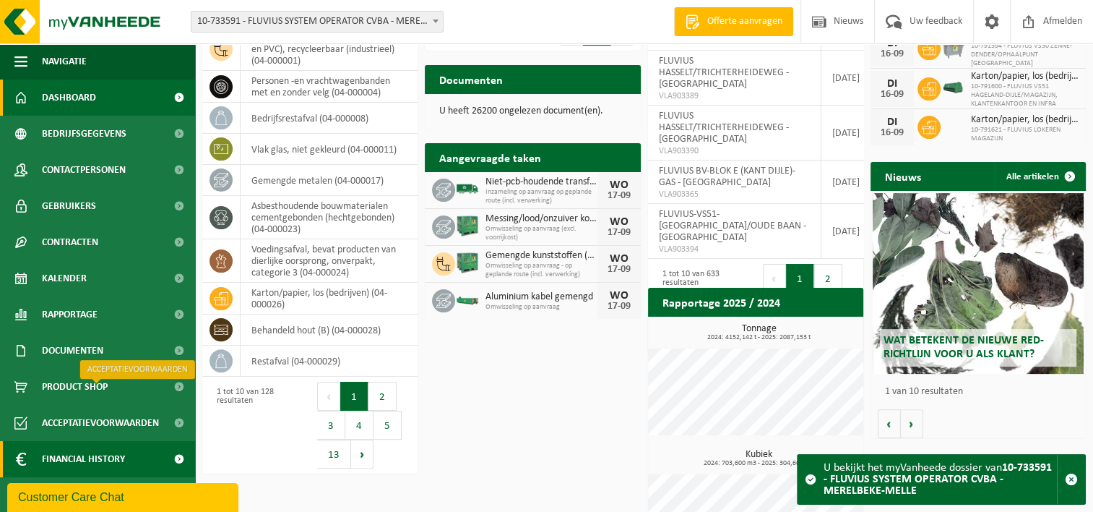
scroll to position [424, 0]
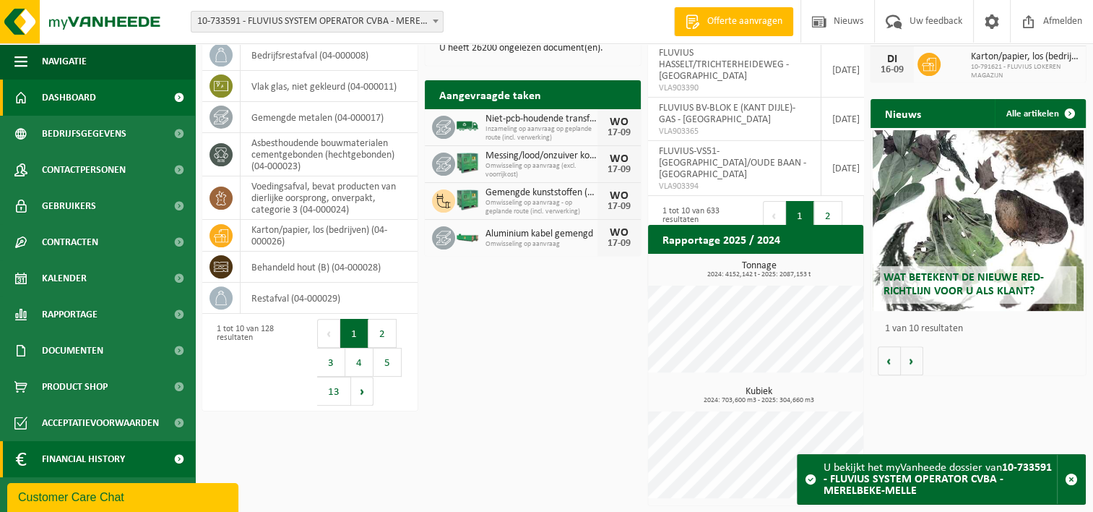
click at [185, 462] on span at bounding box center [179, 459] width 33 height 36
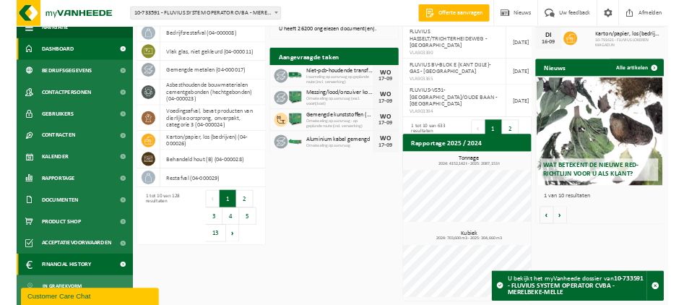
scroll to position [31, 0]
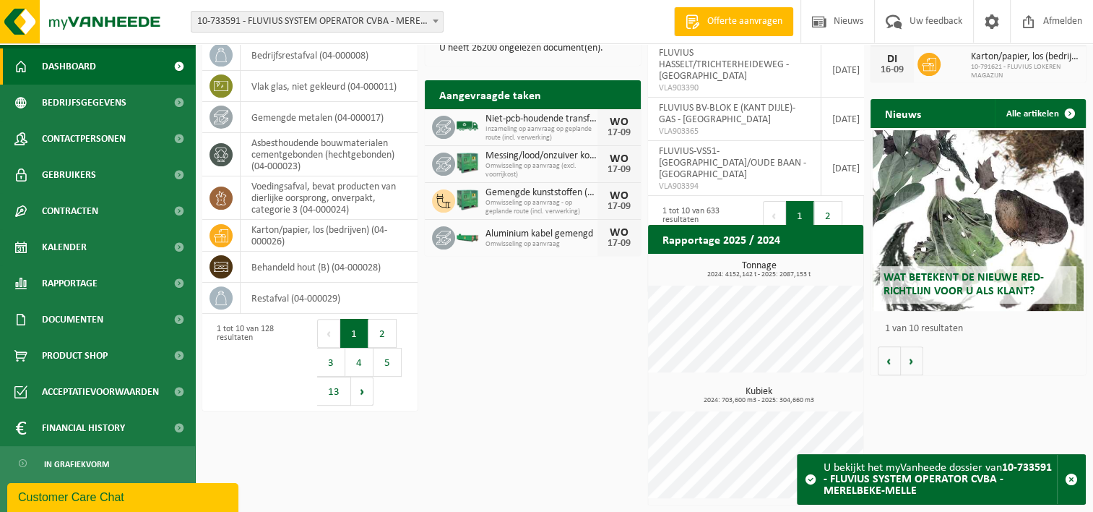
drag, startPoint x: 164, startPoint y: 491, endPoint x: 533, endPoint y: 523, distance: 370.6
click at [241, 511] on html "Customer Care Chat" at bounding box center [124, 496] width 234 height 32
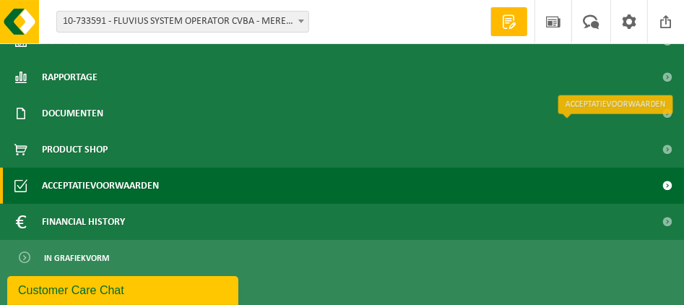
scroll to position [1268, 0]
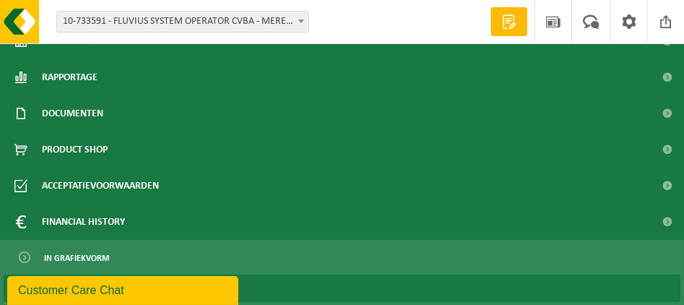
click at [305, 287] on link "In lijstvorm" at bounding box center [342, 288] width 677 height 27
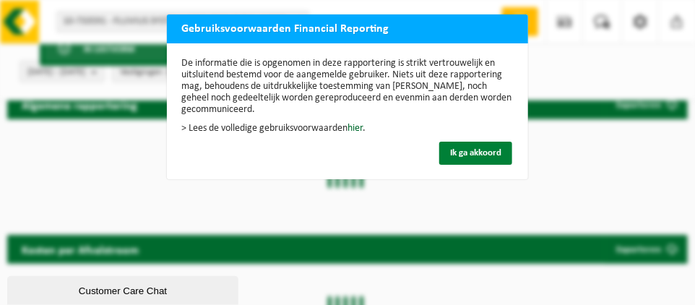
click at [481, 148] on span "Ik ga akkoord" at bounding box center [475, 152] width 51 height 9
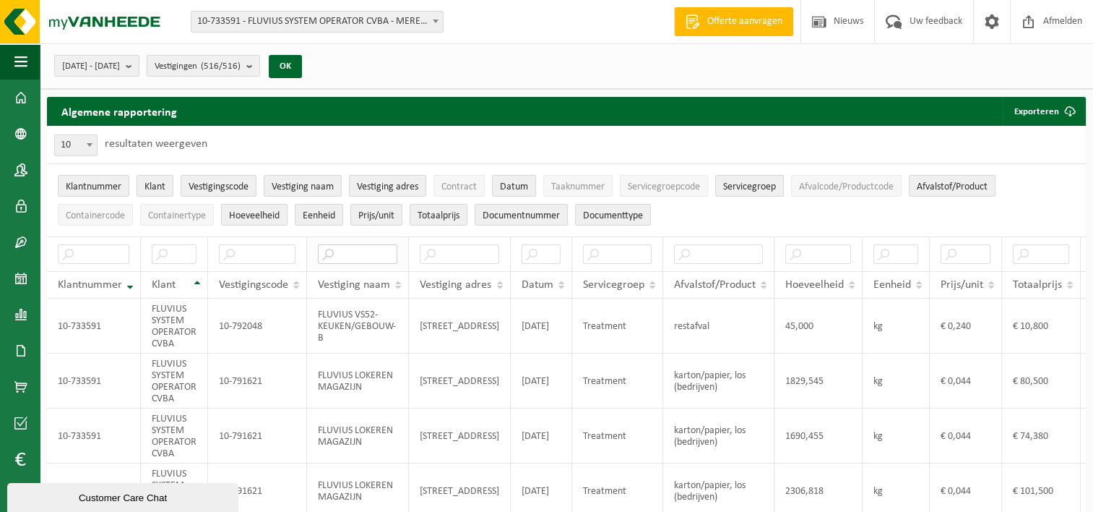
click at [381, 257] on input "text" at bounding box center [357, 254] width 79 height 20
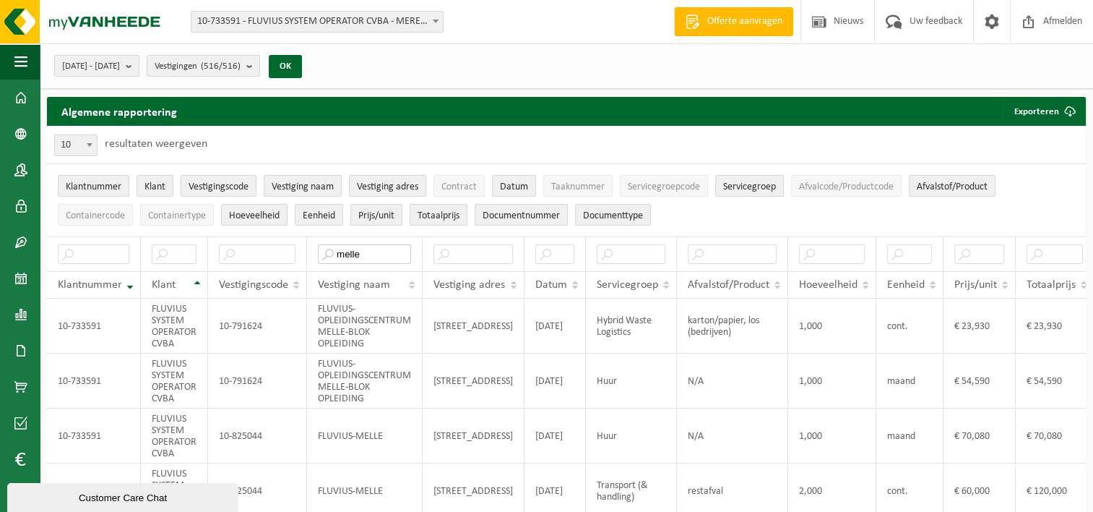
type input "melle"
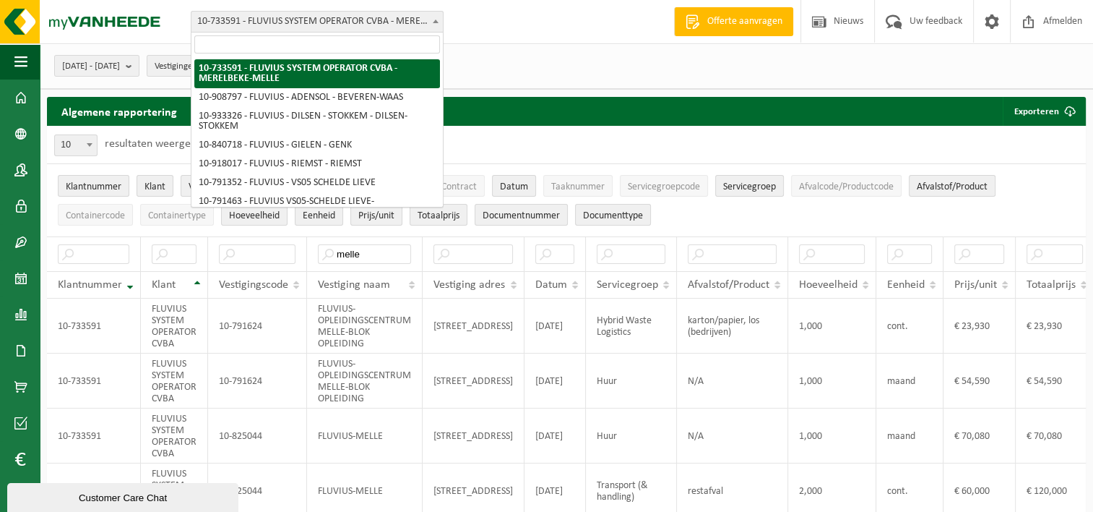
click at [354, 19] on span "10-733591 - FLUVIUS SYSTEM OPERATOR CVBA - MERELBEKE-MELLE" at bounding box center [316, 22] width 251 height 20
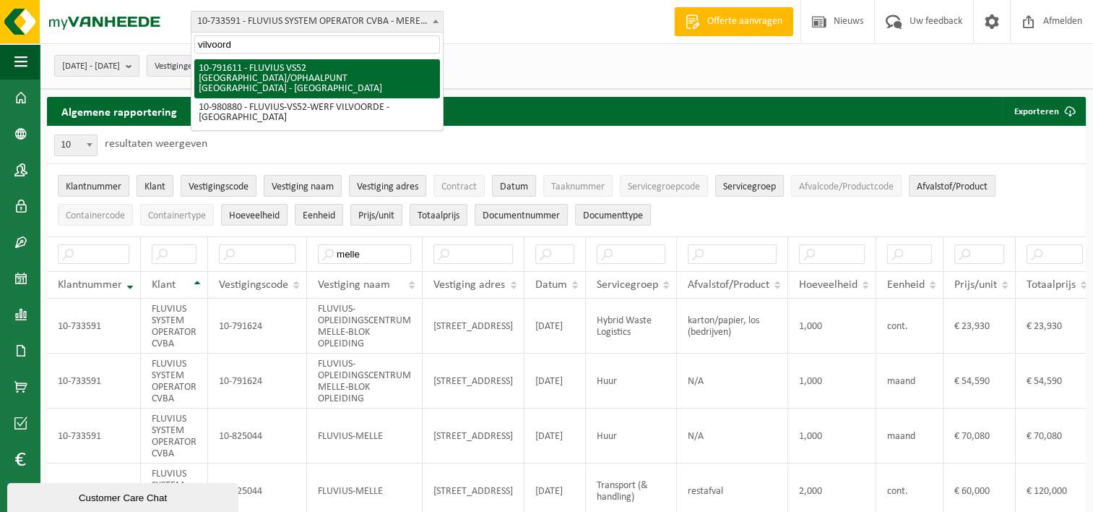
type input "vilvoorde"
select select "30274"
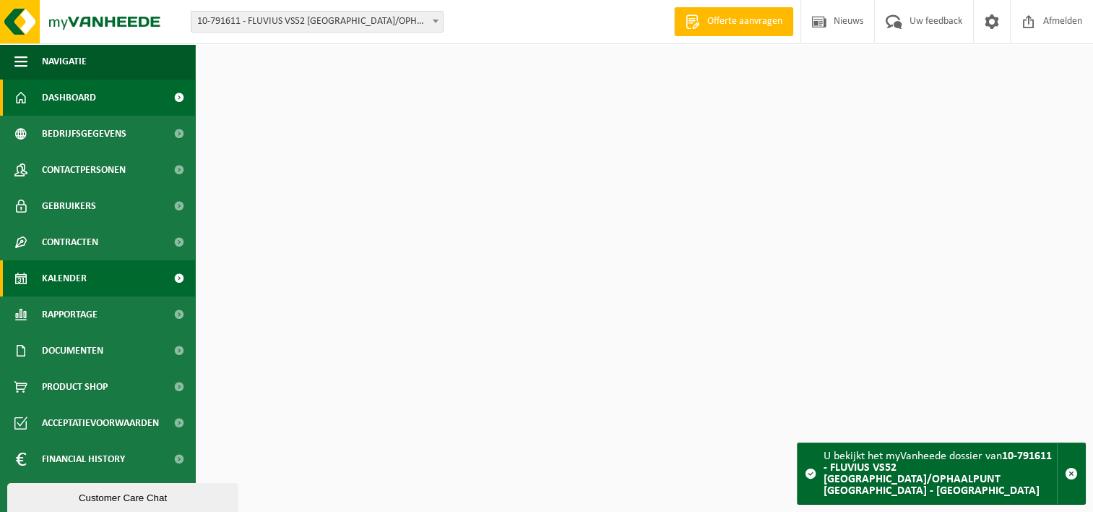
click at [75, 282] on span "Kalender" at bounding box center [64, 278] width 45 height 36
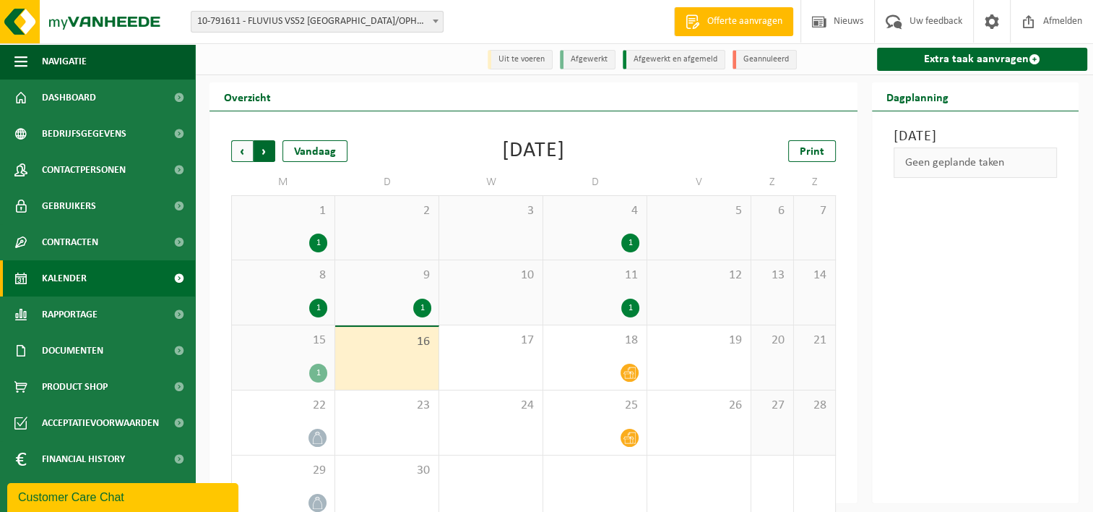
click at [249, 153] on span "Vorige" at bounding box center [242, 151] width 22 height 22
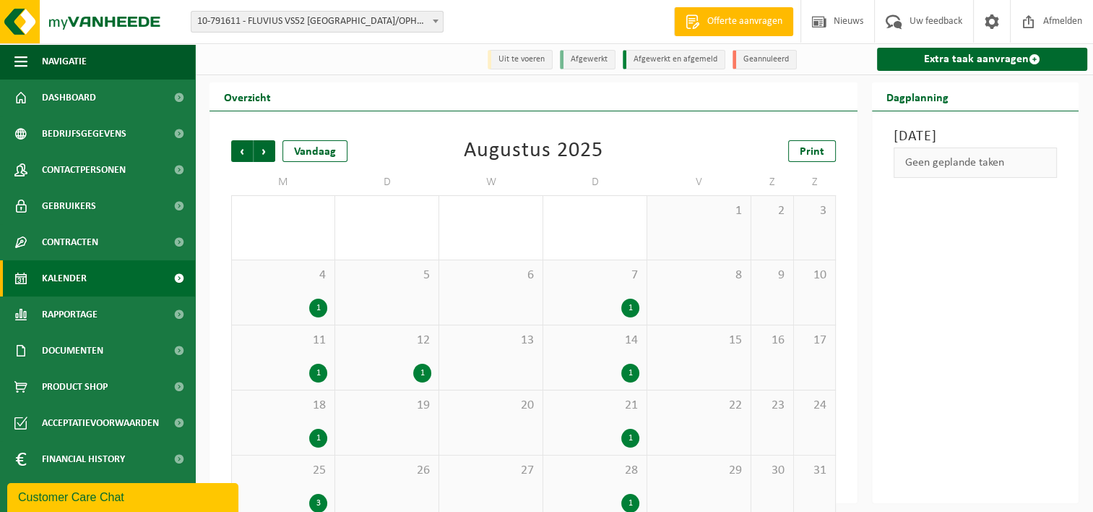
click at [306, 340] on span "11" at bounding box center [283, 340] width 88 height 16
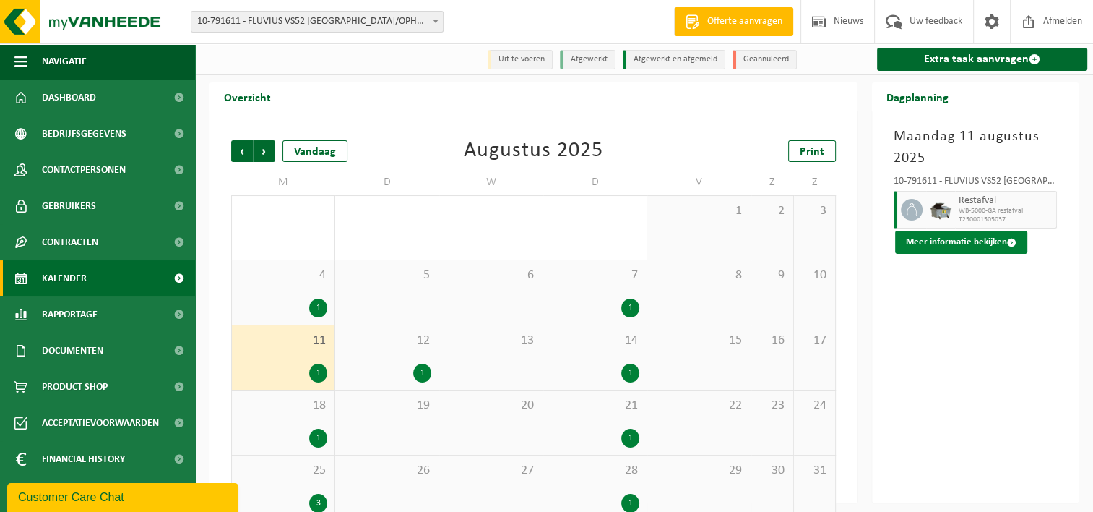
click at [1001, 240] on button "Meer informatie bekijken" at bounding box center [961, 241] width 132 height 23
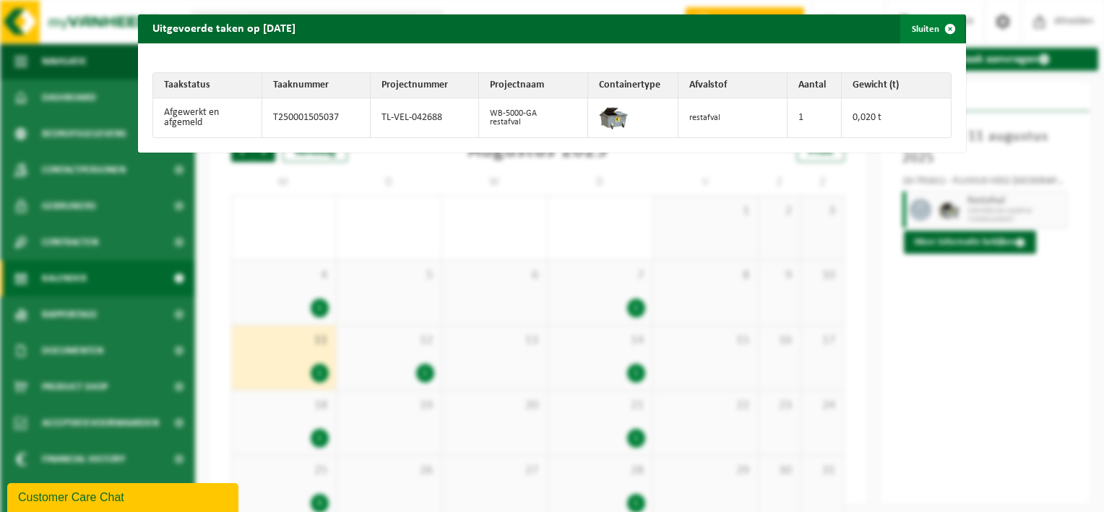
click at [943, 29] on span "button" at bounding box center [950, 28] width 29 height 29
